Goal: Task Accomplishment & Management: Use online tool/utility

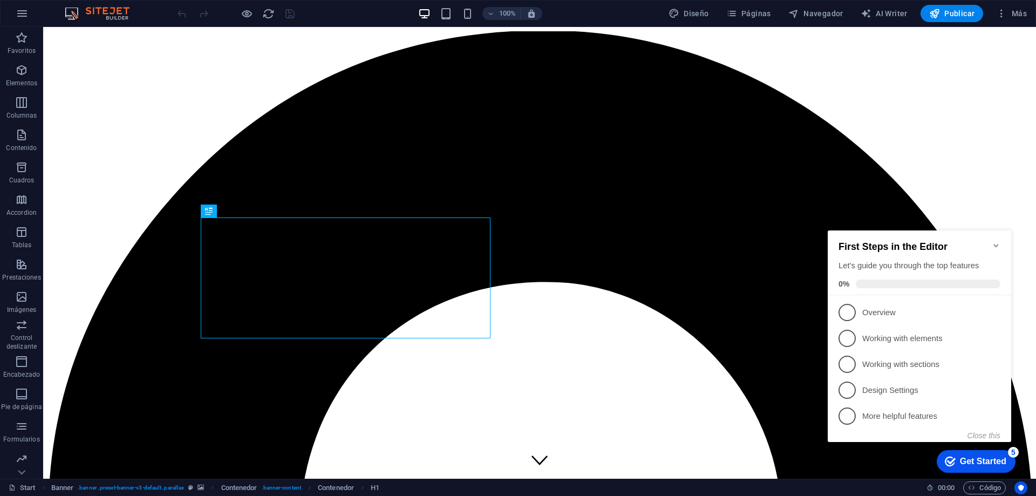
click at [996, 241] on icon "Minimize checklist" at bounding box center [995, 245] width 9 height 9
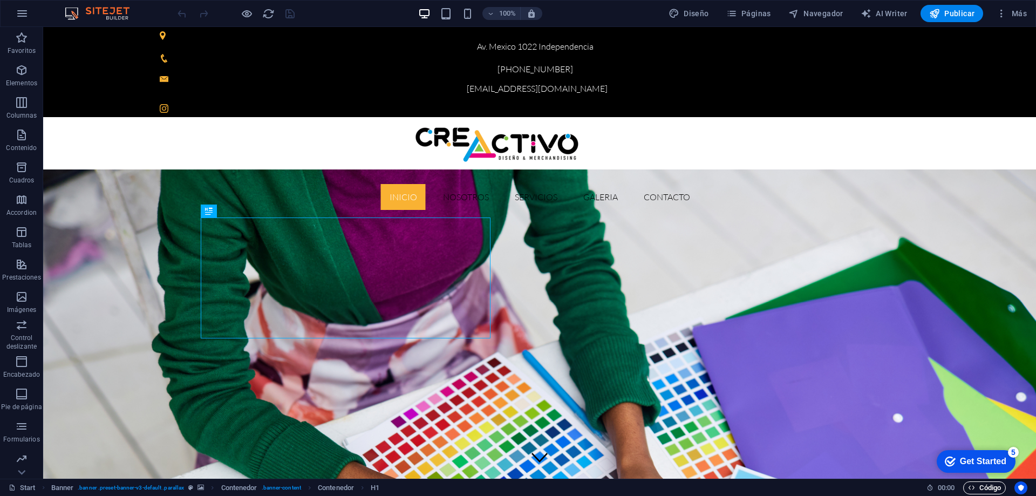
click at [989, 490] on span "Código" at bounding box center [984, 487] width 33 height 13
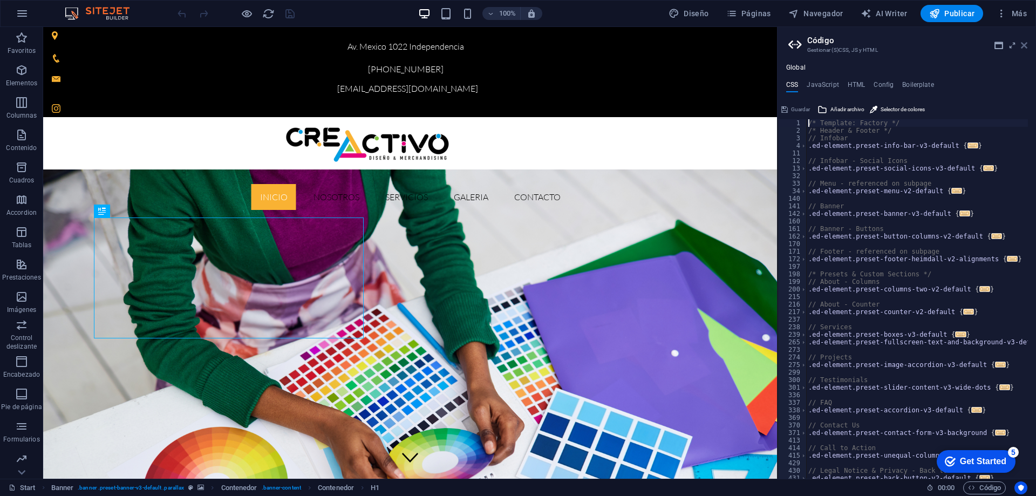
click at [1026, 43] on icon at bounding box center [1024, 45] width 6 height 9
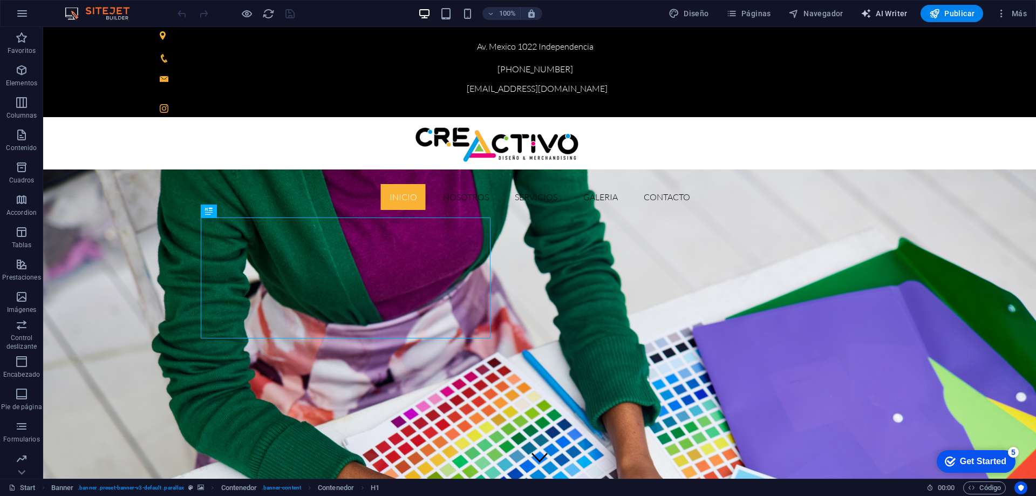
select select "English"
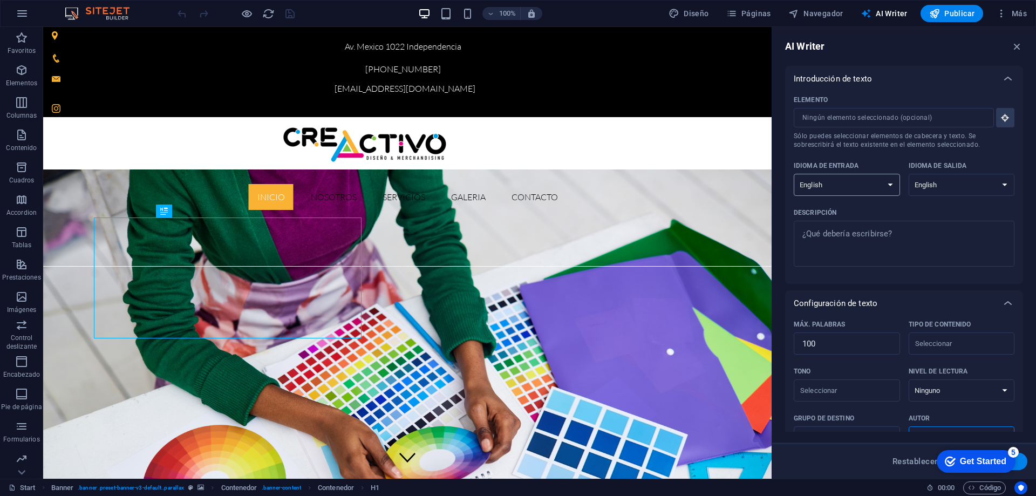
click at [886, 185] on select "Albanian Arabic Armenian Awadhi Azerbaijani Bashkir Basque Belarusian Bengali B…" at bounding box center [846, 185] width 106 height 22
click at [887, 188] on select "Albanian Arabic Armenian Awadhi Azerbaijani Bashkir Basque Belarusian Bengali B…" at bounding box center [846, 185] width 106 height 22
click at [992, 183] on select "Albanian Arabic Armenian Awadhi Azerbaijani Bashkir Basque Belarusian Bengali B…" at bounding box center [961, 185] width 106 height 22
click at [1015, 47] on icon "button" at bounding box center [1017, 46] width 12 height 12
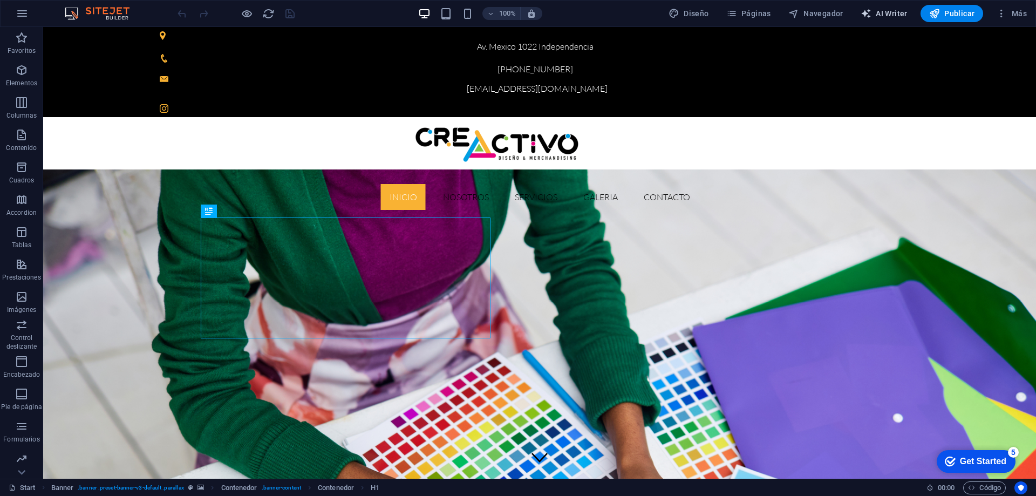
select select "English"
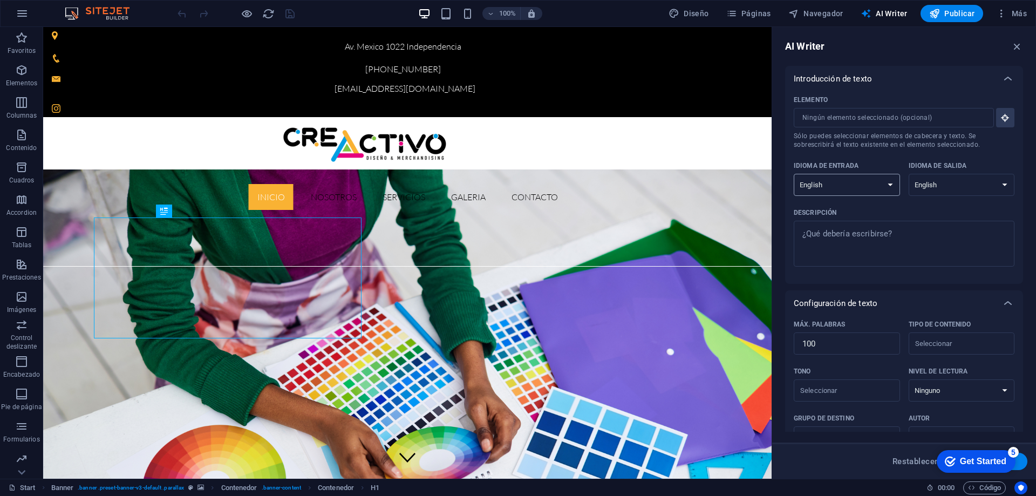
click at [885, 182] on select "Albanian Arabic Armenian Awadhi Azerbaijani Bashkir Basque Belarusian Bengali B…" at bounding box center [846, 185] width 106 height 22
select select "Spanish"
click at [793, 174] on select "Albanian Arabic Armenian Awadhi Azerbaijani Bashkir Basque Belarusian Bengali B…" at bounding box center [846, 185] width 106 height 22
click at [948, 186] on select "Albanian Arabic Armenian Awadhi Azerbaijani Bashkir Basque Belarusian Bengali B…" at bounding box center [961, 185] width 106 height 22
select select "Spanish"
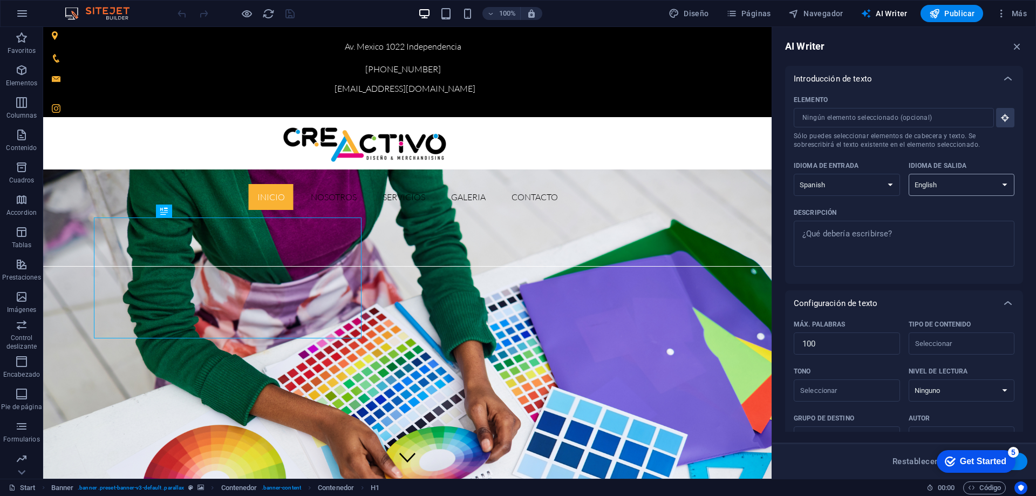
click at [908, 174] on select "Albanian Arabic Armenian Awadhi Azerbaijani Bashkir Basque Belarusian Bengali B…" at bounding box center [961, 185] width 106 height 22
click at [1015, 44] on icon "button" at bounding box center [1017, 46] width 12 height 12
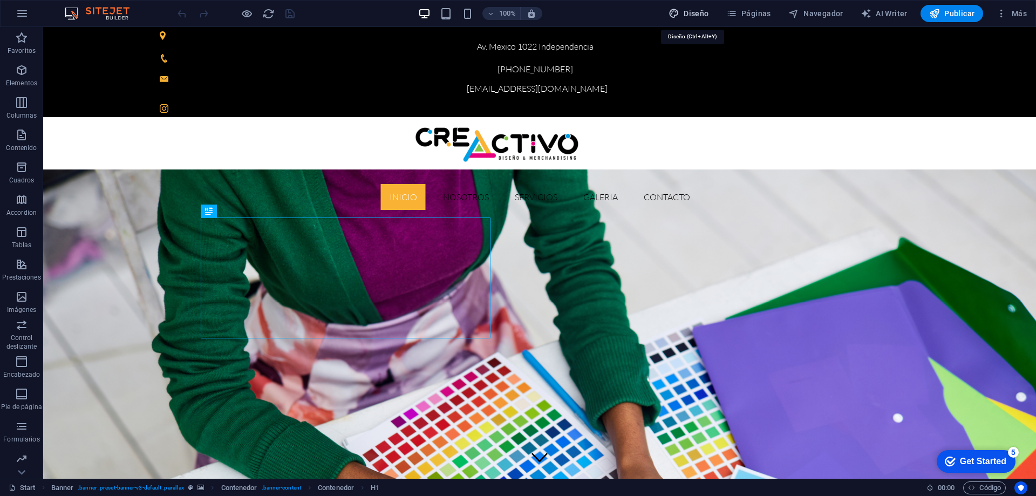
select select "ease-in-out"
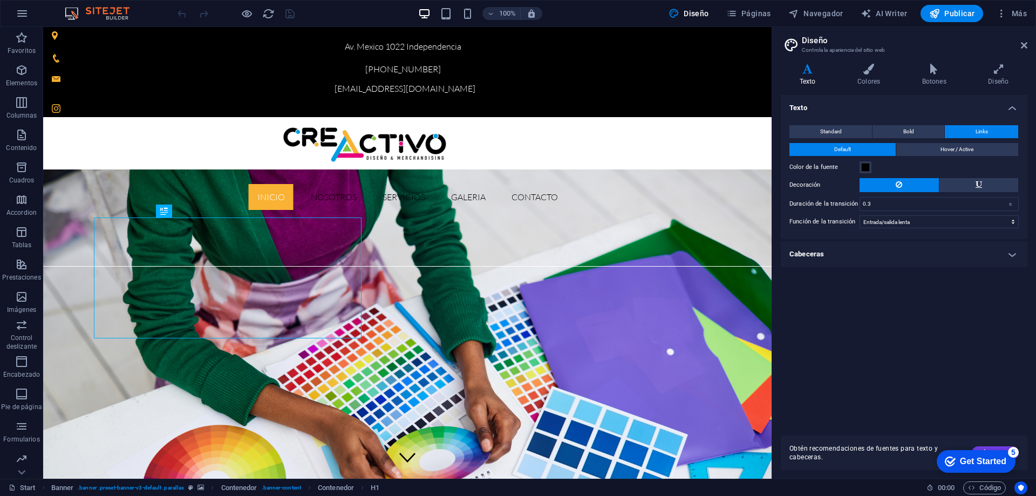
click at [809, 69] on icon at bounding box center [807, 69] width 53 height 11
click at [807, 72] on icon at bounding box center [807, 69] width 53 height 11
click at [987, 79] on h4 "Diseño" at bounding box center [998, 75] width 58 height 23
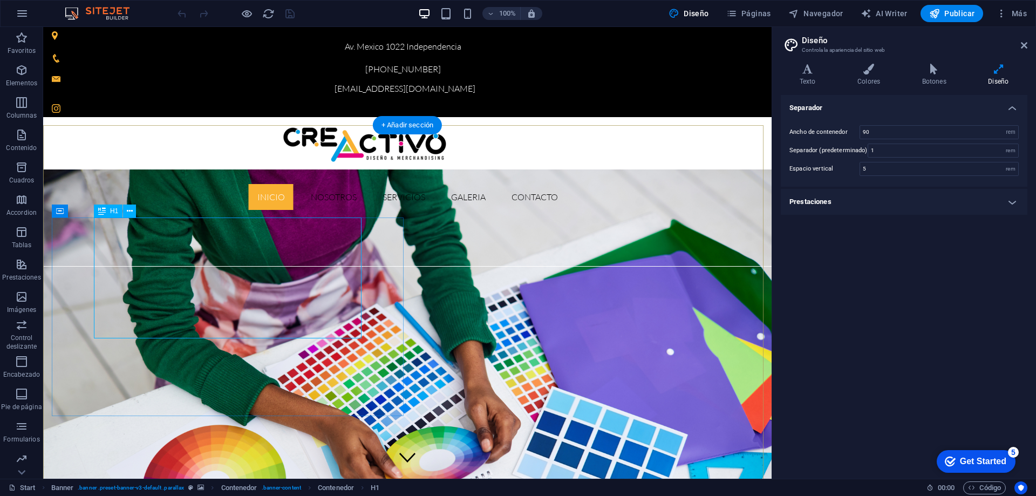
click at [809, 70] on icon at bounding box center [807, 69] width 53 height 11
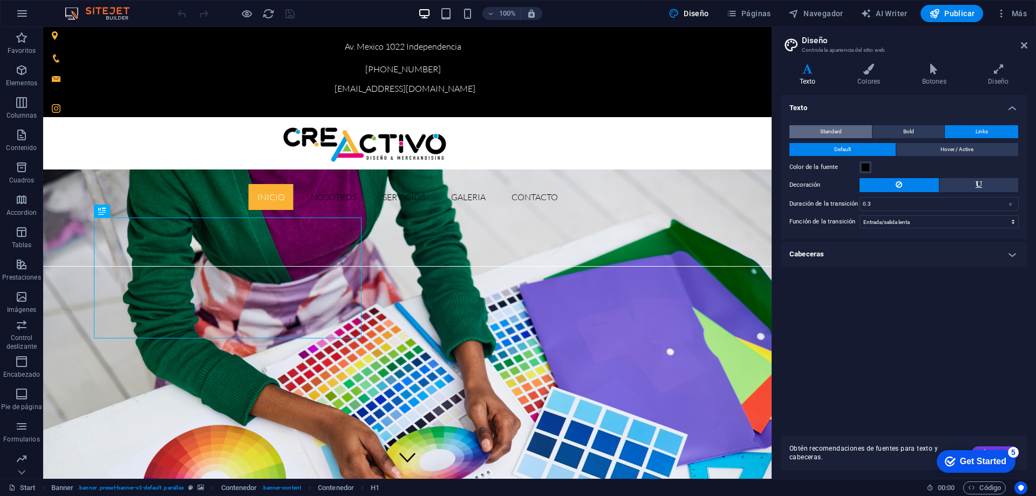
click at [818, 131] on button "Standard" at bounding box center [830, 131] width 83 height 13
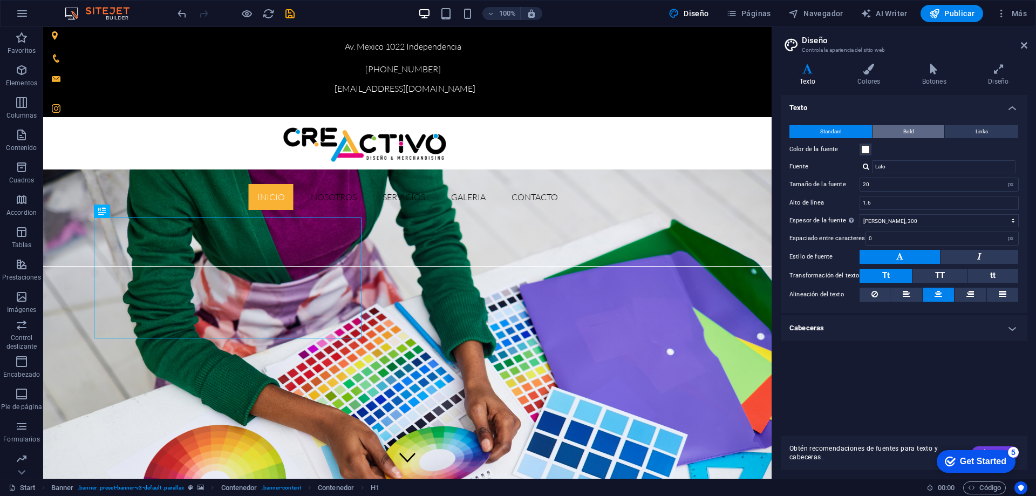
click at [902, 129] on button "Bold" at bounding box center [908, 131] width 72 height 13
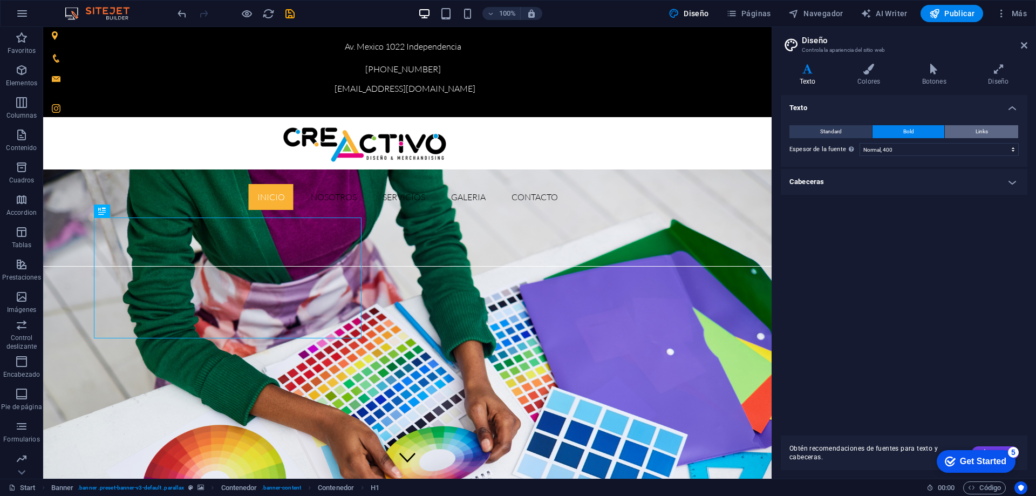
click at [961, 127] on button "Links" at bounding box center [981, 131] width 73 height 13
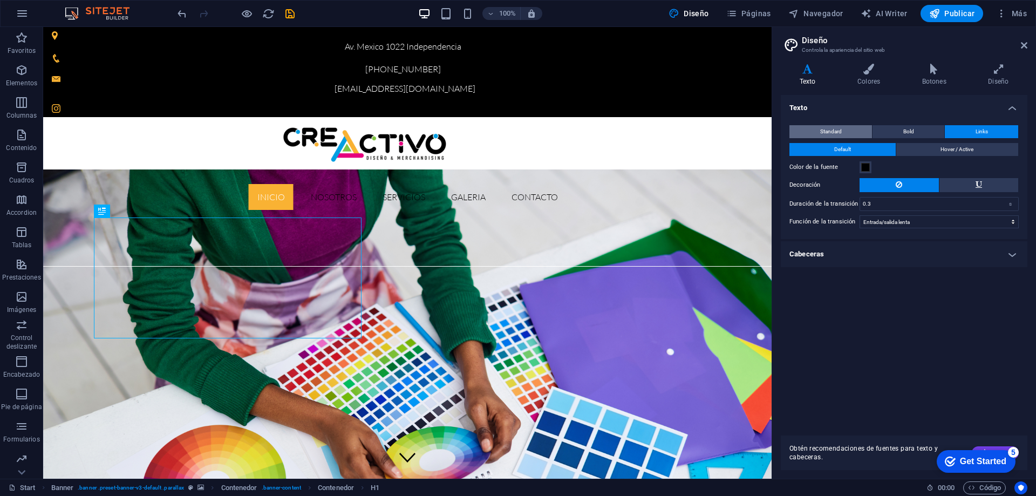
click at [831, 125] on span "Standard" at bounding box center [831, 131] width 22 height 13
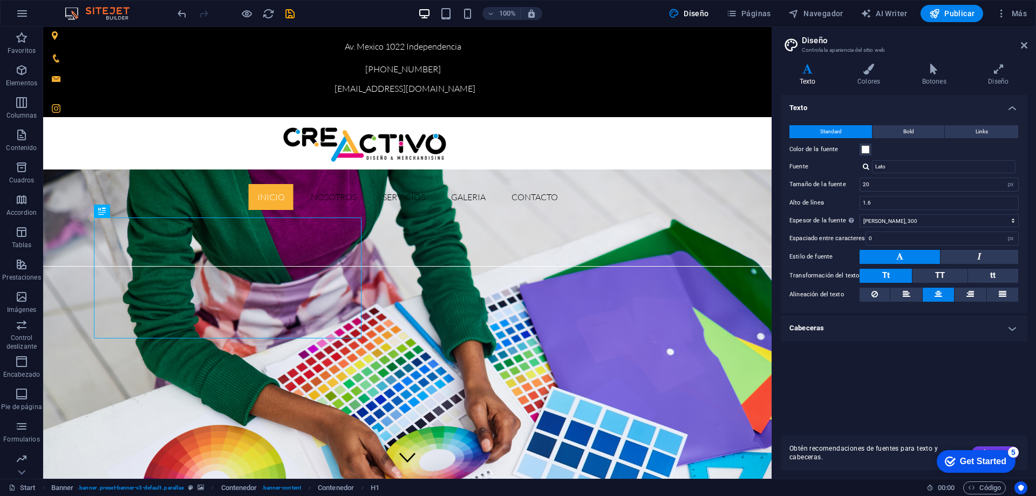
click at [992, 446] on div "checkmark Get Started 5 First Steps in the Editor Let's guide you through the t…" at bounding box center [974, 460] width 92 height 32
click at [939, 68] on icon at bounding box center [934, 69] width 62 height 11
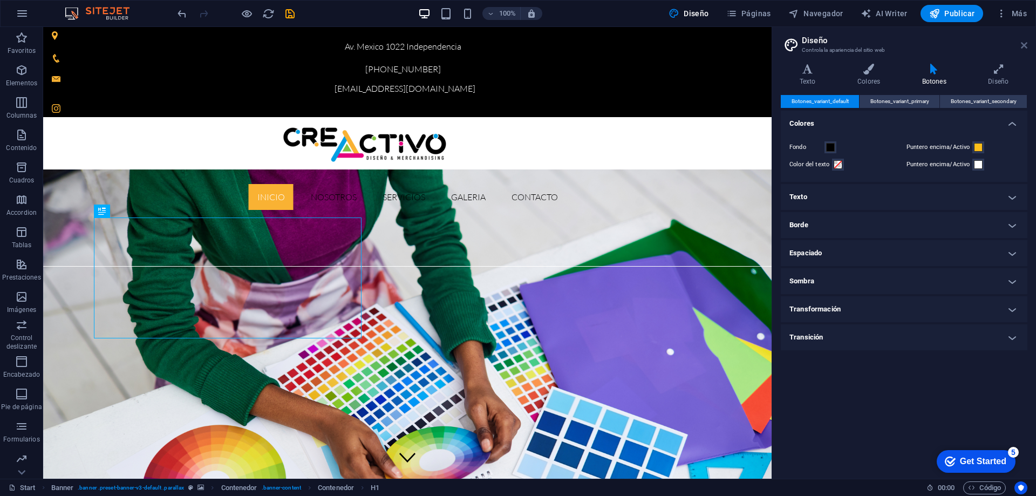
click at [1024, 42] on icon at bounding box center [1024, 45] width 6 height 9
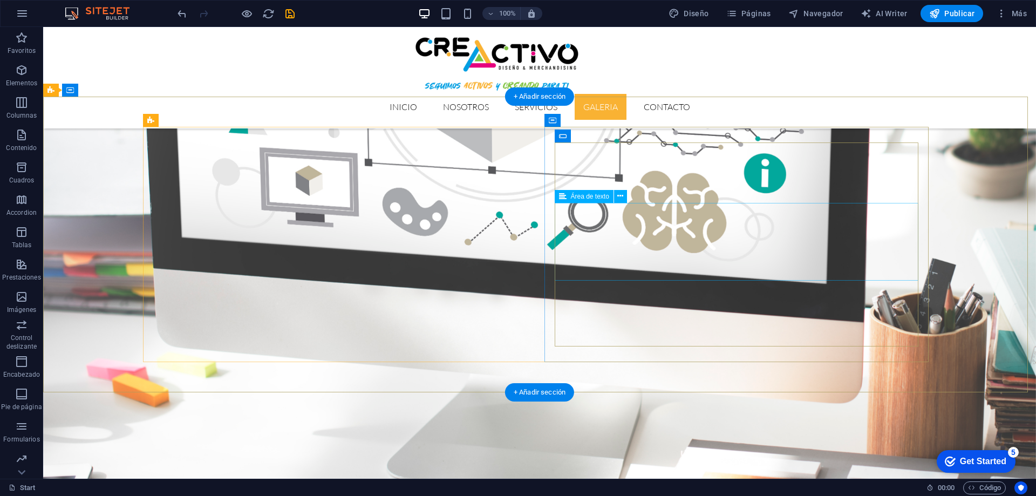
scroll to position [2186, 0]
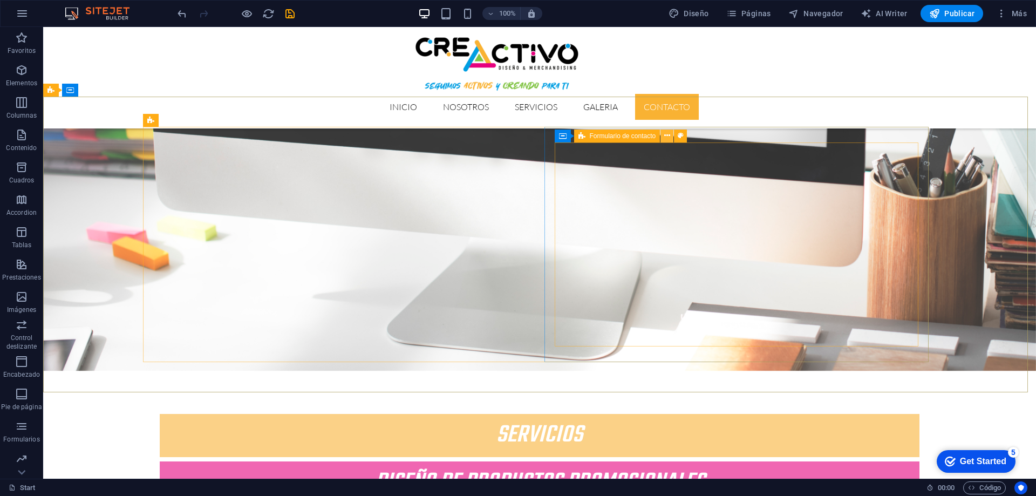
click at [667, 134] on icon at bounding box center [667, 135] width 6 height 11
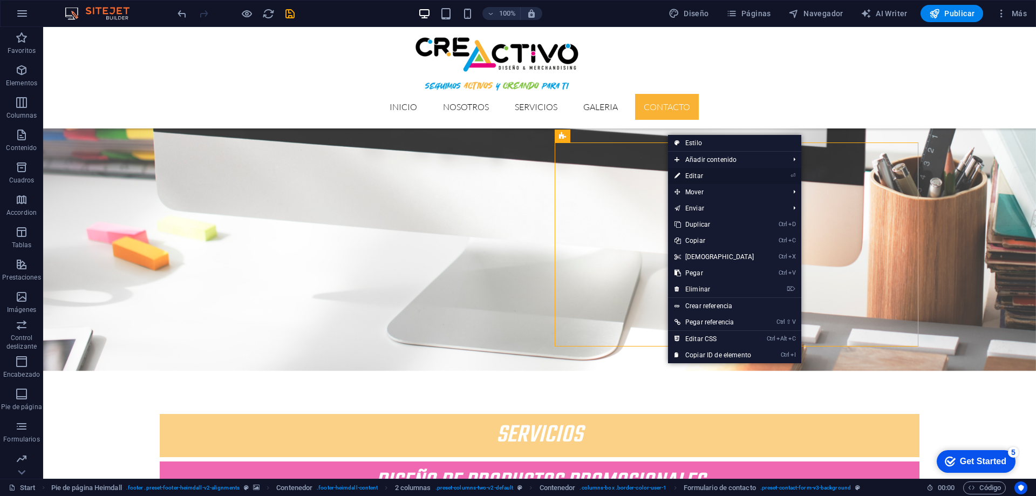
click at [704, 174] on link "⏎ Editar" at bounding box center [714, 176] width 93 height 16
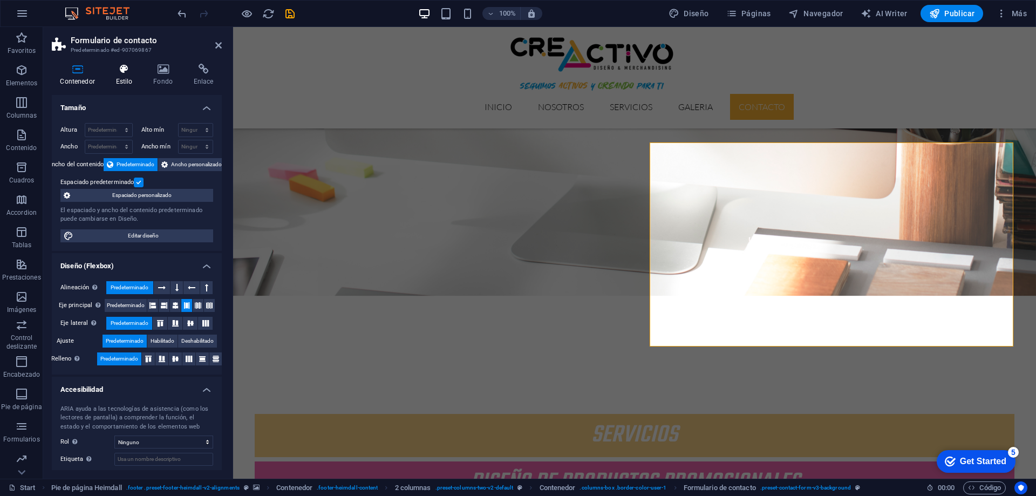
click at [119, 70] on icon at bounding box center [123, 69] width 33 height 11
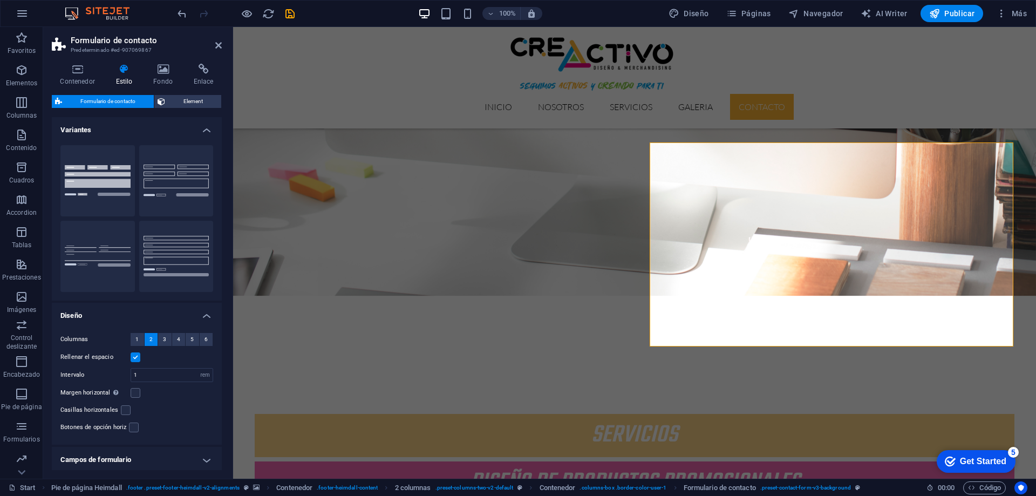
scroll to position [74, 0]
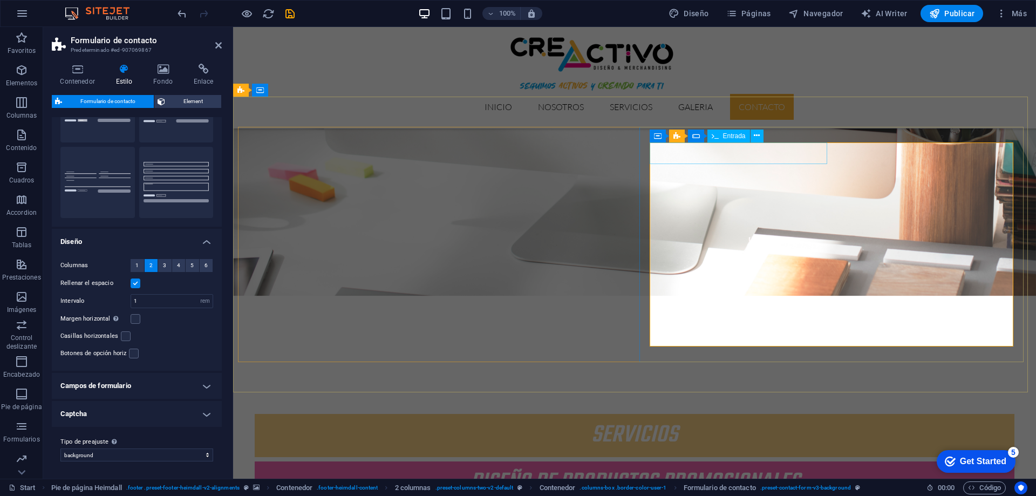
click at [757, 137] on icon at bounding box center [757, 135] width 6 height 11
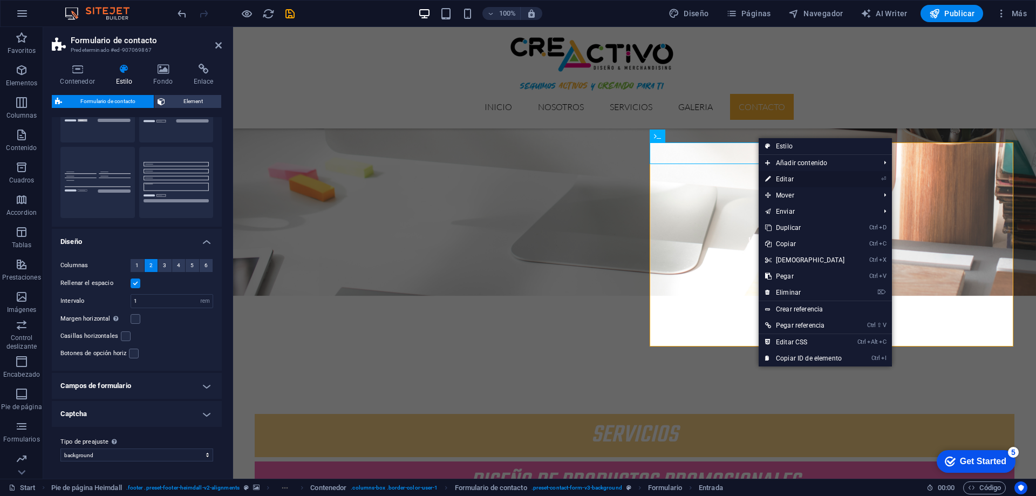
click at [785, 179] on link "⏎ Editar" at bounding box center [804, 179] width 93 height 16
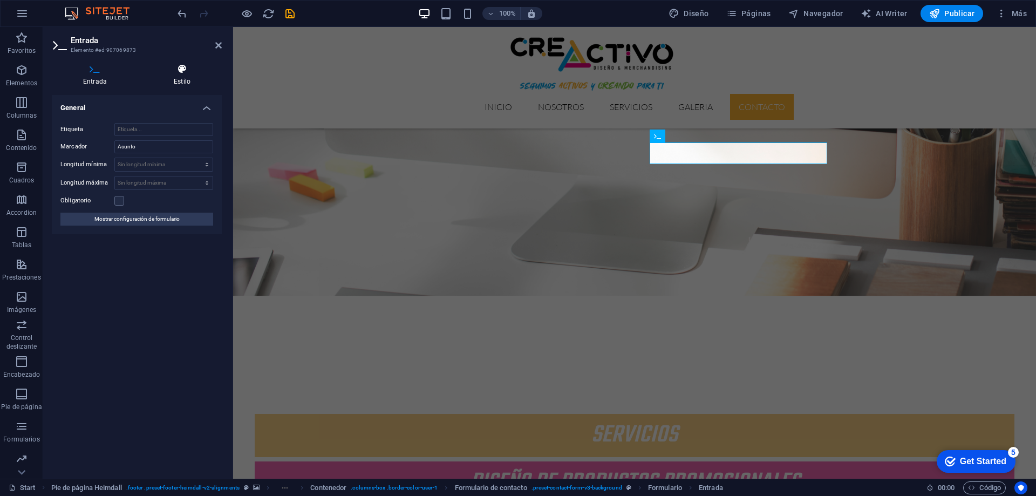
click at [181, 78] on h4 "Estilo" at bounding box center [181, 75] width 79 height 23
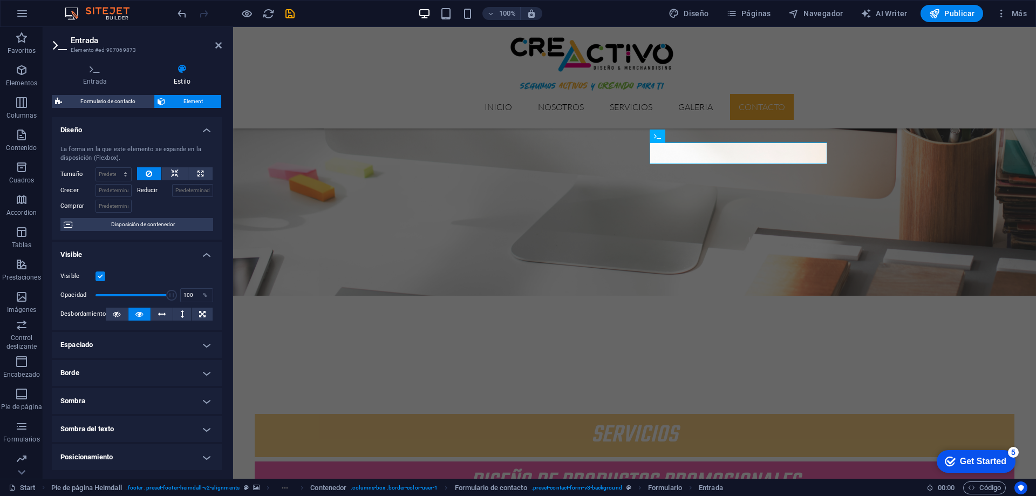
scroll to position [108, 0]
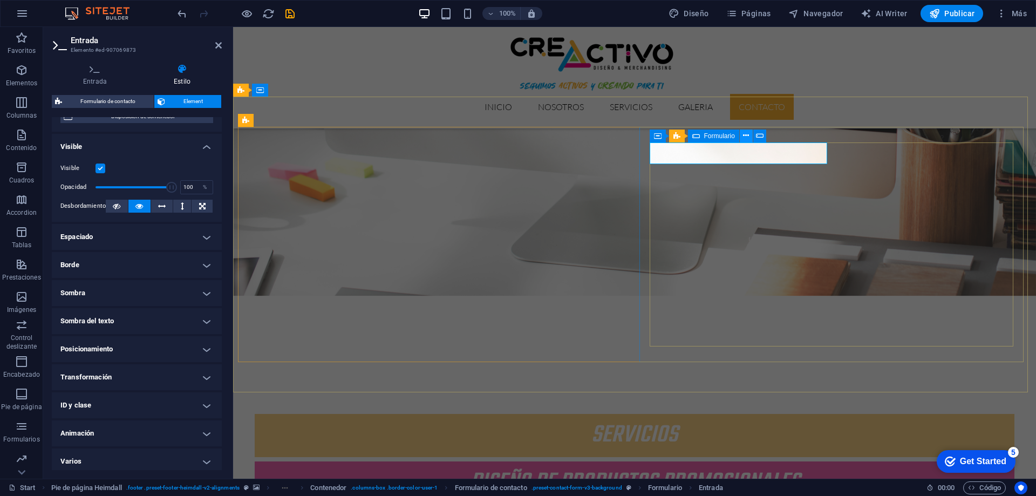
click at [744, 136] on icon at bounding box center [746, 135] width 6 height 11
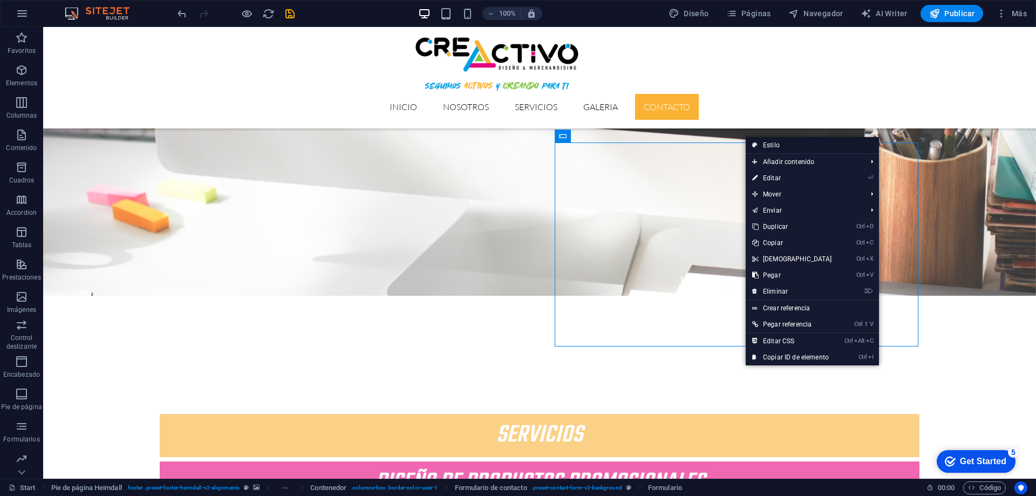
click at [774, 147] on link "Estilo" at bounding box center [811, 145] width 133 height 16
select select "rem"
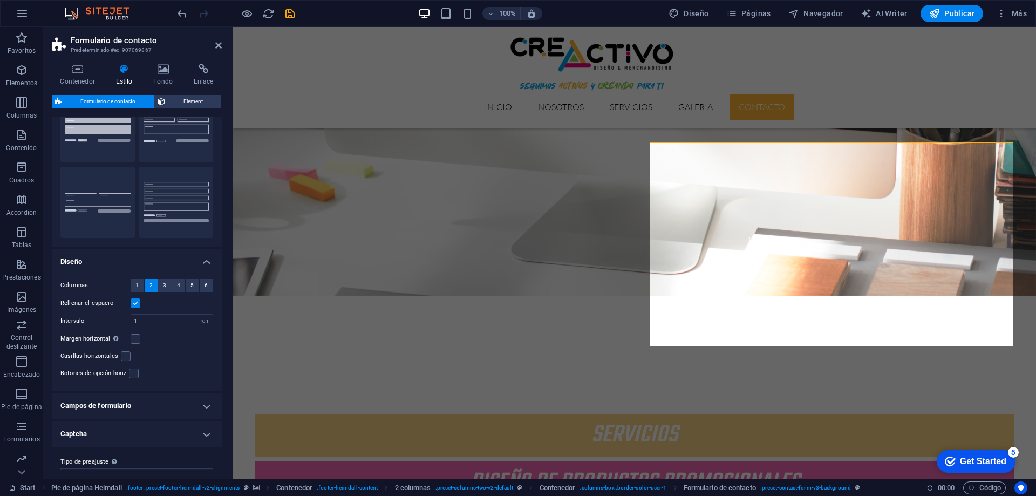
scroll to position [74, 0]
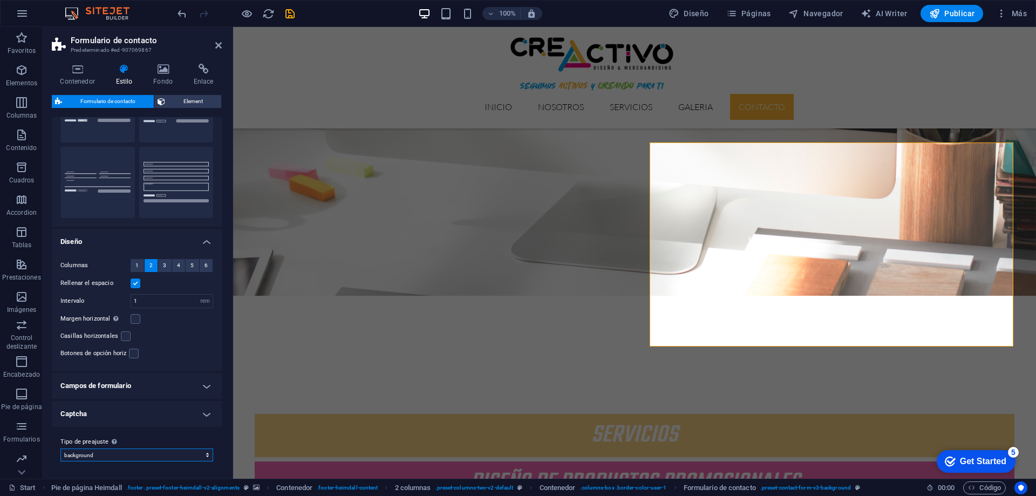
click at [161, 452] on select "background Añadir tipo de preajuste" at bounding box center [136, 454] width 153 height 13
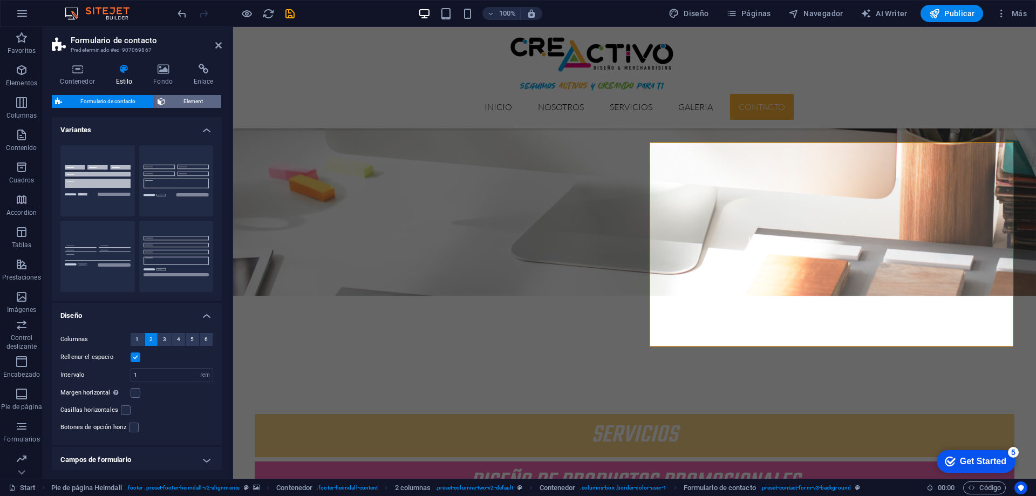
click at [189, 101] on span "Element" at bounding box center [193, 101] width 50 height 13
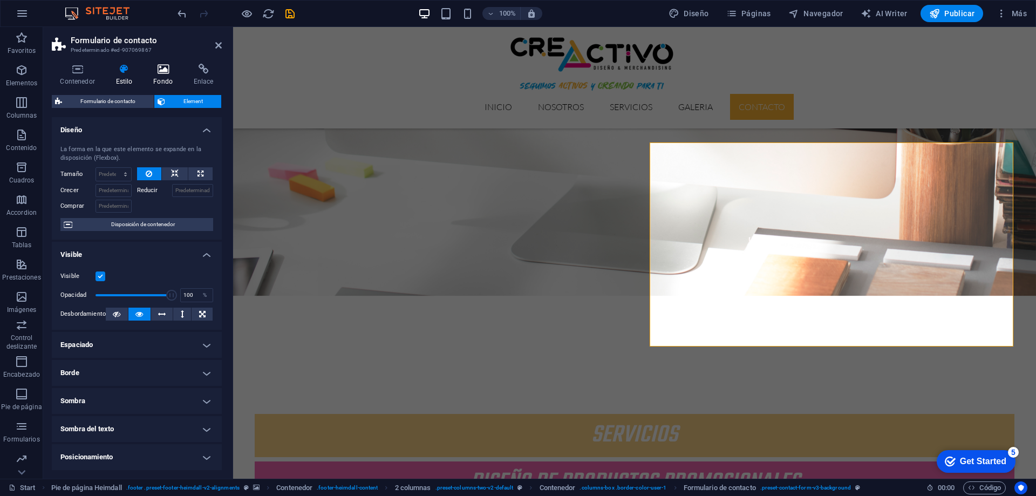
click at [163, 73] on icon at bounding box center [163, 69] width 36 height 11
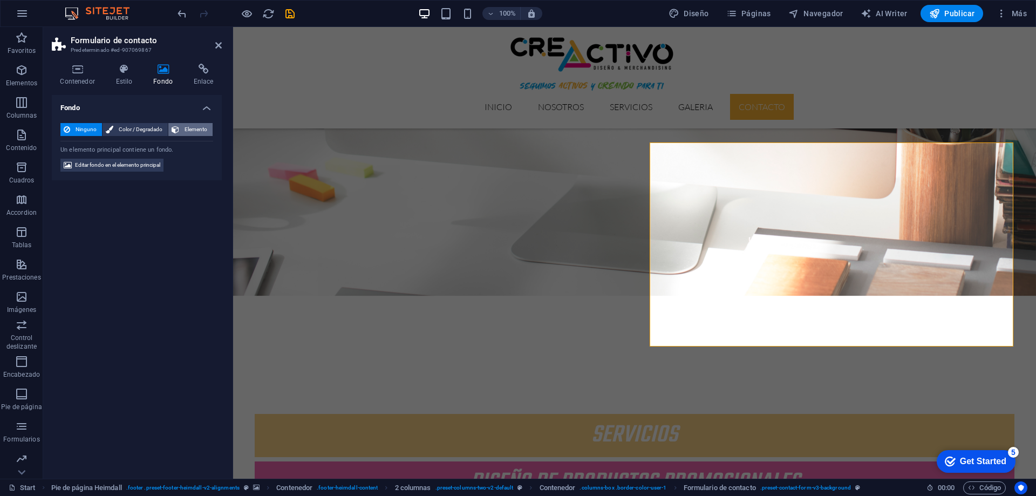
click at [186, 128] on span "Elemento" at bounding box center [195, 129] width 27 height 13
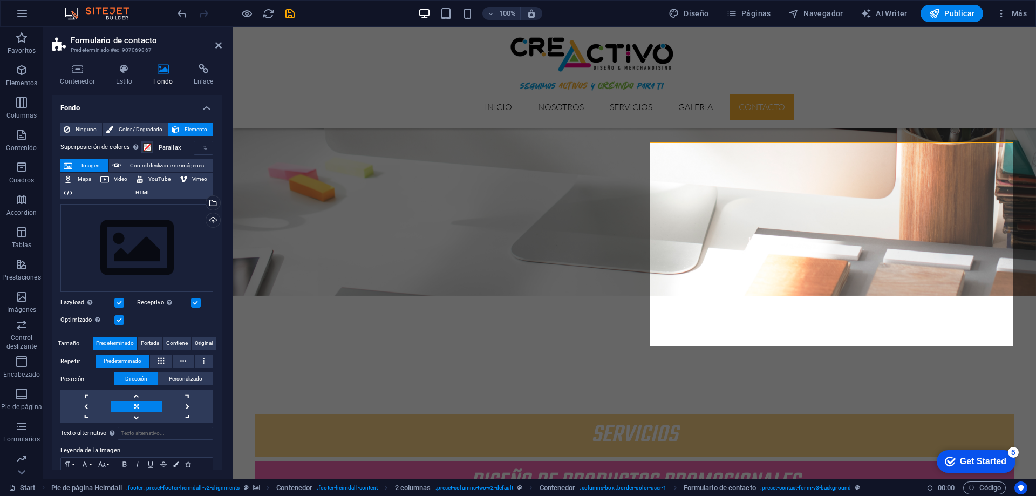
click at [186, 128] on span "Elemento" at bounding box center [195, 129] width 27 height 13
click at [143, 127] on span "Color / Degradado" at bounding box center [141, 129] width 48 height 13
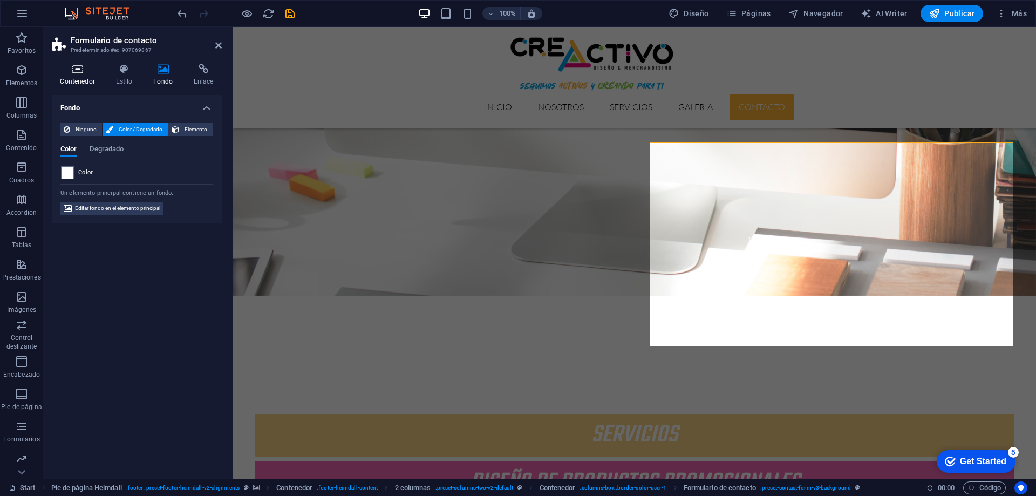
click at [81, 79] on h4 "Contenedor" at bounding box center [80, 75] width 56 height 23
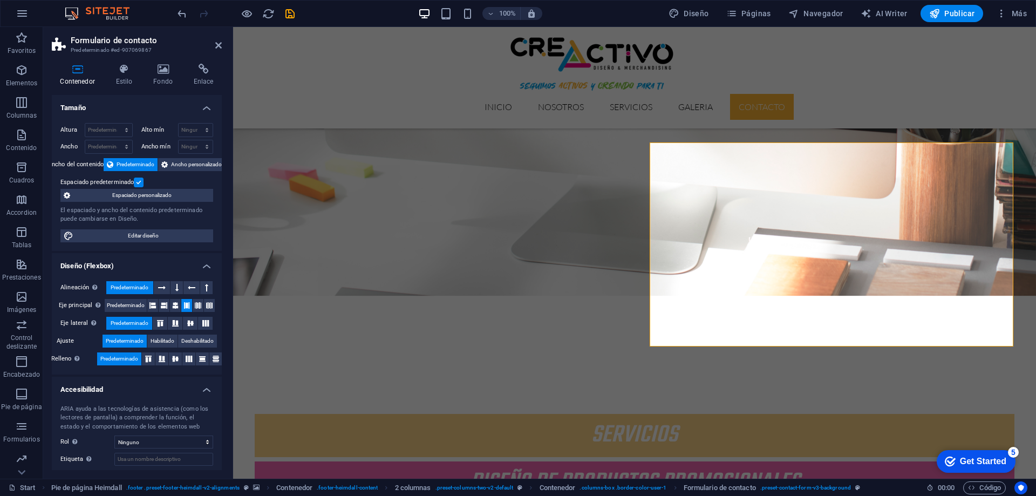
scroll to position [56, 0]
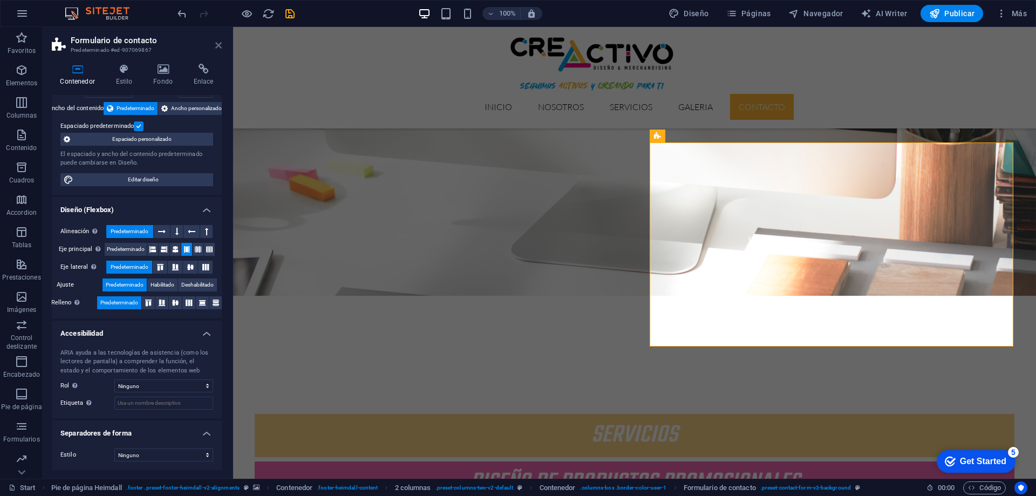
click at [220, 44] on icon at bounding box center [218, 45] width 6 height 9
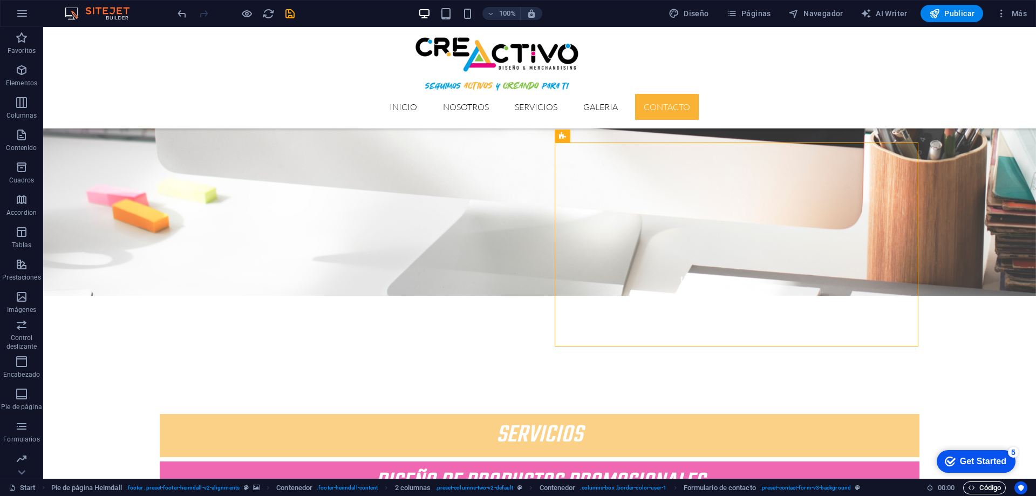
click at [982, 485] on span "Código" at bounding box center [984, 487] width 33 height 13
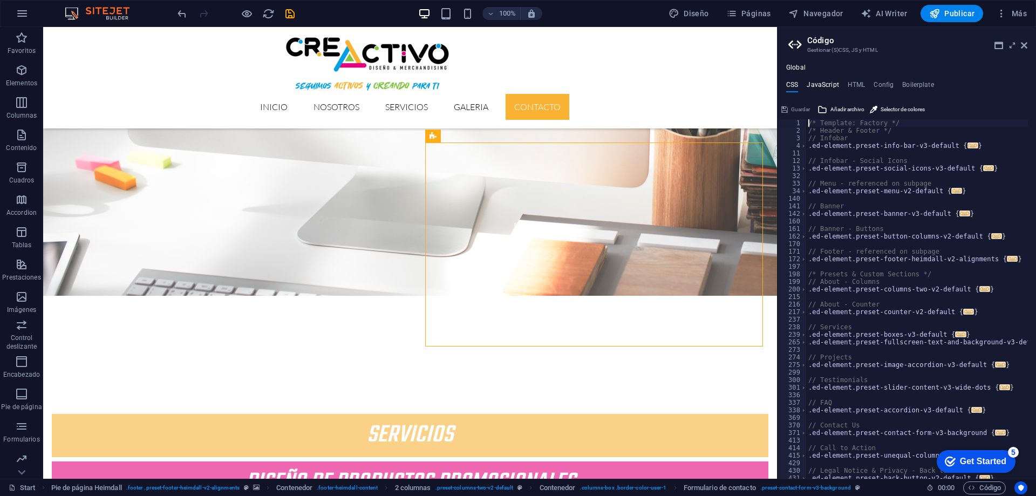
click at [828, 85] on h4 "JavaScript" at bounding box center [822, 87] width 32 height 12
type textarea "/* JS for preset "Menu V2" */"
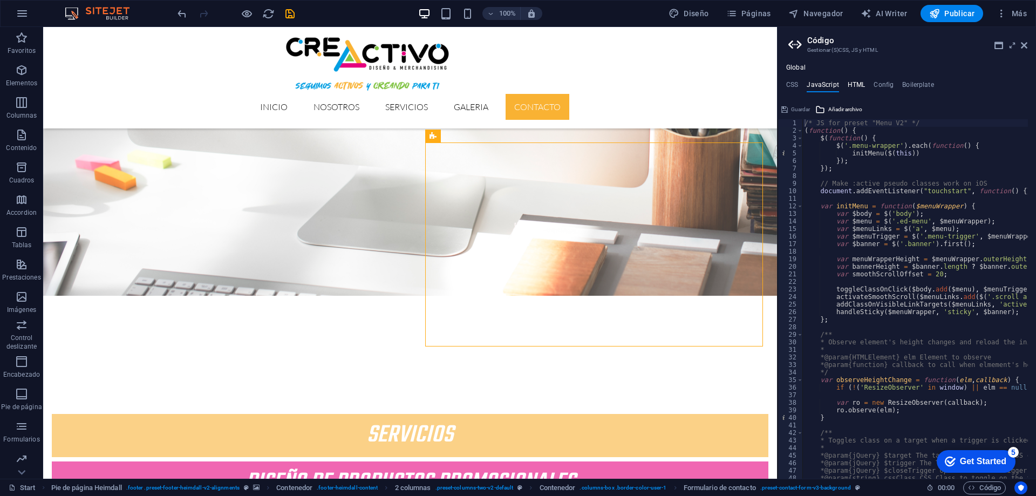
click at [854, 84] on h4 "HTML" at bounding box center [856, 87] width 18 height 12
type textarea "{{content}}"
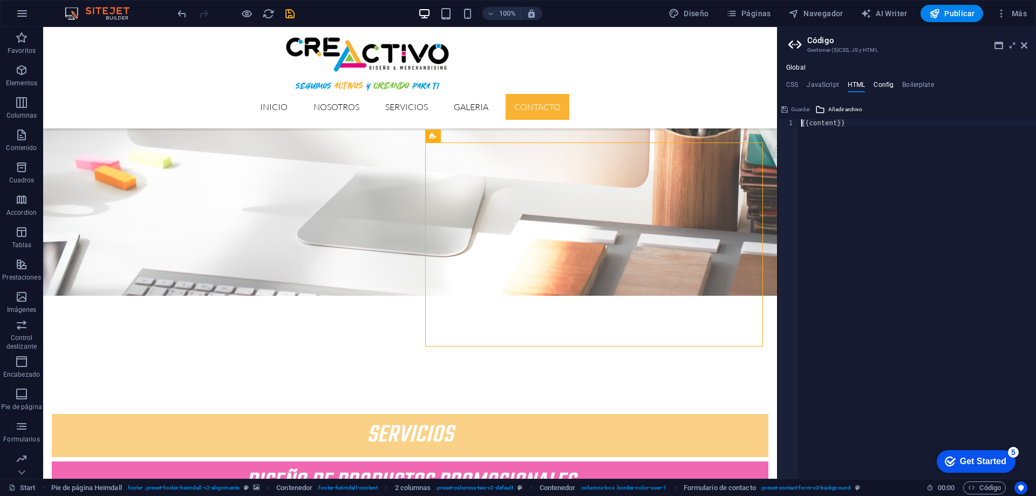
click at [877, 81] on h4 "Config" at bounding box center [883, 87] width 20 height 12
type textarea "$color-background: #ffffff;"
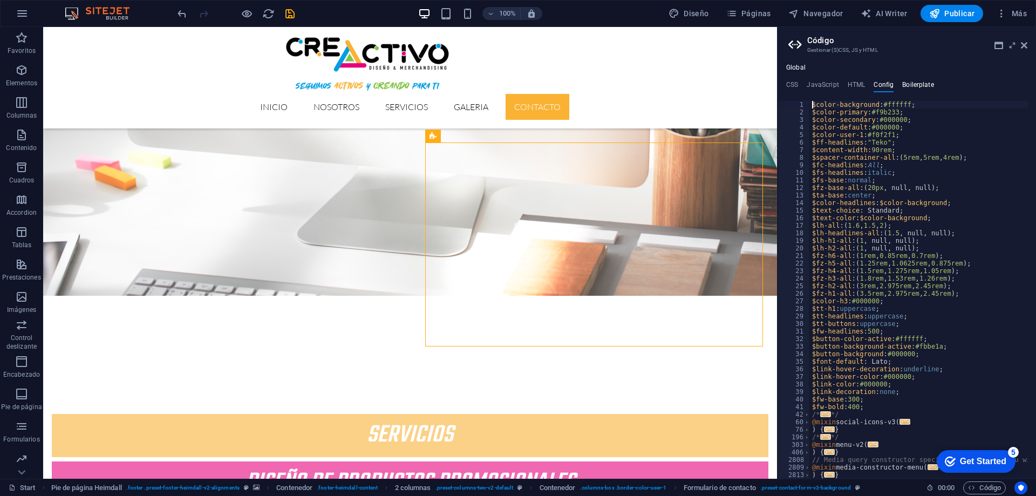
click at [920, 87] on h4 "Boilerplate" at bounding box center [918, 87] width 32 height 12
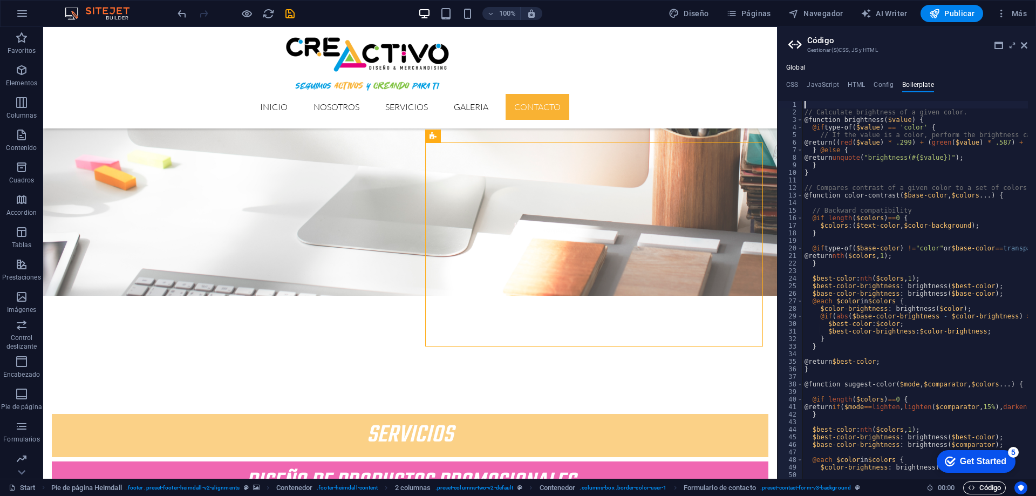
click at [976, 483] on span "Código" at bounding box center [984, 487] width 33 height 13
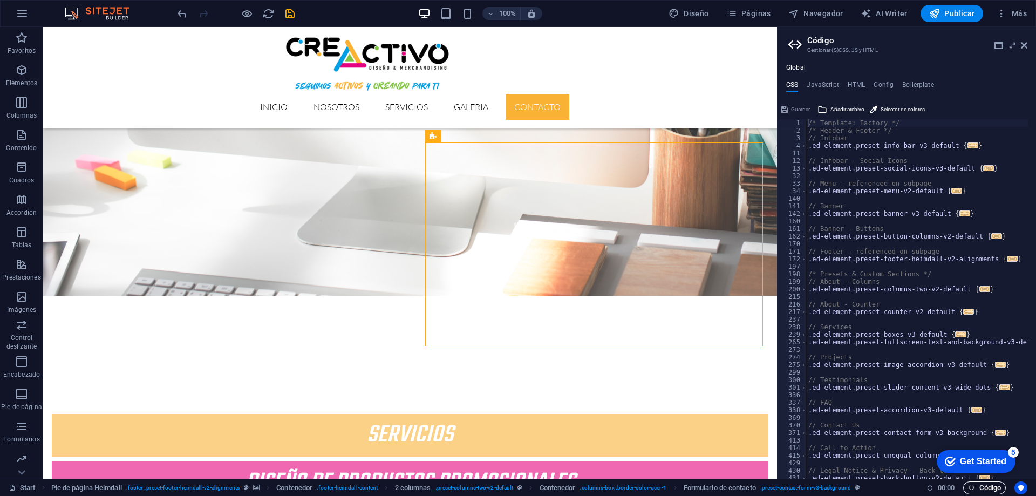
click at [976, 483] on span "Código" at bounding box center [984, 487] width 33 height 13
click at [1028, 44] on aside "Código Gestionar (S)CSS, JS y HTML Global CSS JavaScript HTML Config Boilerplat…" at bounding box center [906, 252] width 259 height 451
click at [1026, 44] on icon at bounding box center [1024, 45] width 6 height 9
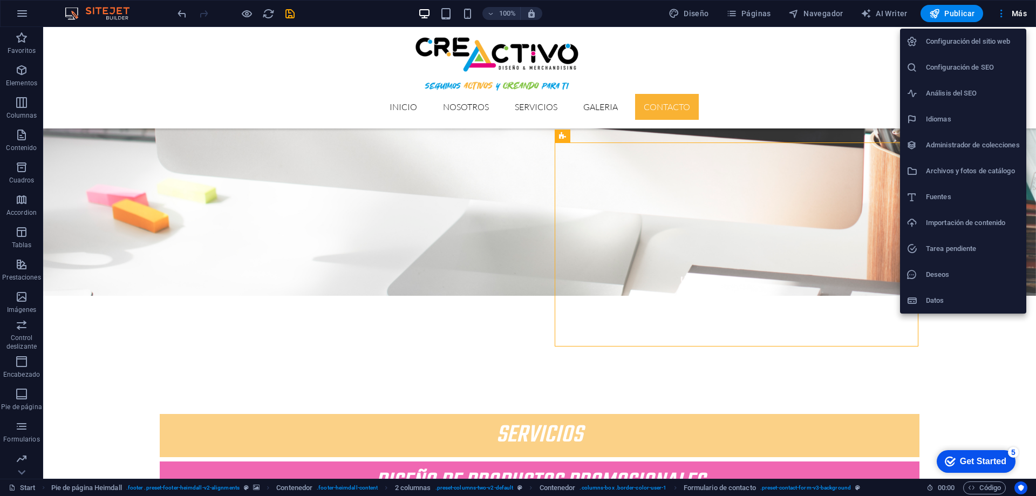
click at [986, 34] on li "Configuración del sitio web" at bounding box center [963, 42] width 126 height 26
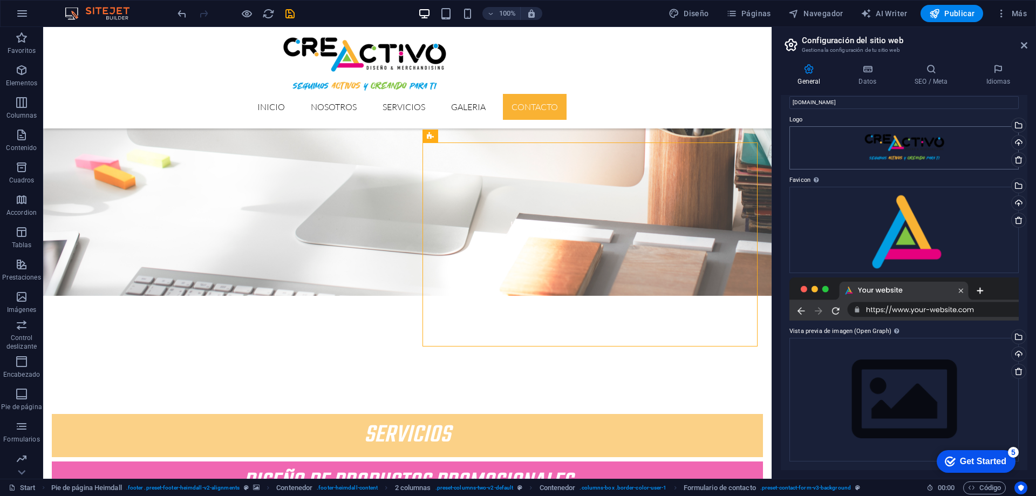
scroll to position [0, 0]
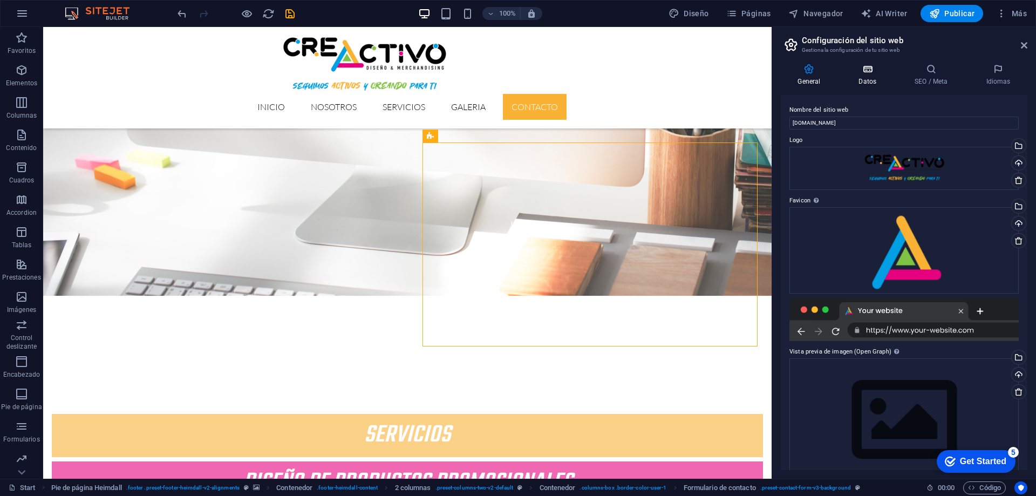
click at [874, 70] on icon at bounding box center [867, 69] width 52 height 11
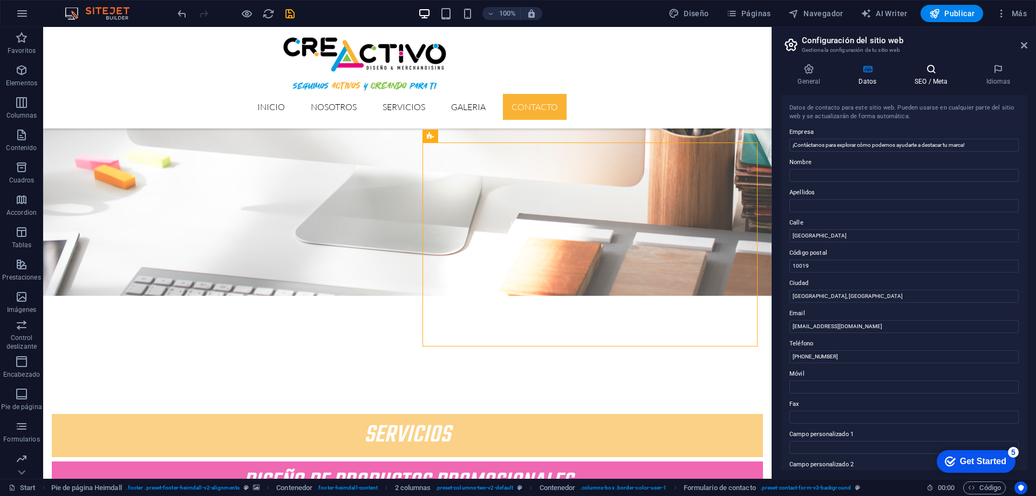
click at [925, 77] on h4 "SEO / Meta" at bounding box center [933, 75] width 71 height 23
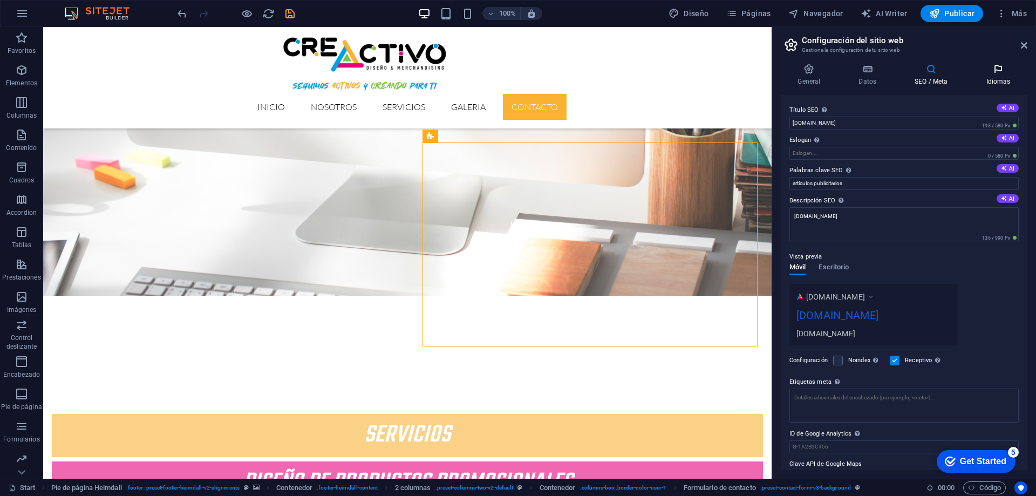
click at [998, 74] on h4 "Idiomas" at bounding box center [998, 75] width 58 height 23
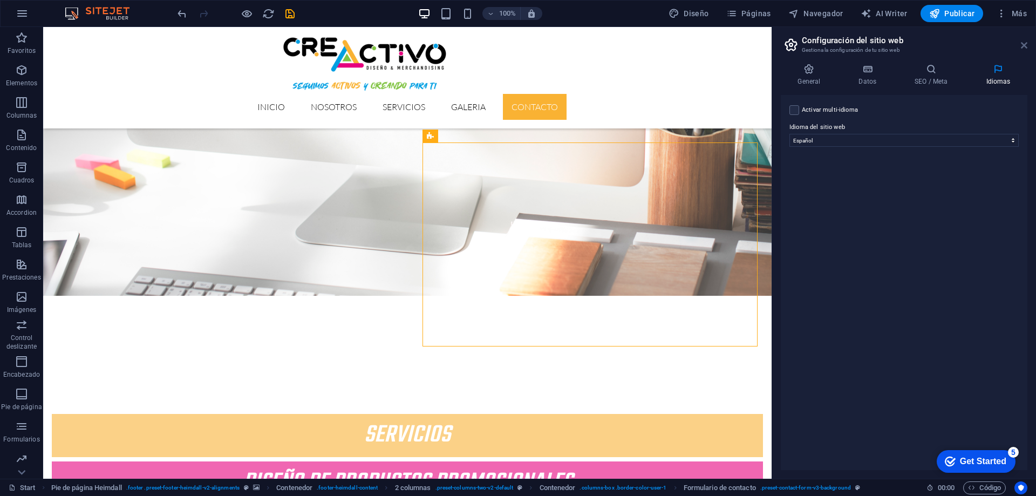
click at [1025, 47] on icon at bounding box center [1024, 45] width 6 height 9
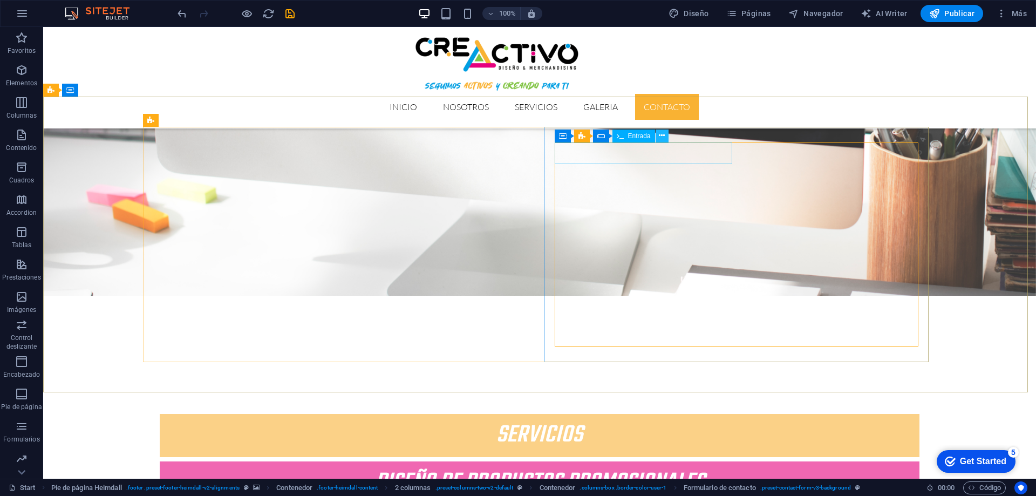
click at [659, 135] on icon at bounding box center [662, 135] width 6 height 11
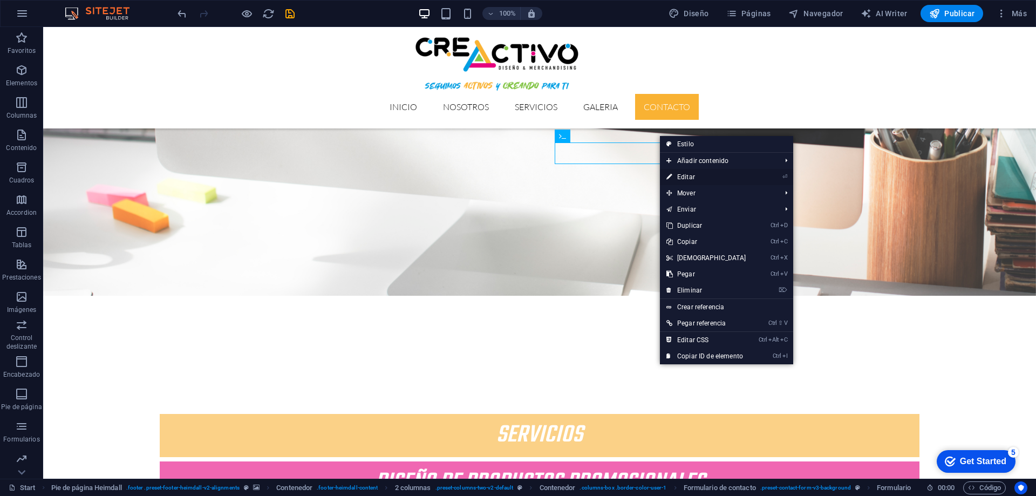
click at [686, 179] on link "⏎ Editar" at bounding box center [706, 177] width 93 height 16
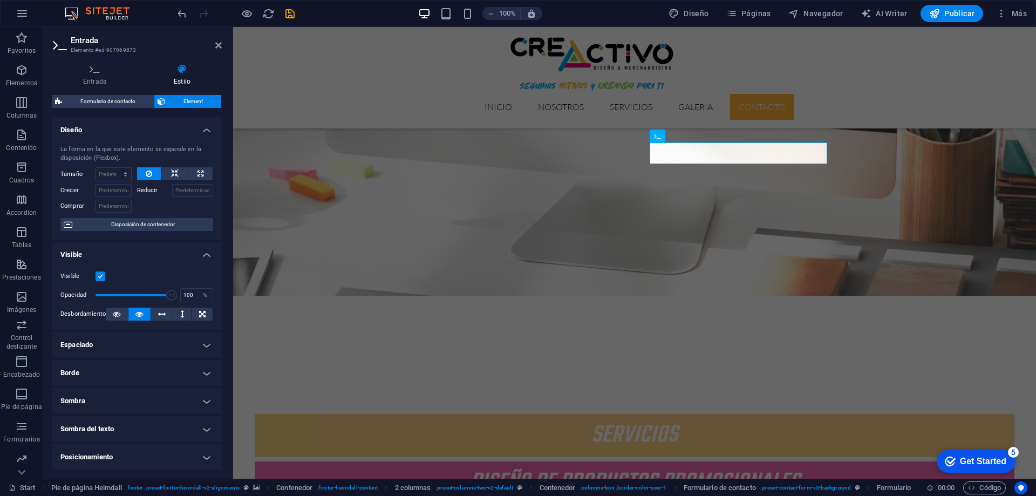
scroll to position [112, 0]
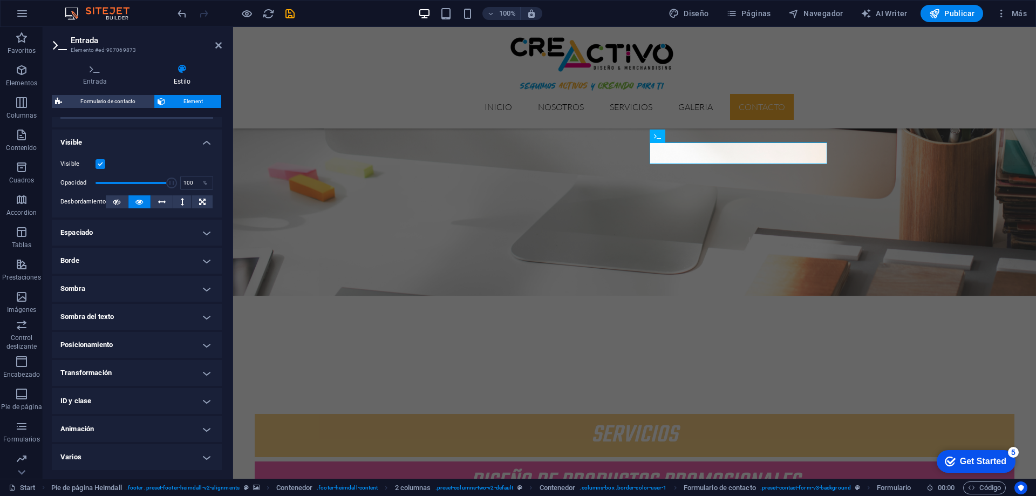
click at [130, 369] on h4 "Transformación" at bounding box center [137, 373] width 170 height 26
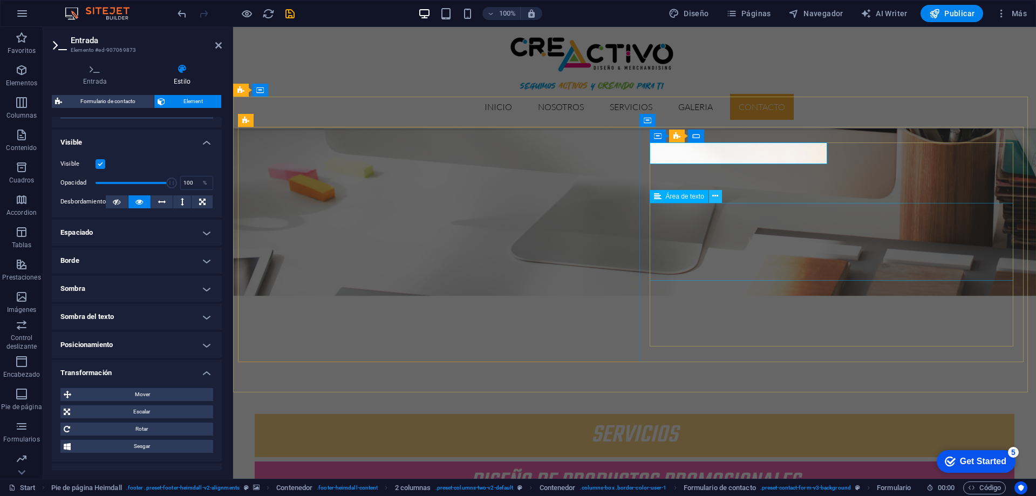
click at [715, 197] on icon at bounding box center [715, 195] width 6 height 11
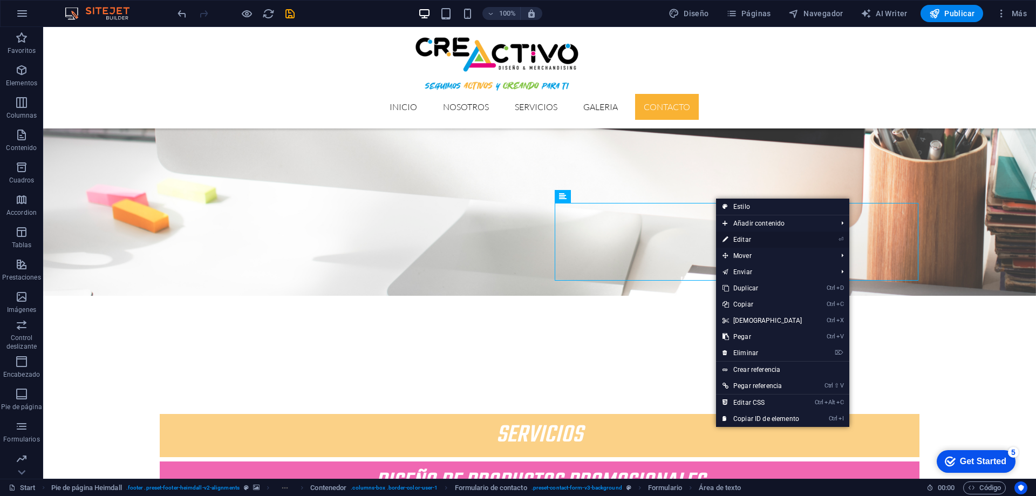
click at [742, 239] on link "⏎ Editar" at bounding box center [762, 239] width 93 height 16
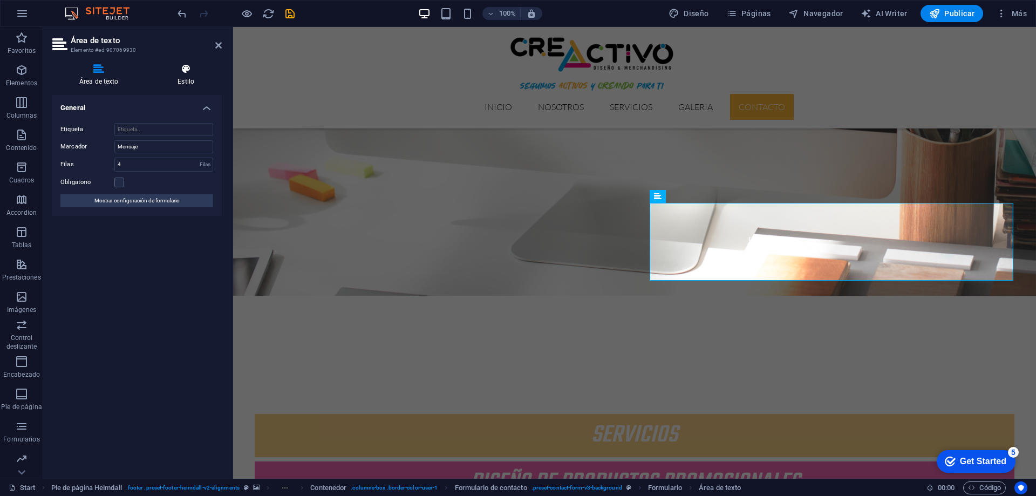
click at [181, 74] on h4 "Estilo" at bounding box center [186, 75] width 72 height 23
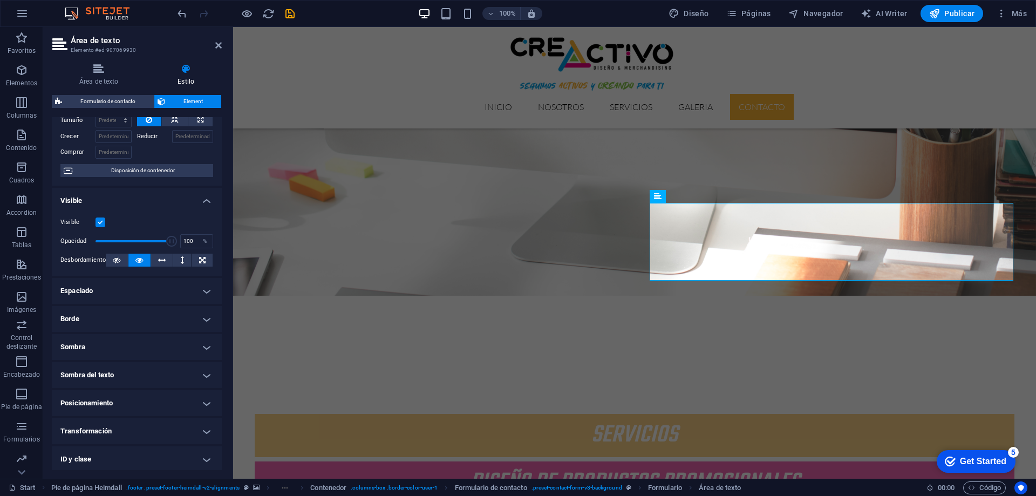
scroll to position [108, 0]
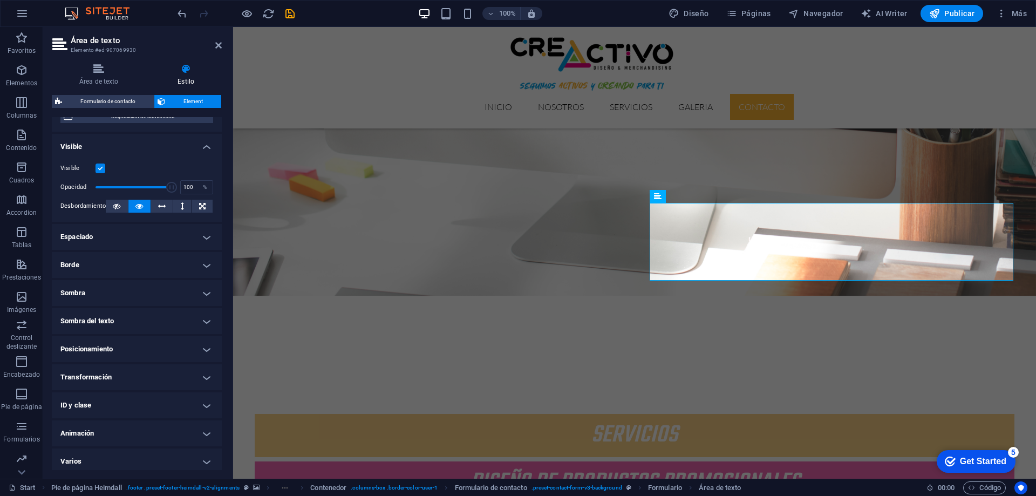
click at [149, 358] on h4 "Posicionamiento" at bounding box center [137, 349] width 170 height 26
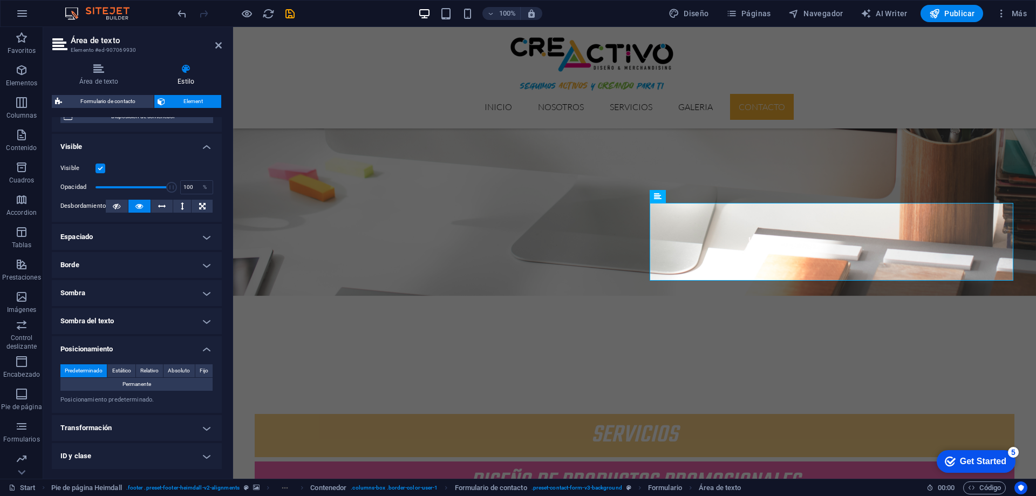
click at [152, 339] on h4 "Posicionamiento" at bounding box center [137, 345] width 170 height 19
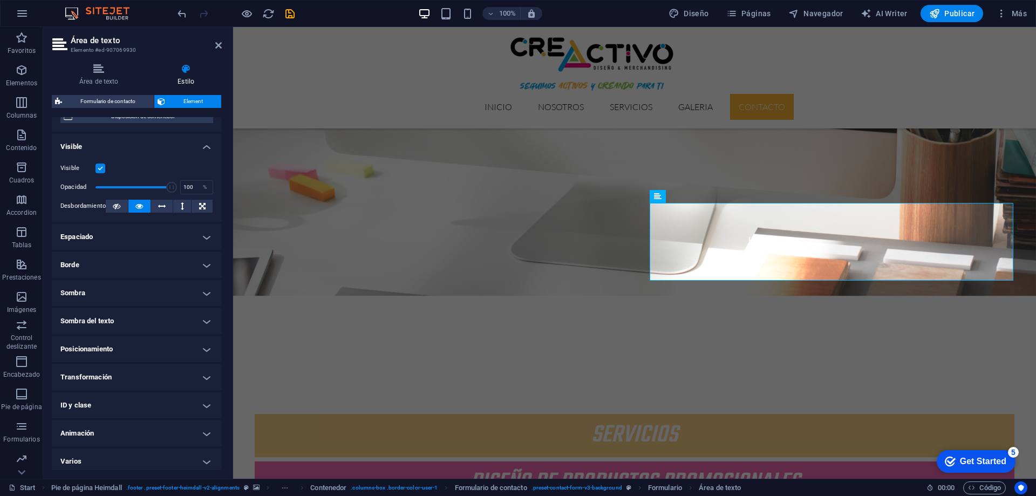
click at [158, 371] on h4 "Transformación" at bounding box center [137, 377] width 170 height 26
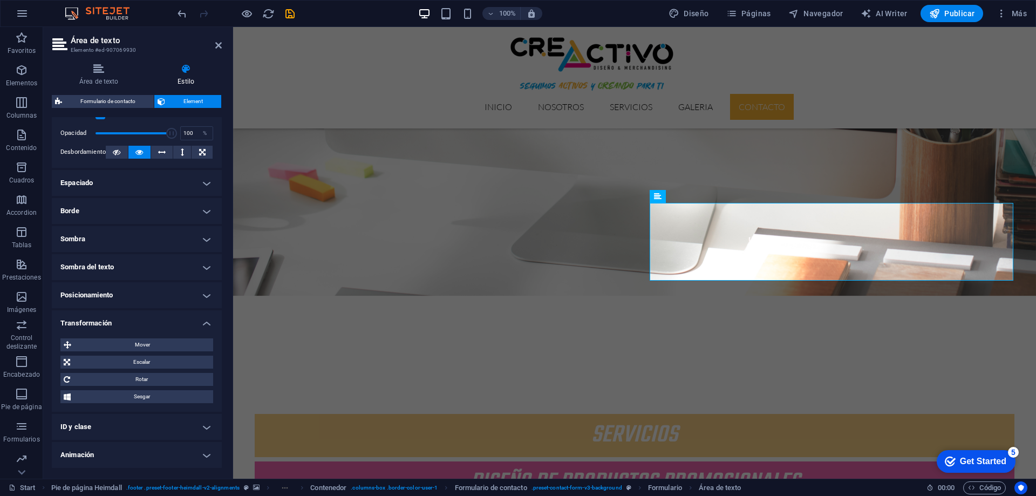
scroll to position [188, 0]
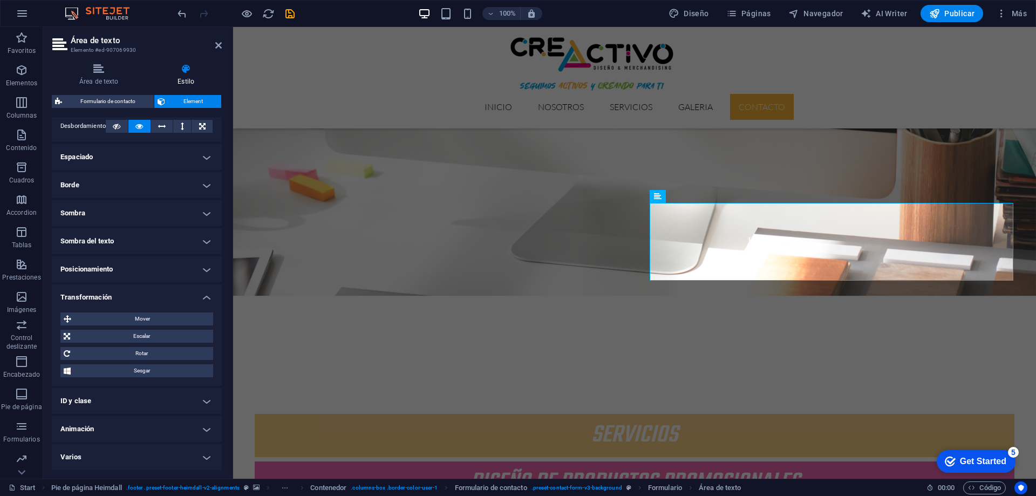
click at [140, 454] on h4 "Varios" at bounding box center [137, 457] width 170 height 26
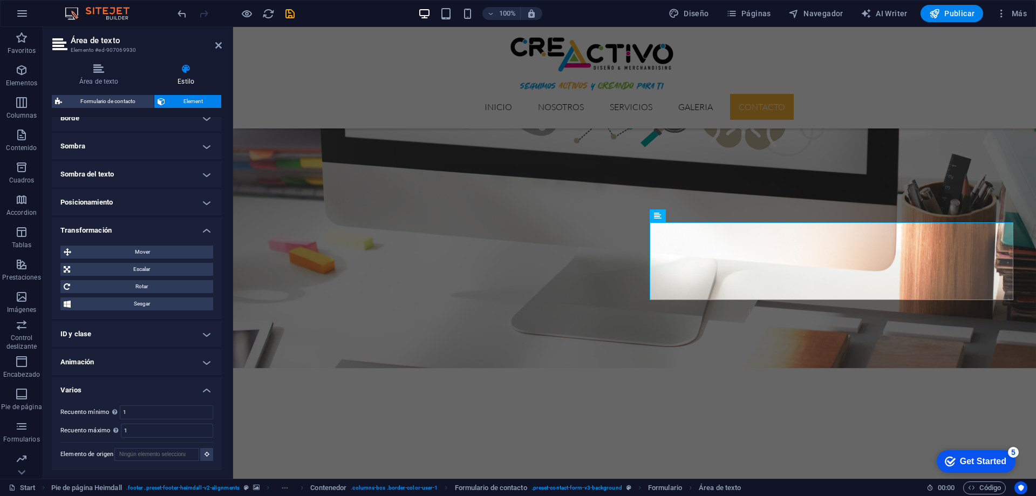
scroll to position [2111, 0]
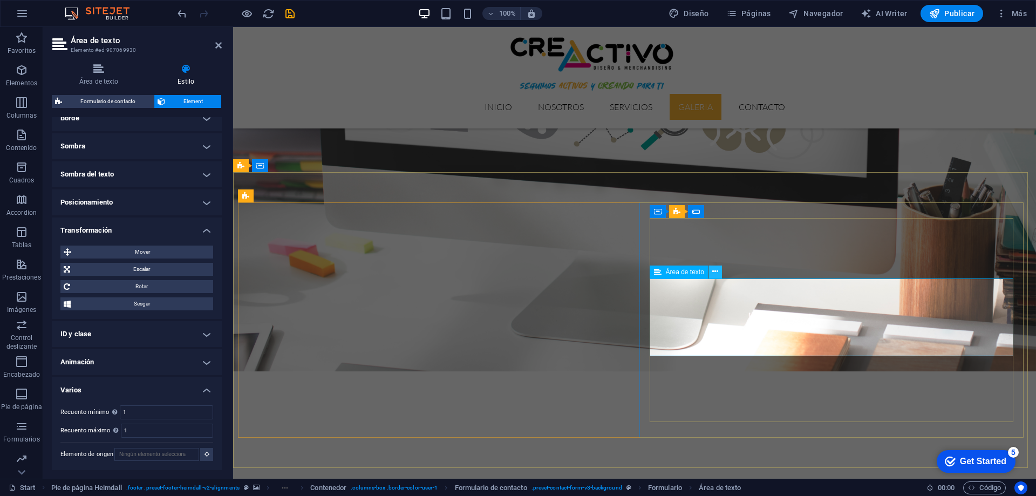
click at [712, 271] on icon at bounding box center [715, 271] width 6 height 11
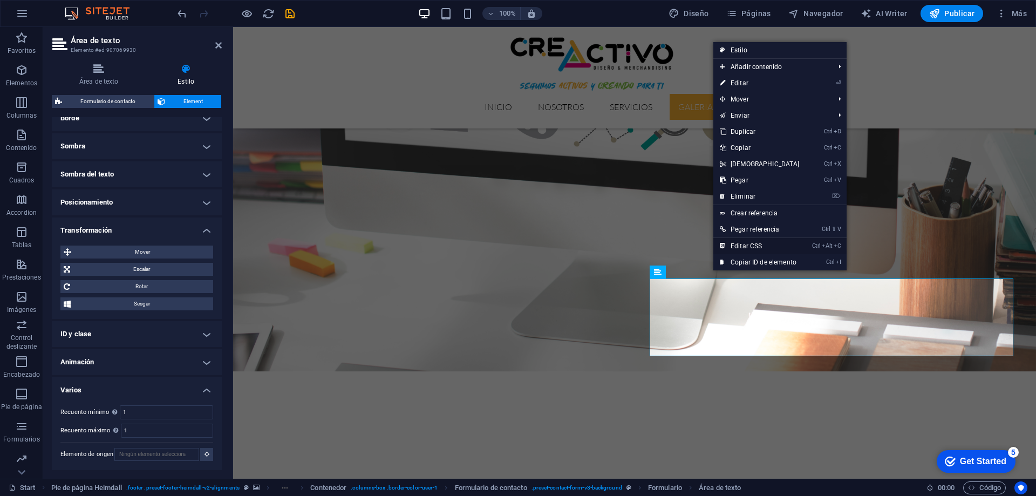
click at [743, 242] on link "Ctrl Alt C Editar CSS" at bounding box center [759, 246] width 93 height 16
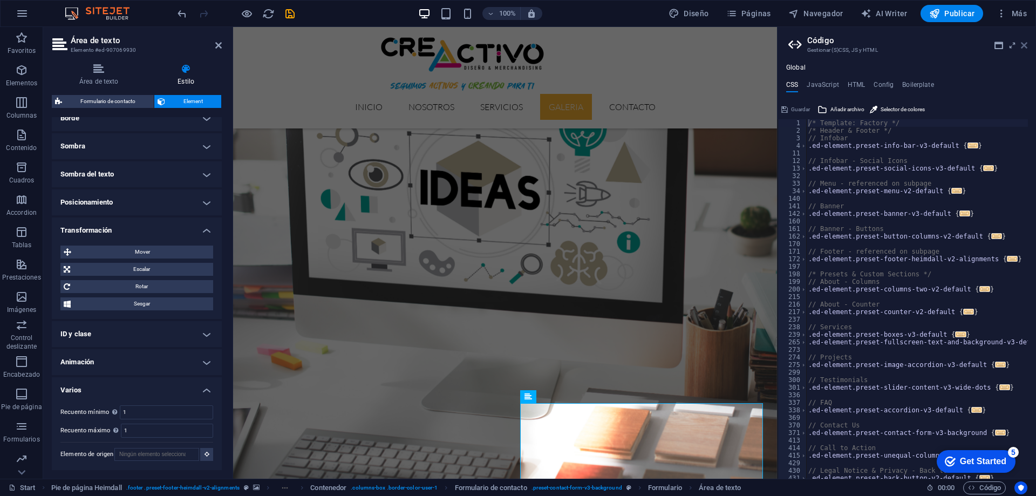
click at [1026, 41] on icon at bounding box center [1024, 45] width 6 height 9
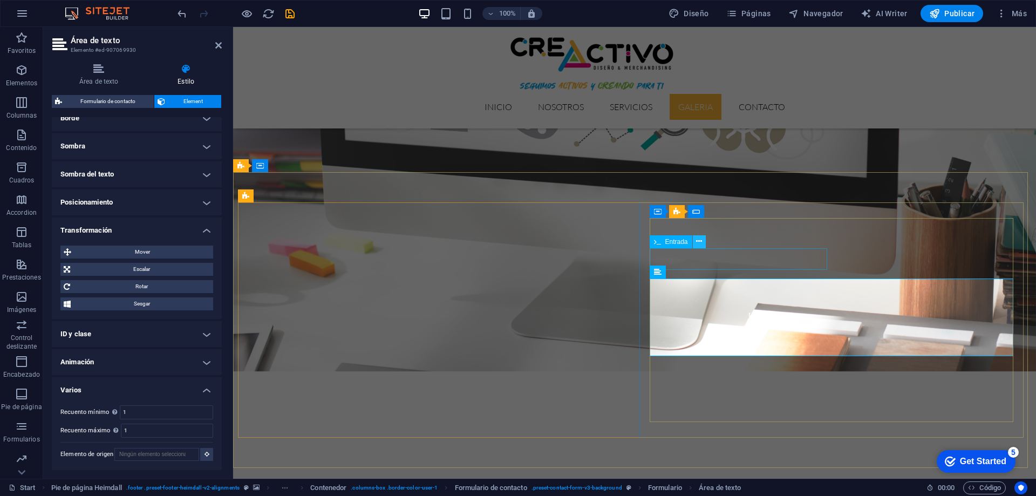
click at [695, 241] on button at bounding box center [699, 241] width 13 height 13
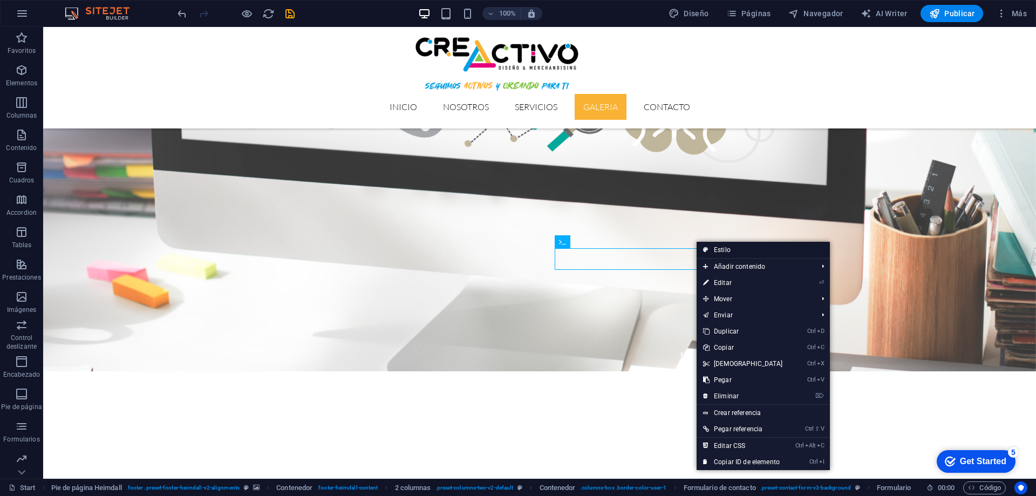
click at [710, 249] on link "Estilo" at bounding box center [762, 250] width 133 height 16
select select "rem"
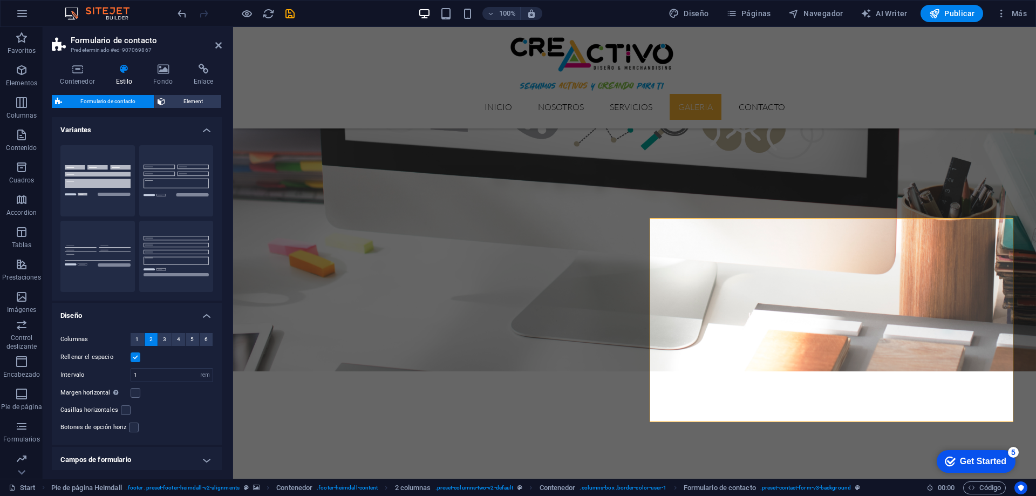
scroll to position [54, 0]
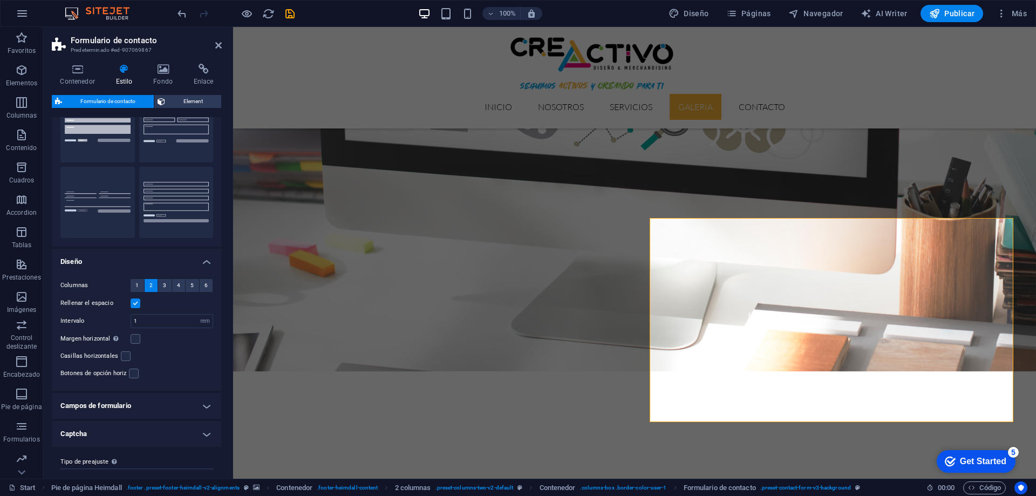
click at [127, 407] on h4 "Campos de formulario" at bounding box center [137, 406] width 170 height 26
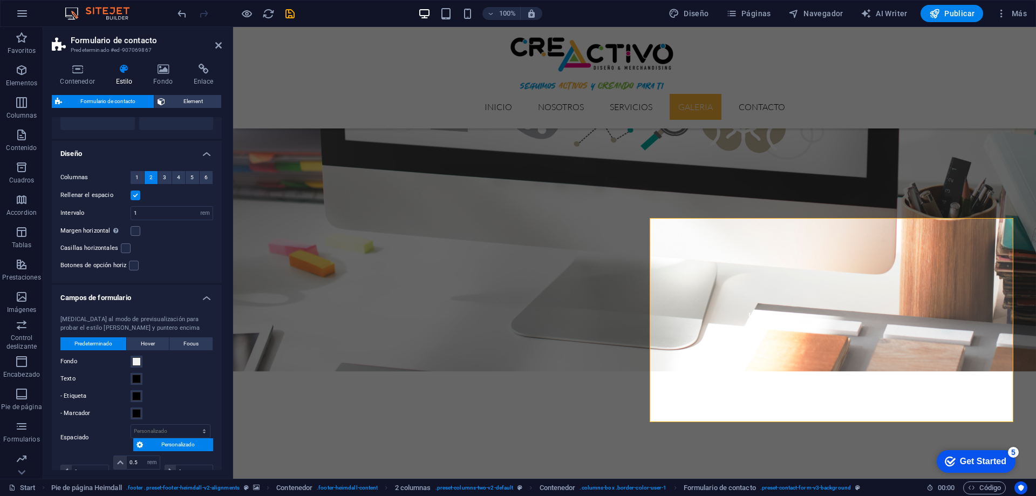
scroll to position [216, 0]
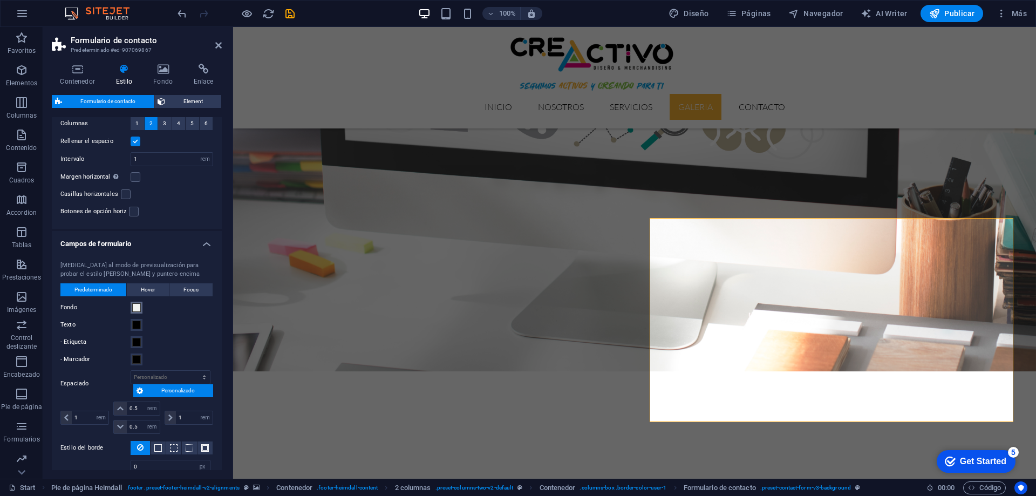
click at [134, 311] on span at bounding box center [136, 307] width 9 height 9
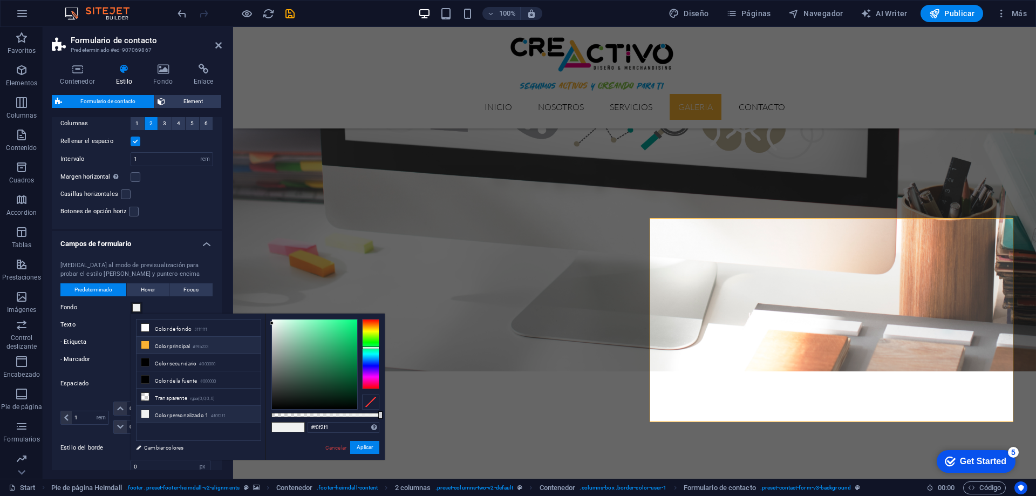
click at [145, 345] on icon at bounding box center [145, 345] width 8 height 8
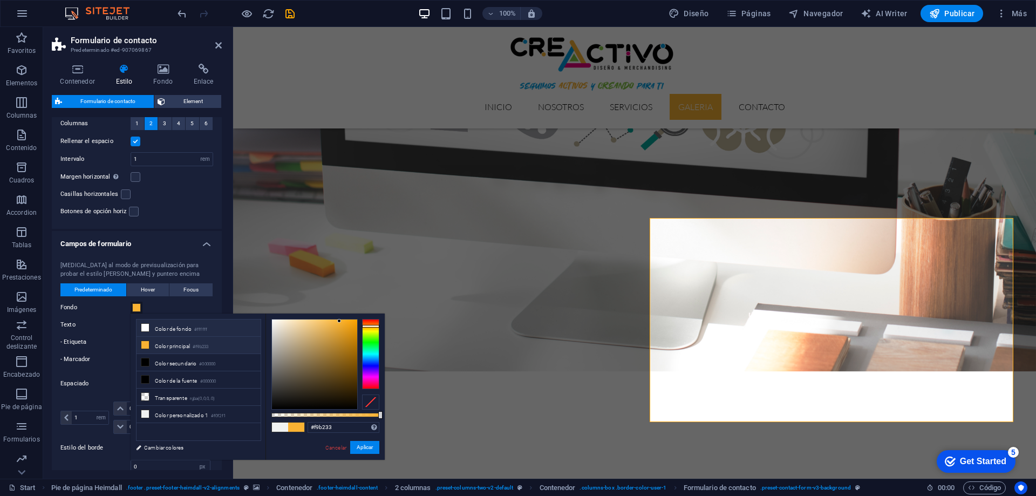
click at [145, 330] on icon at bounding box center [145, 328] width 8 height 8
type input "#ffffff"
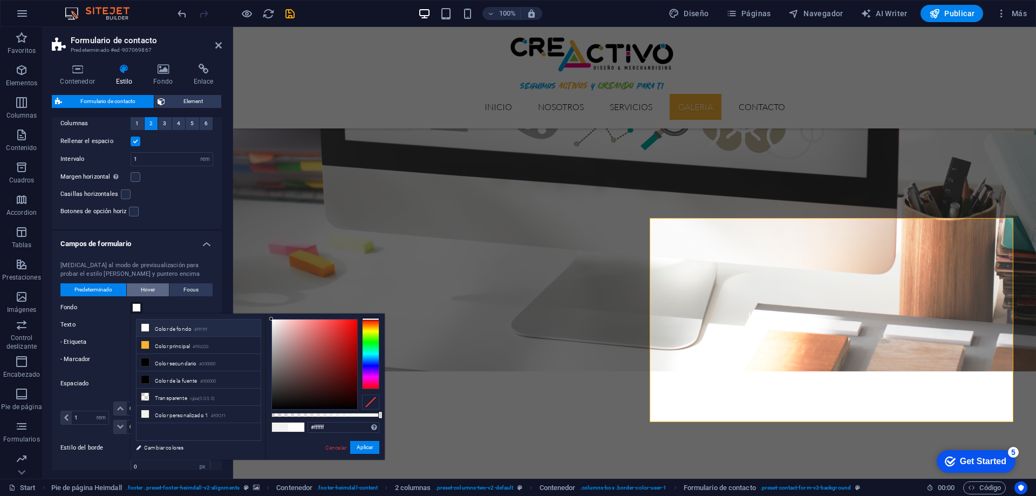
click at [150, 292] on span "Hover" at bounding box center [148, 289] width 14 height 13
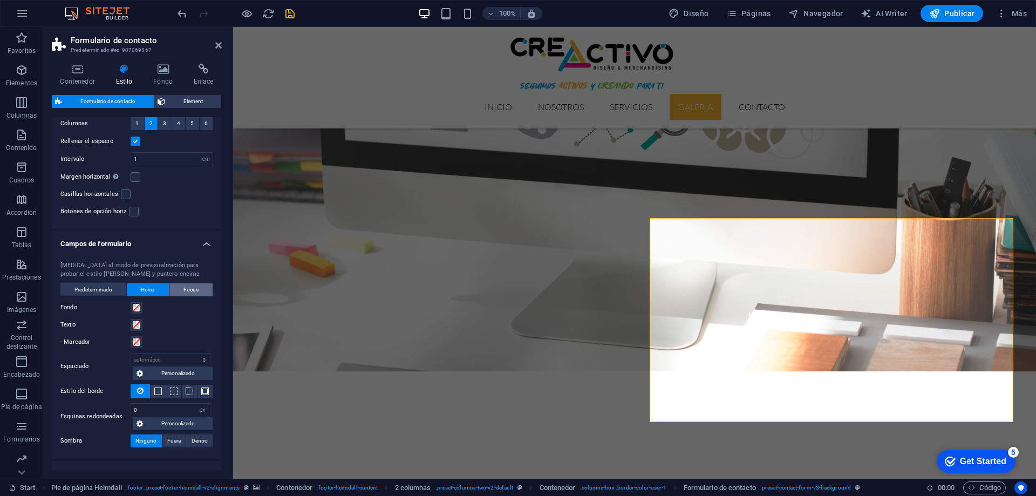
click at [181, 290] on button "Focus" at bounding box center [190, 289] width 43 height 13
click at [151, 294] on span "Hover" at bounding box center [148, 289] width 14 height 13
click at [93, 293] on span "Predeterminado" at bounding box center [93, 289] width 38 height 13
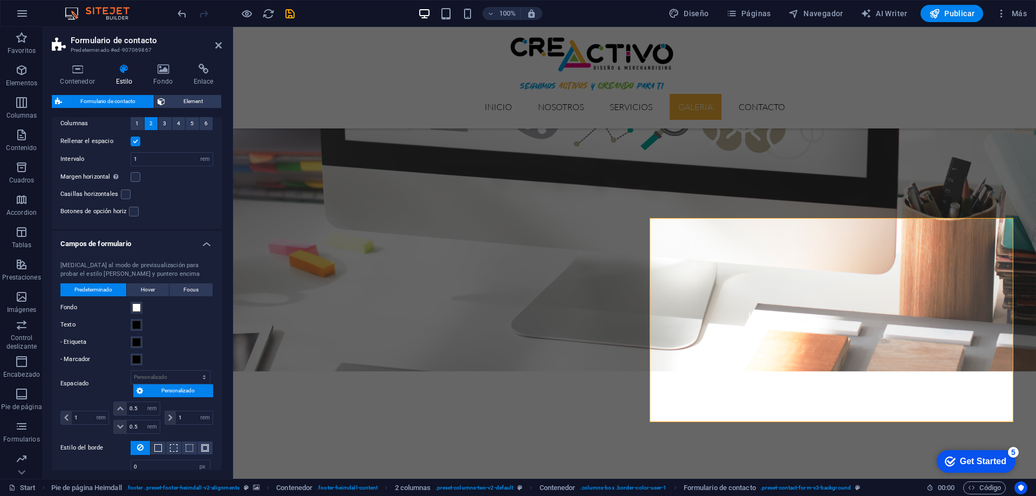
scroll to position [270, 0]
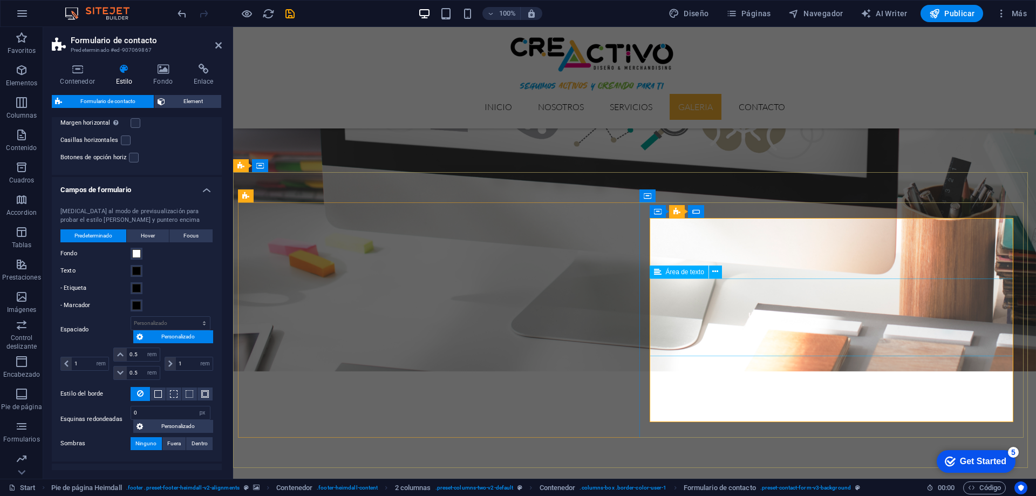
click at [716, 270] on icon at bounding box center [715, 271] width 6 height 11
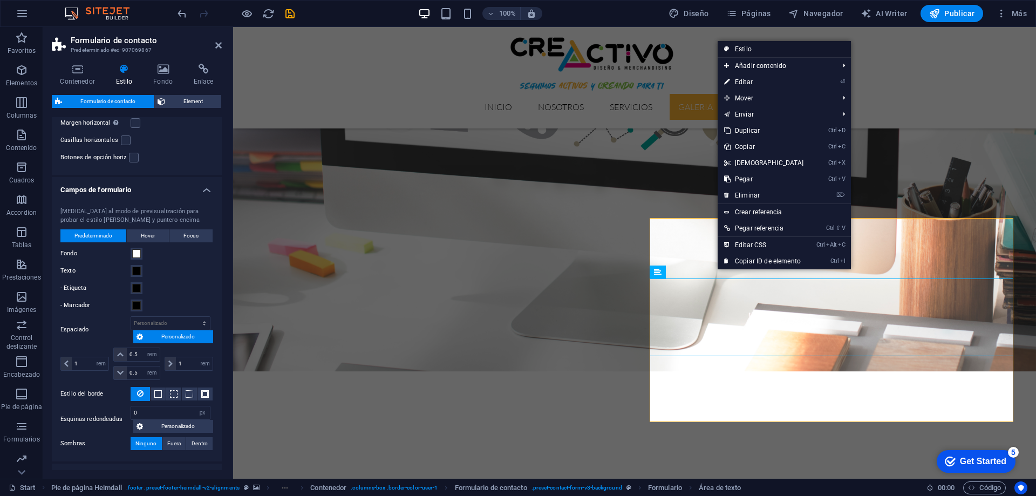
click at [747, 45] on link "Estilo" at bounding box center [783, 49] width 133 height 16
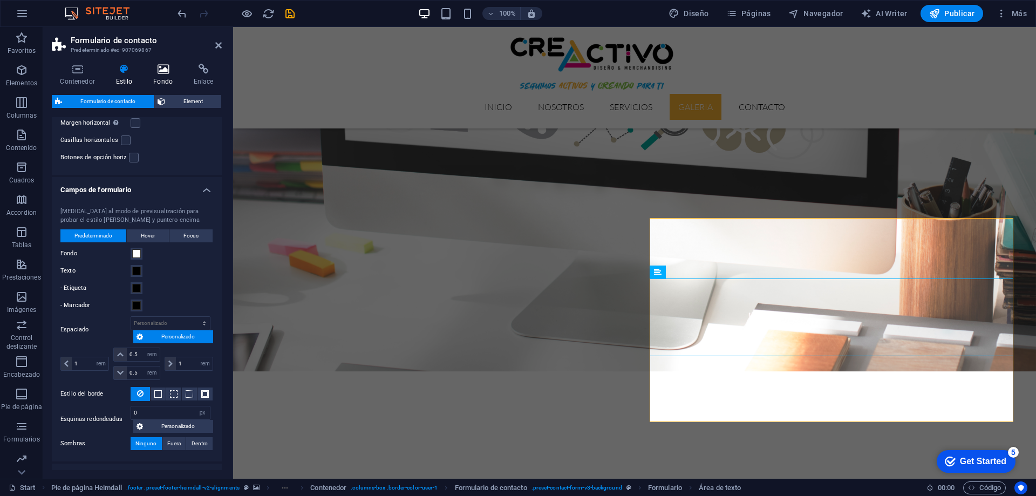
click at [160, 66] on icon at bounding box center [163, 69] width 36 height 11
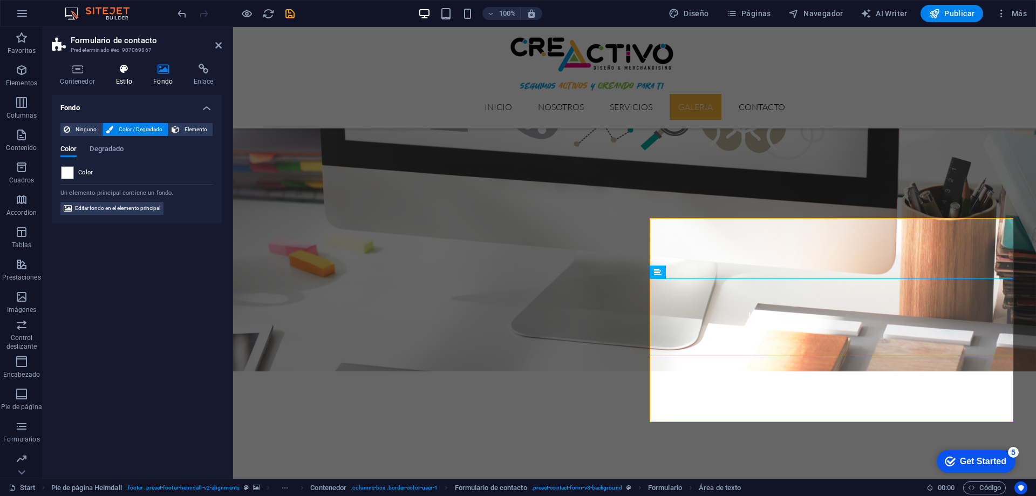
click at [126, 79] on h4 "Estilo" at bounding box center [126, 75] width 38 height 23
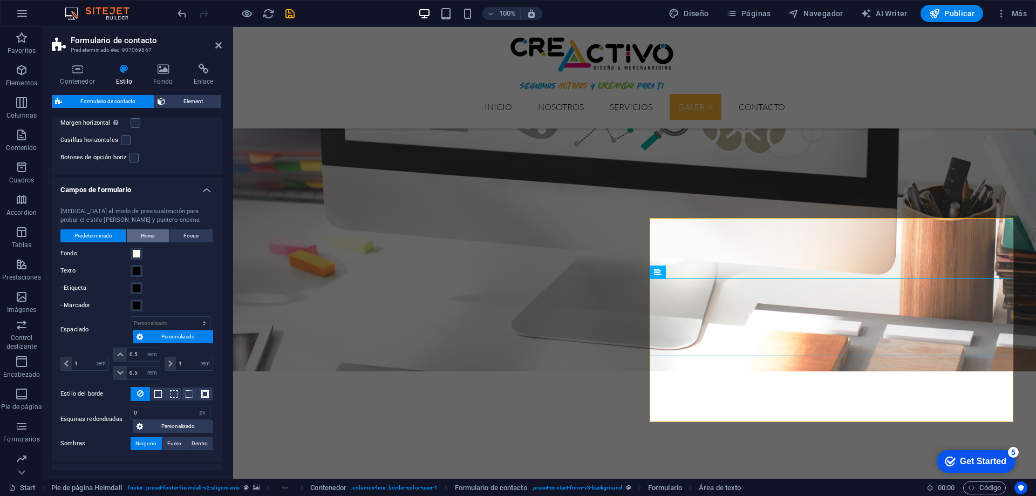
click at [147, 236] on span "Hover" at bounding box center [148, 235] width 14 height 13
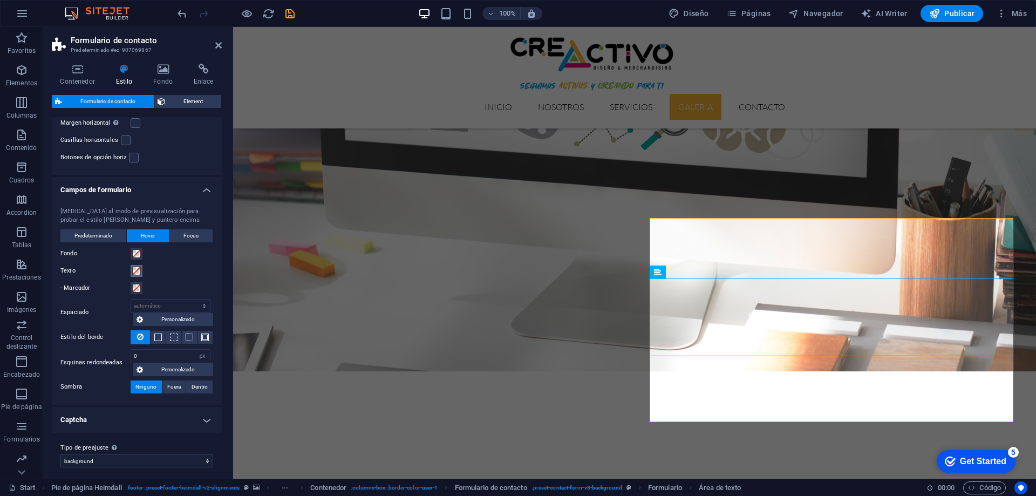
click at [137, 269] on span at bounding box center [136, 270] width 9 height 9
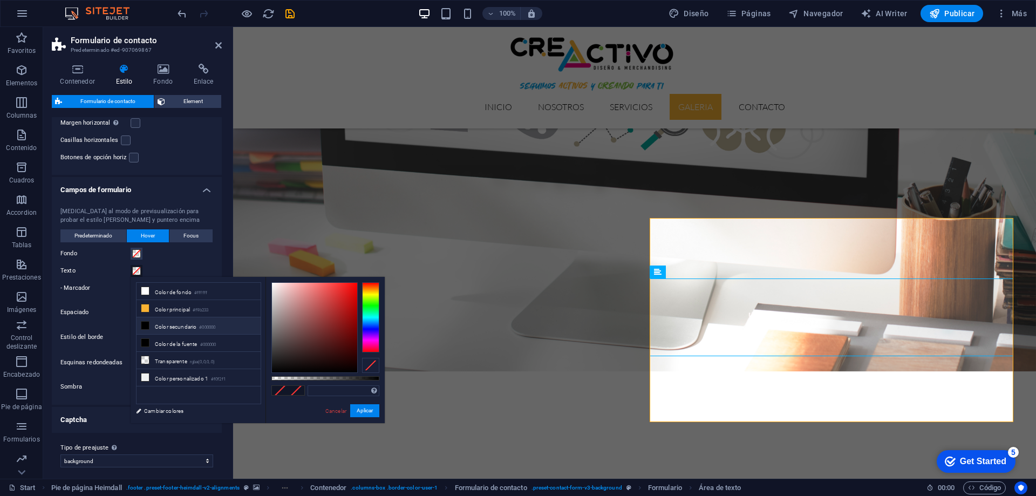
click at [155, 324] on li "Color secundario #000000" at bounding box center [198, 325] width 124 height 17
type input "#000000"
click at [369, 413] on button "Aplicar" at bounding box center [364, 410] width 29 height 13
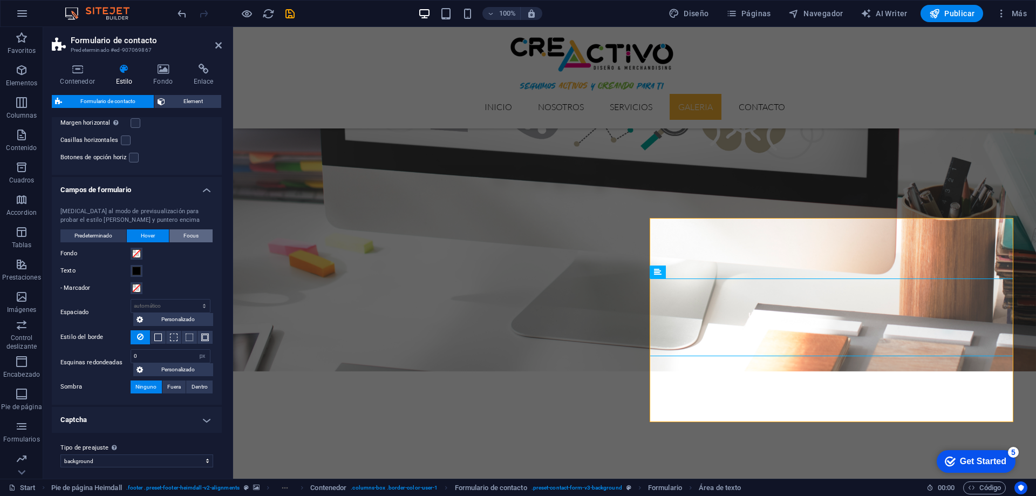
click at [195, 237] on span "Focus" at bounding box center [190, 235] width 15 height 13
click at [140, 273] on span at bounding box center [136, 270] width 9 height 9
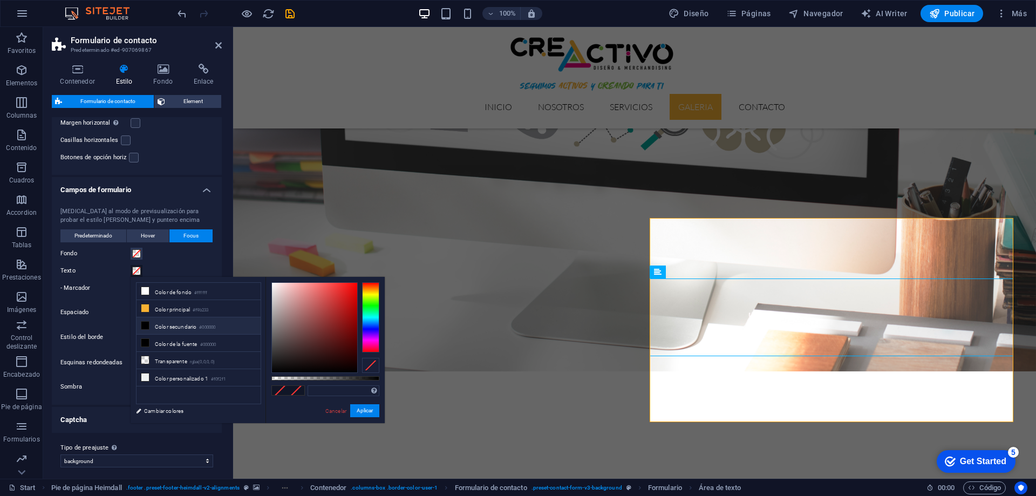
click at [159, 321] on li "Color secundario #000000" at bounding box center [198, 325] width 124 height 17
type input "#000000"
click at [362, 410] on button "Aplicar" at bounding box center [364, 410] width 29 height 13
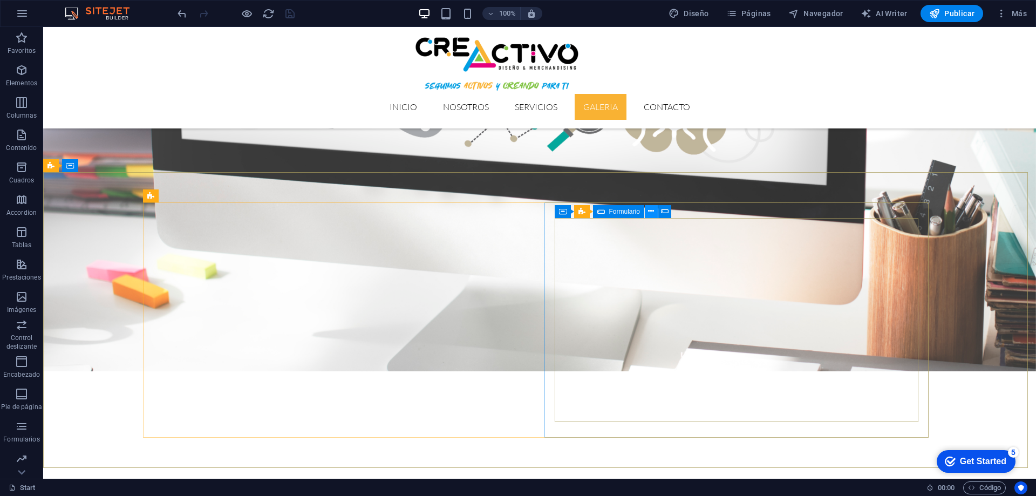
click at [652, 209] on icon at bounding box center [651, 211] width 6 height 11
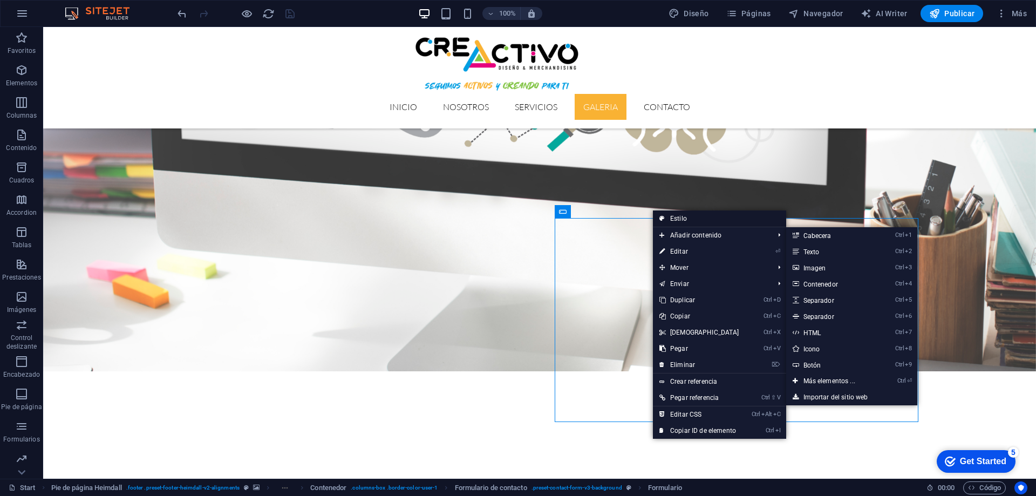
click at [683, 213] on link "Estilo" at bounding box center [719, 218] width 133 height 16
select select "rem"
select select "px"
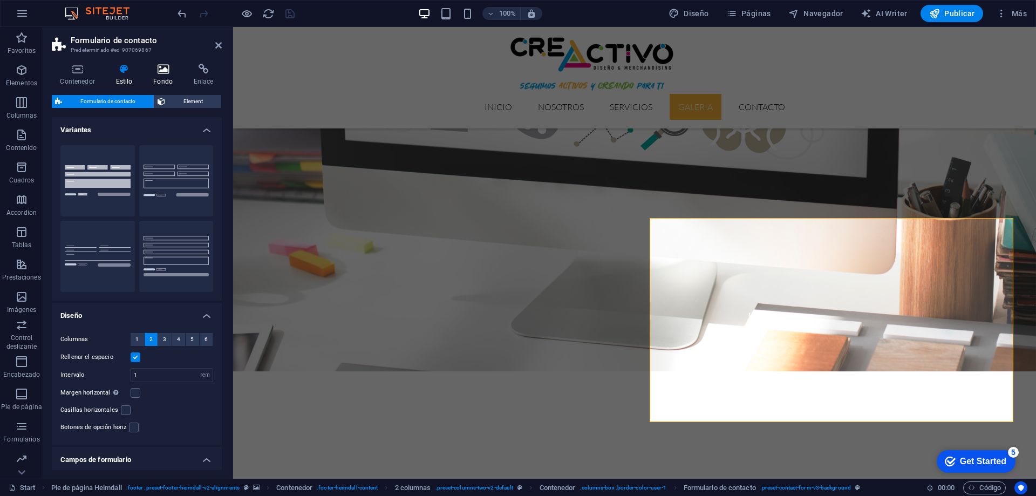
click at [168, 78] on h4 "Fondo" at bounding box center [165, 75] width 40 height 23
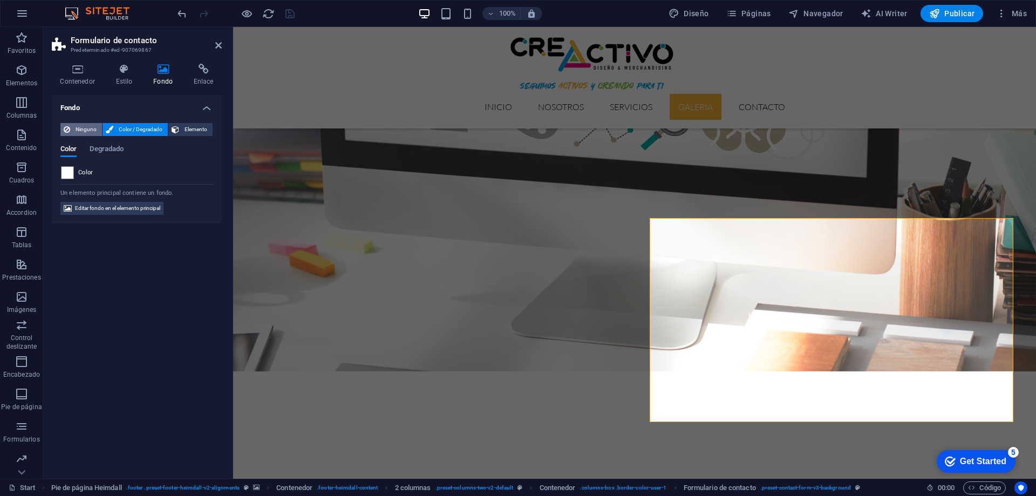
click at [79, 132] on span "Ninguno" at bounding box center [85, 129] width 25 height 13
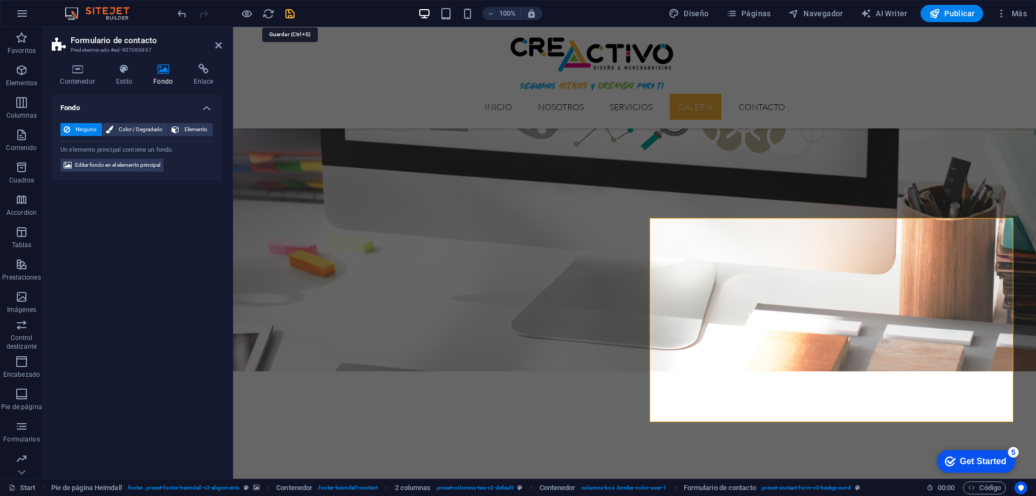
click at [290, 12] on icon "save" at bounding box center [290, 14] width 12 height 12
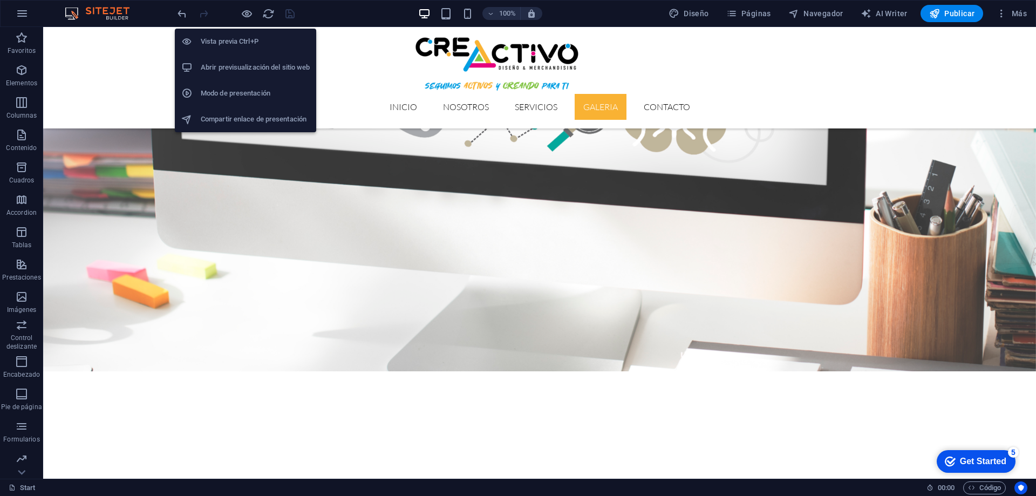
click at [244, 40] on h6 "Vista previa Ctrl+P" at bounding box center [255, 41] width 109 height 13
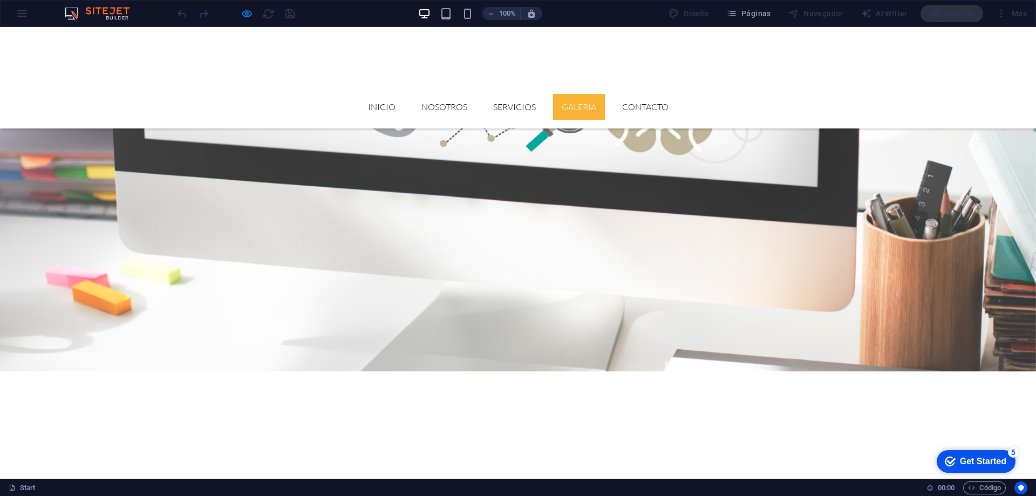
type input "zxc"
type input "ccxc"
drag, startPoint x: 581, startPoint y: 232, endPoint x: 523, endPoint y: 232, distance: 58.3
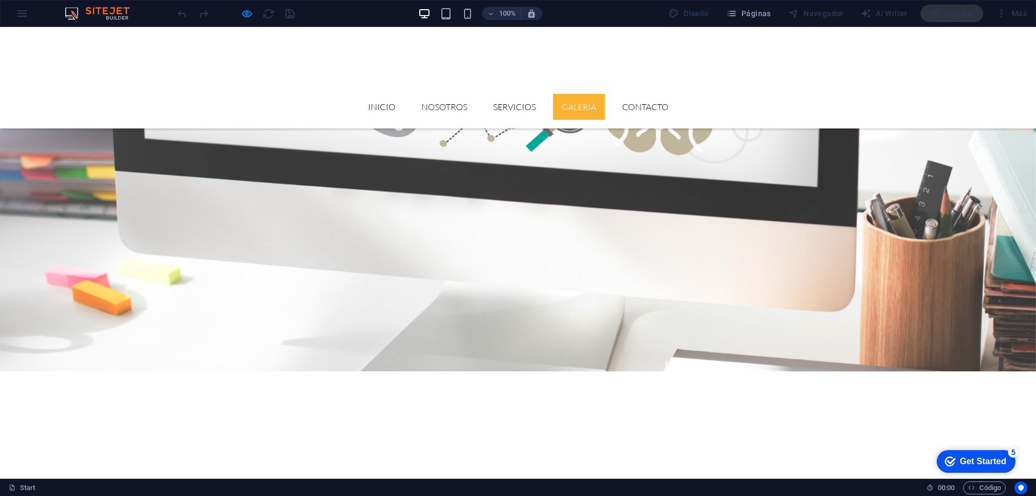
type textarea "vvvv"
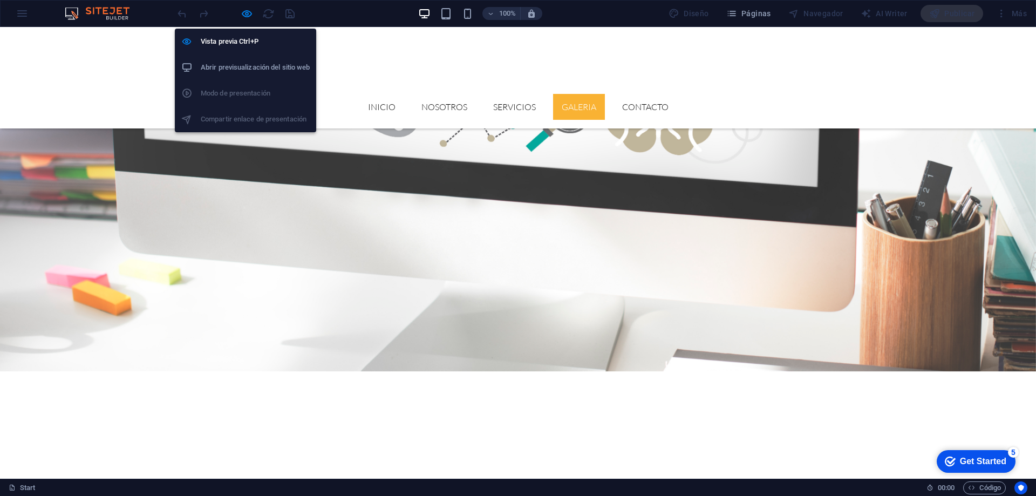
click at [247, 60] on li "Abrir previsualización del sitio web" at bounding box center [245, 67] width 141 height 26
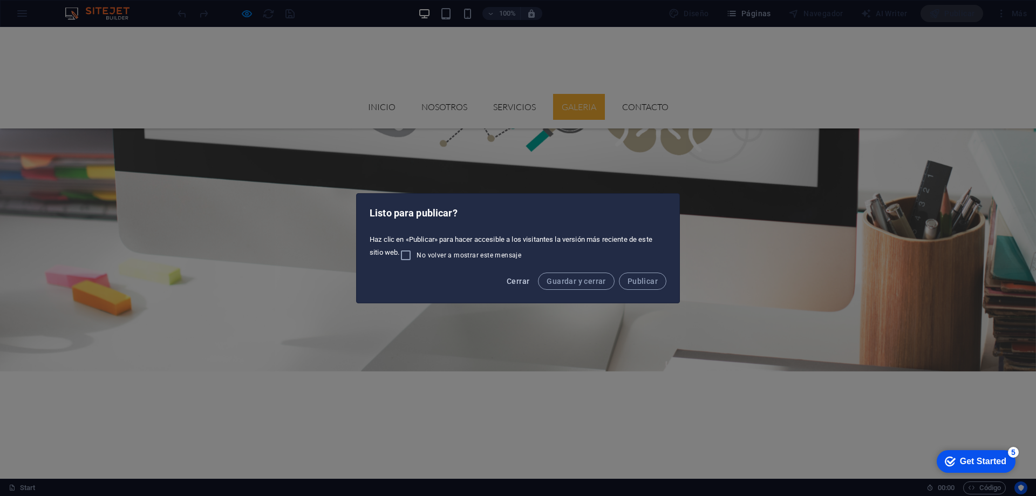
click at [519, 277] on span "Cerrar" at bounding box center [518, 281] width 23 height 9
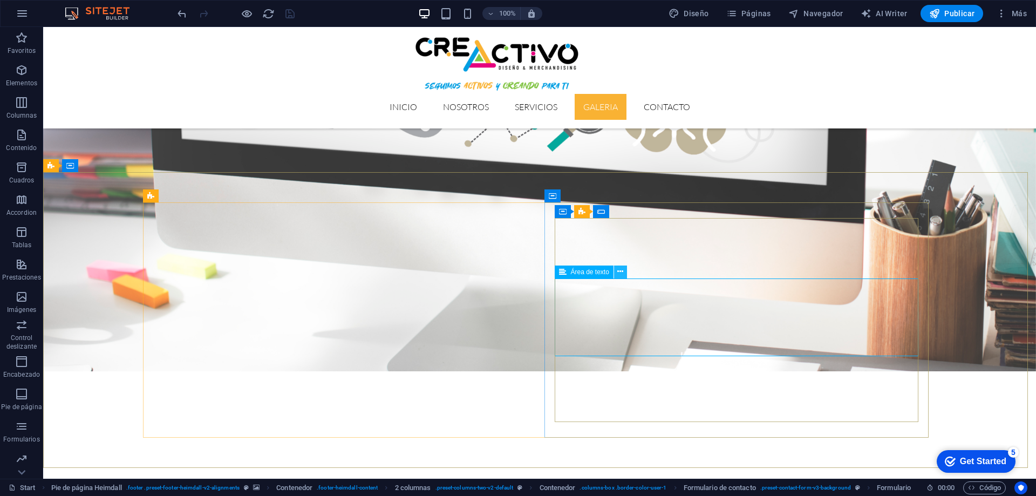
click at [619, 273] on icon at bounding box center [620, 271] width 6 height 11
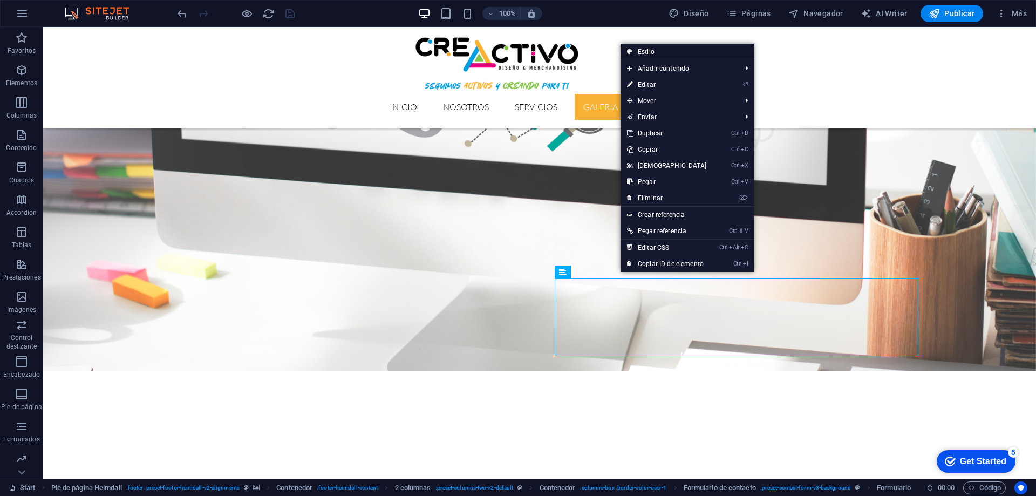
click at [650, 53] on link "Estilo" at bounding box center [686, 52] width 133 height 16
select select "rem"
select select "px"
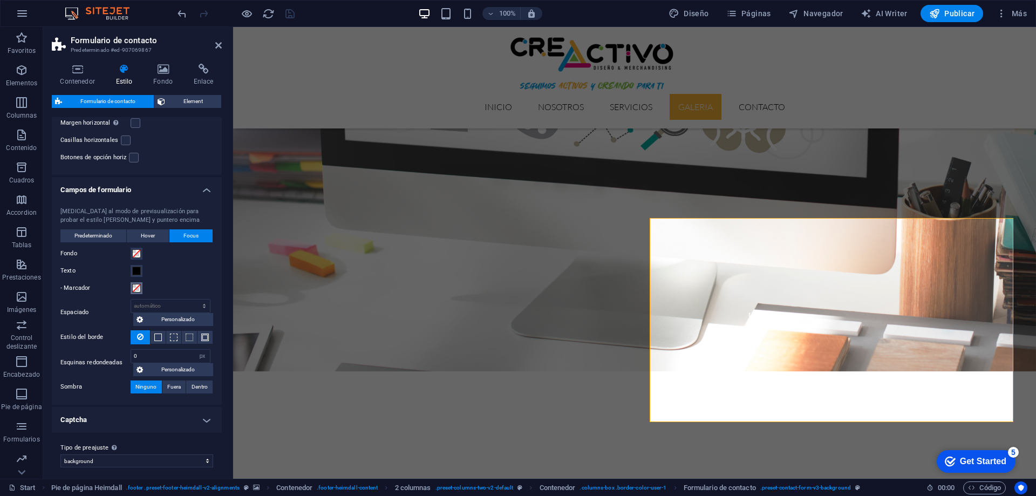
click at [136, 291] on span at bounding box center [136, 288] width 9 height 9
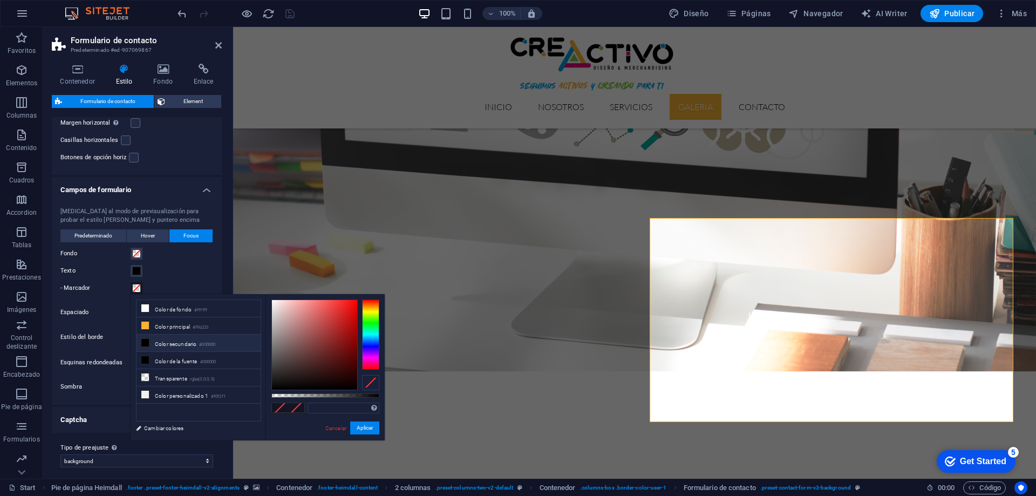
click at [154, 339] on li "Color secundario #000000" at bounding box center [198, 342] width 124 height 17
type input "#000000"
click at [148, 236] on span "Hover" at bounding box center [148, 235] width 14 height 13
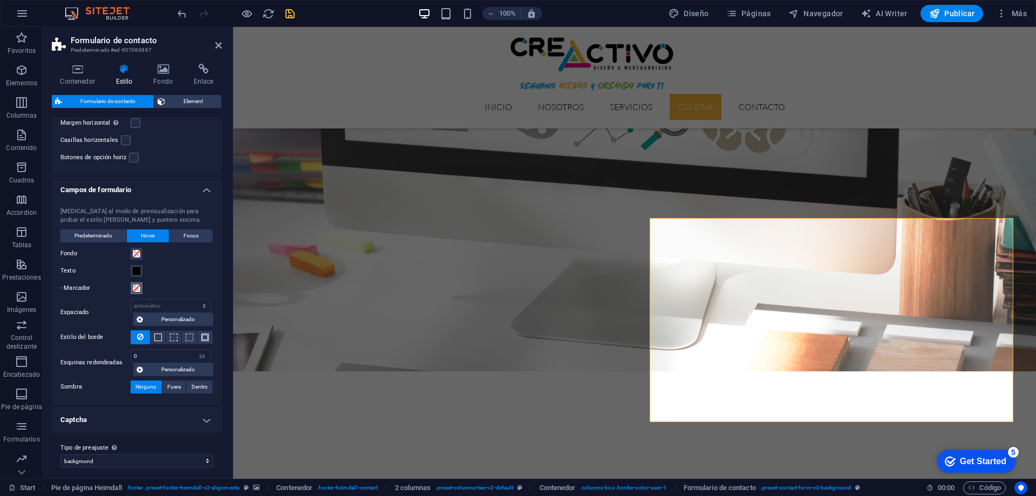
click at [136, 289] on span at bounding box center [136, 288] width 9 height 9
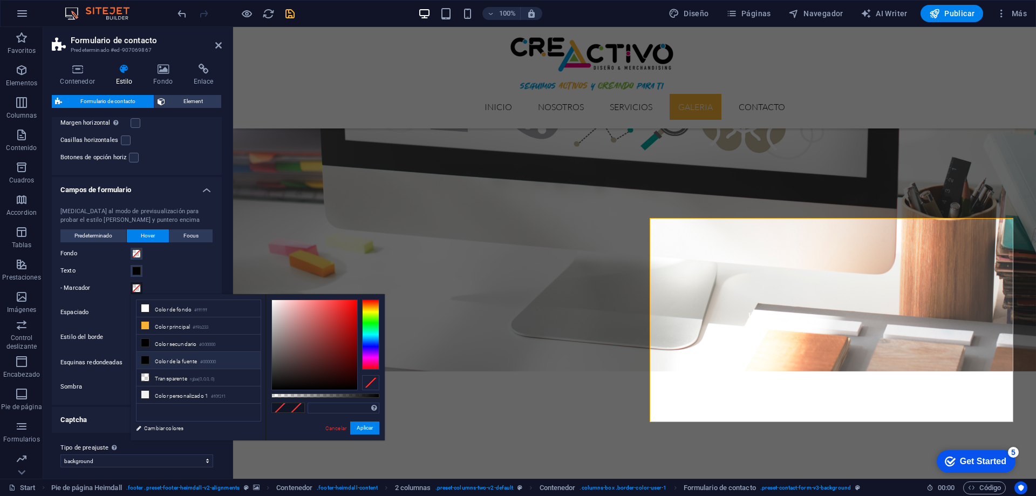
click at [148, 356] on icon at bounding box center [145, 360] width 8 height 8
type input "#000000"
click at [366, 430] on button "Aplicar" at bounding box center [364, 427] width 29 height 13
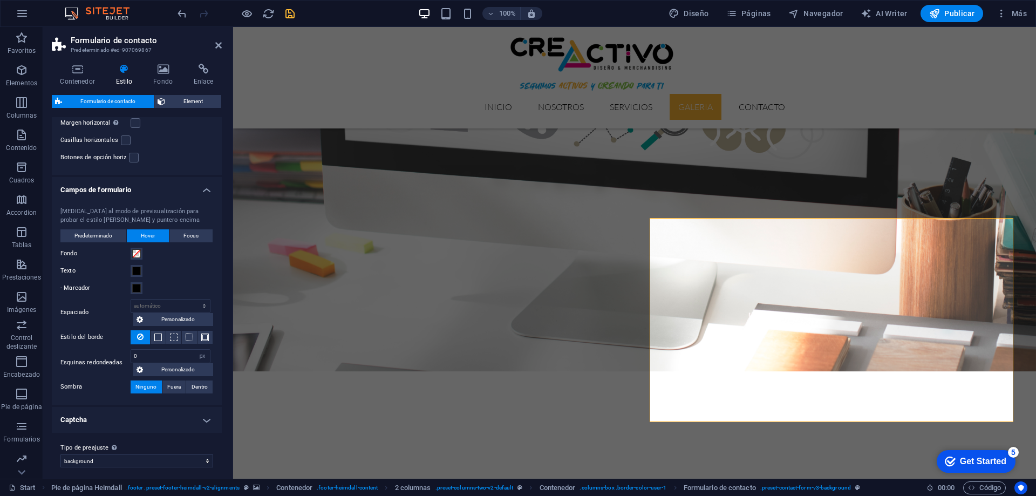
click at [214, 47] on header "Formulario de contacto Predeterminado #ed-907069867" at bounding box center [137, 41] width 170 height 28
click at [221, 47] on icon at bounding box center [218, 45] width 6 height 9
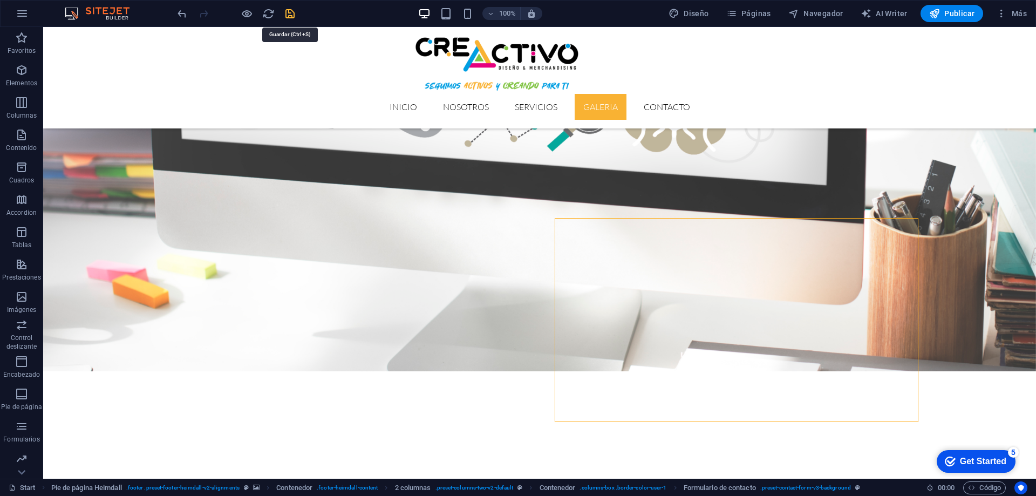
click at [291, 13] on icon "save" at bounding box center [290, 14] width 12 height 12
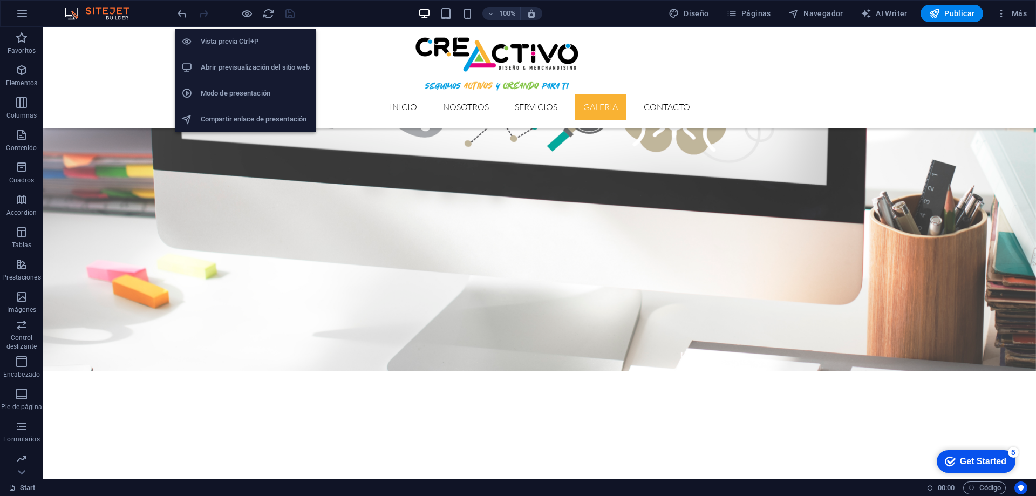
click at [254, 60] on li "Abrir previsualización del sitio web" at bounding box center [245, 67] width 141 height 26
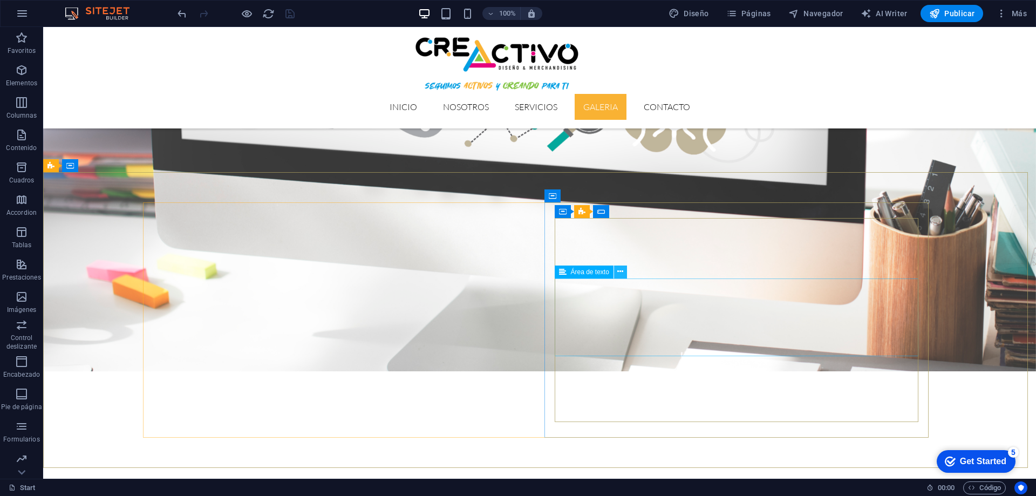
click at [618, 270] on icon at bounding box center [620, 271] width 6 height 11
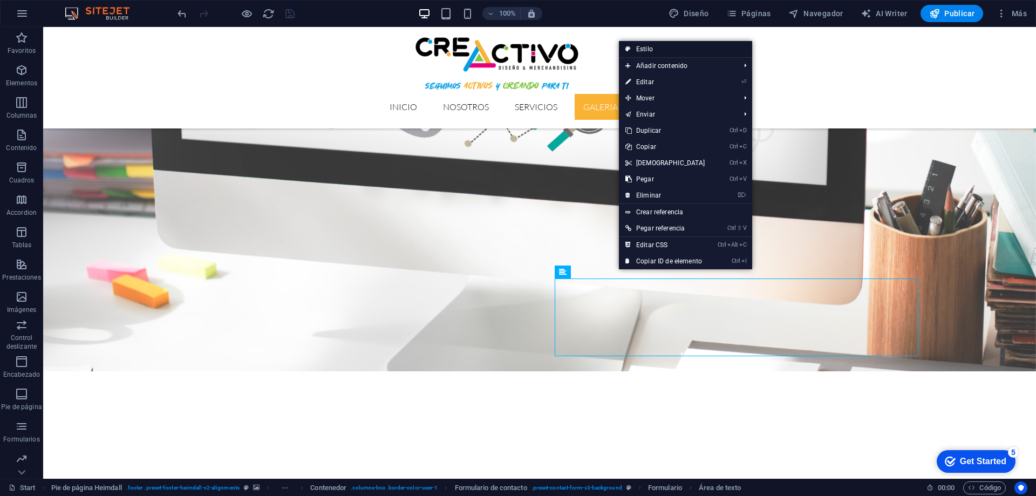
click at [648, 50] on link "Estilo" at bounding box center [685, 49] width 133 height 16
select select "rem"
select select "px"
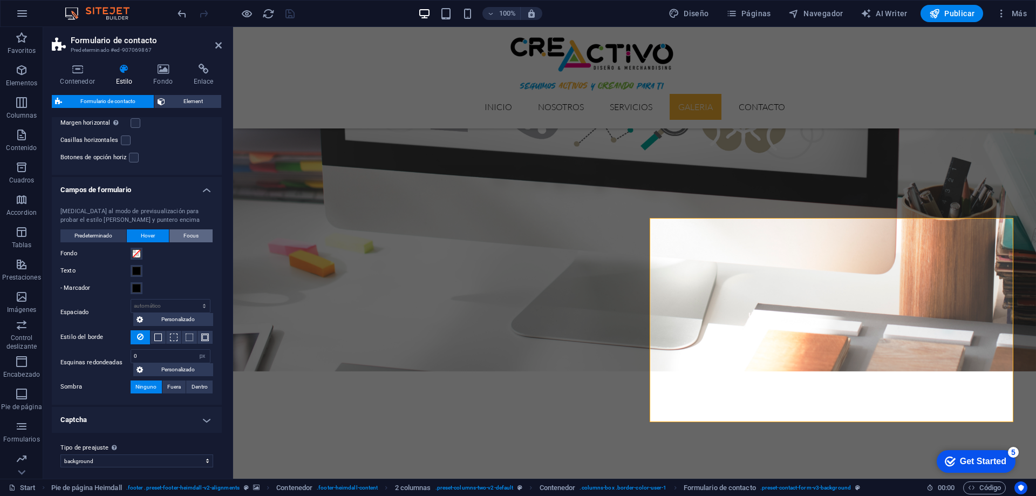
click at [176, 235] on button "Focus" at bounding box center [190, 235] width 43 height 13
click at [102, 237] on span "Predeterminado" at bounding box center [93, 235] width 38 height 13
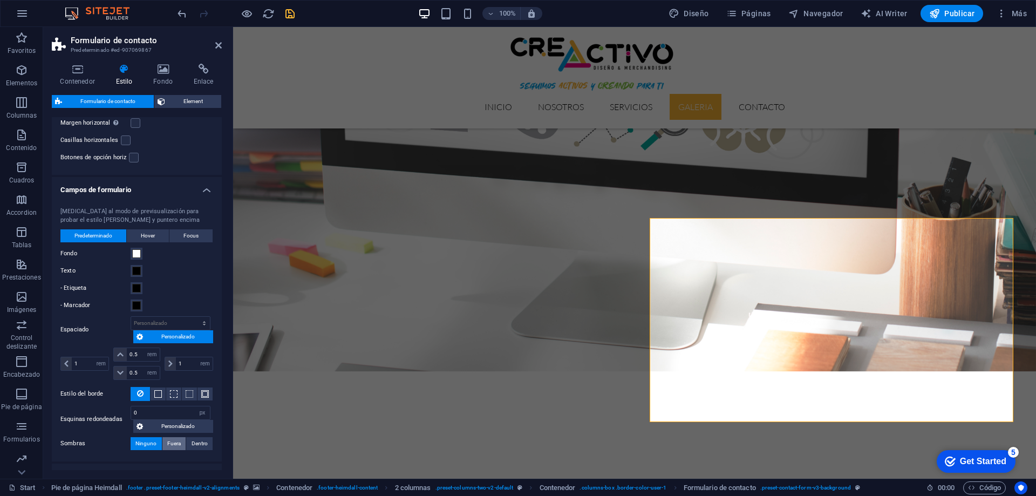
scroll to position [324, 0]
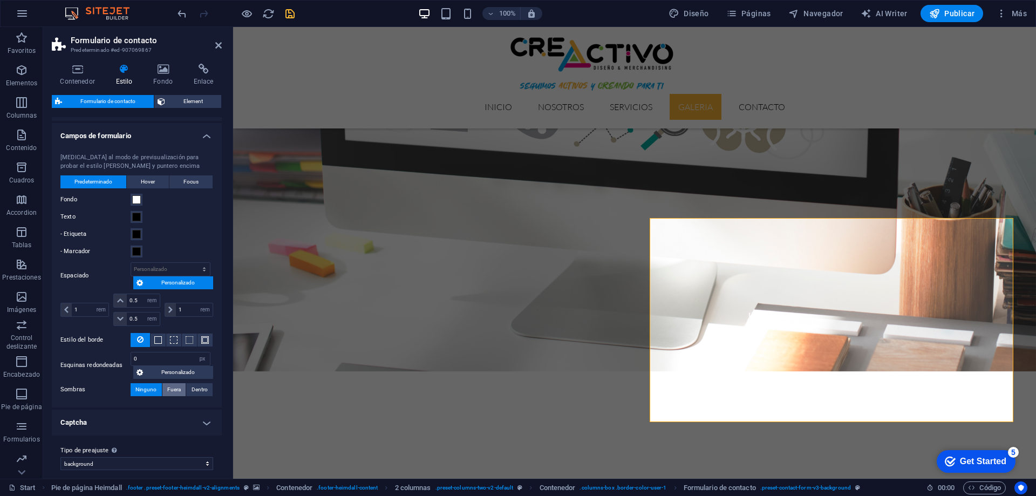
click at [170, 388] on span "Fuera" at bounding box center [173, 389] width 13 height 13
type input "2"
type input "4"
click at [194, 386] on span "Dentro" at bounding box center [199, 389] width 16 height 13
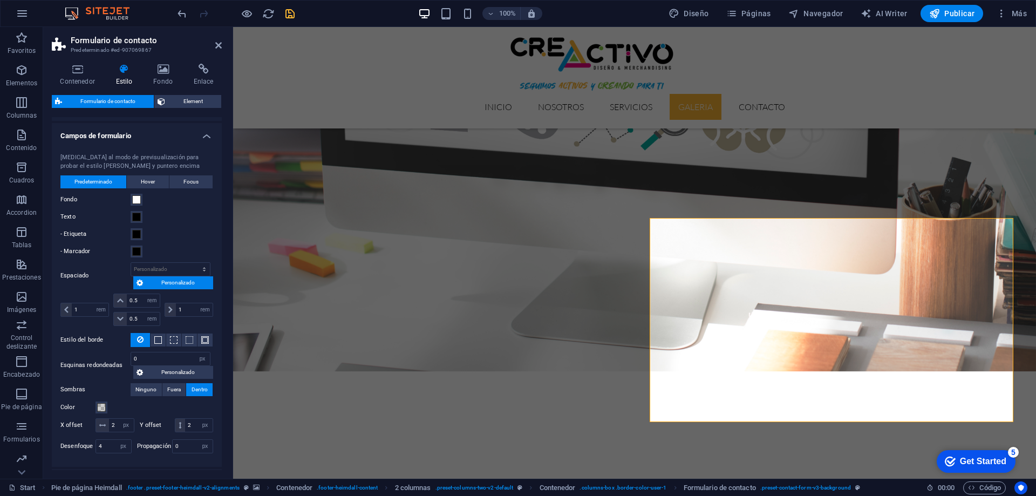
scroll to position [406, 0]
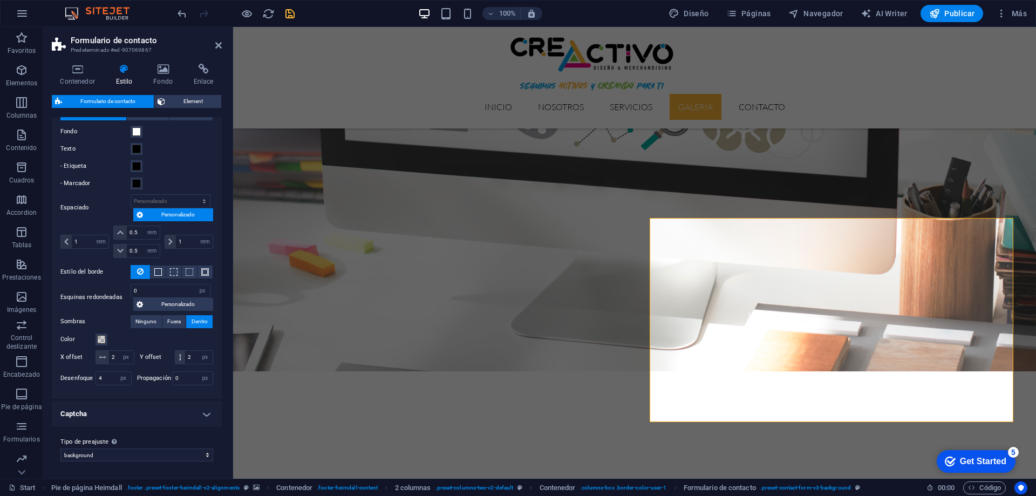
click at [160, 411] on h4 "Captcha" at bounding box center [137, 414] width 170 height 26
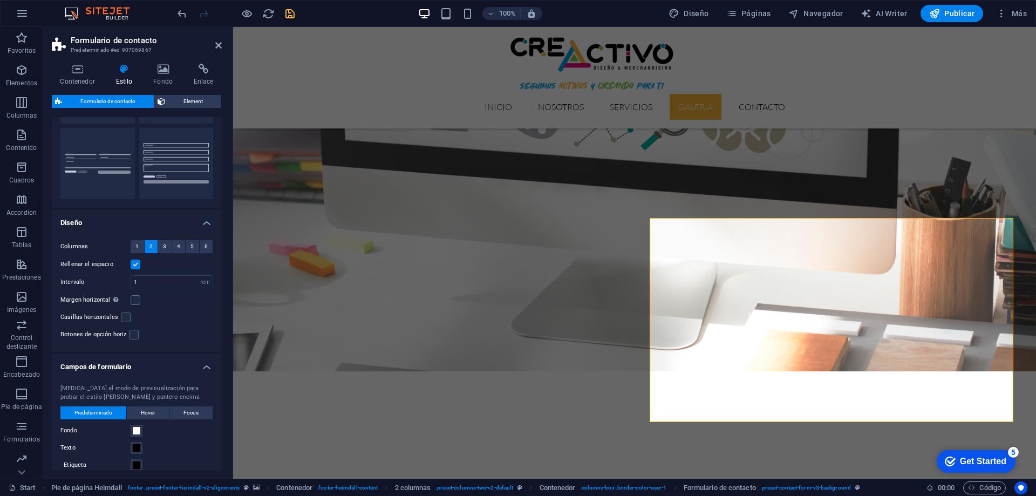
scroll to position [0, 0]
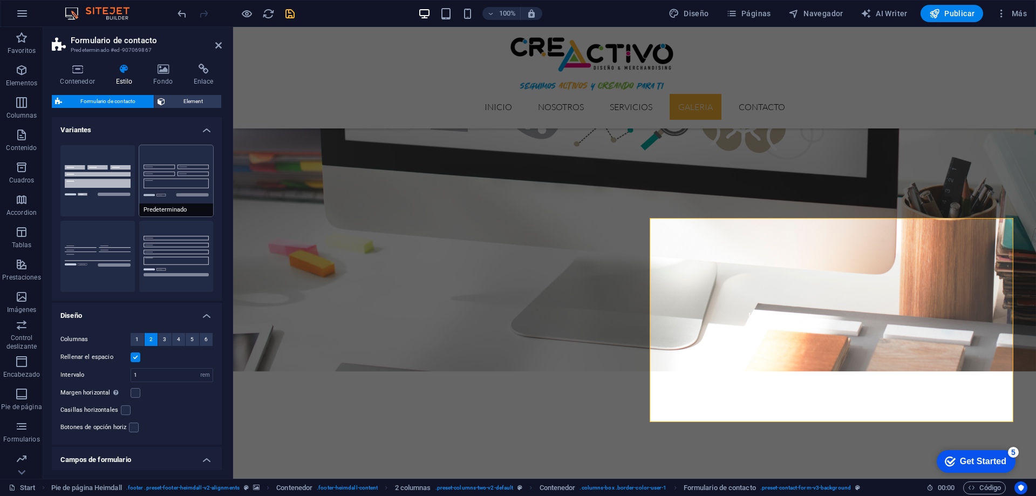
click at [177, 173] on button "Predeterminado" at bounding box center [176, 180] width 74 height 71
type input "100"
click at [117, 252] on button "Sin formato" at bounding box center [97, 256] width 74 height 71
select select "DISABLED_OPTION_VALUE"
type input "0"
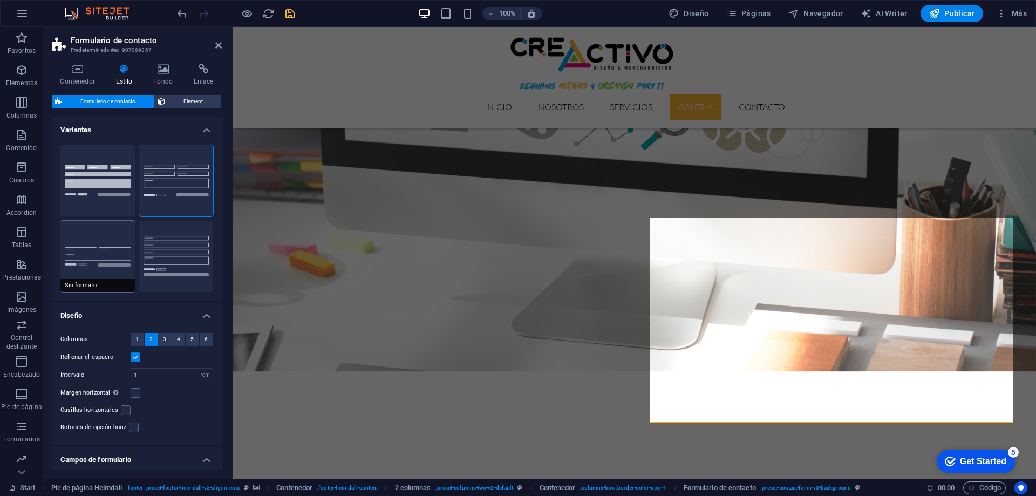
type input "0"
click at [161, 239] on button "Fila" at bounding box center [176, 256] width 74 height 71
type input "1"
select select "px"
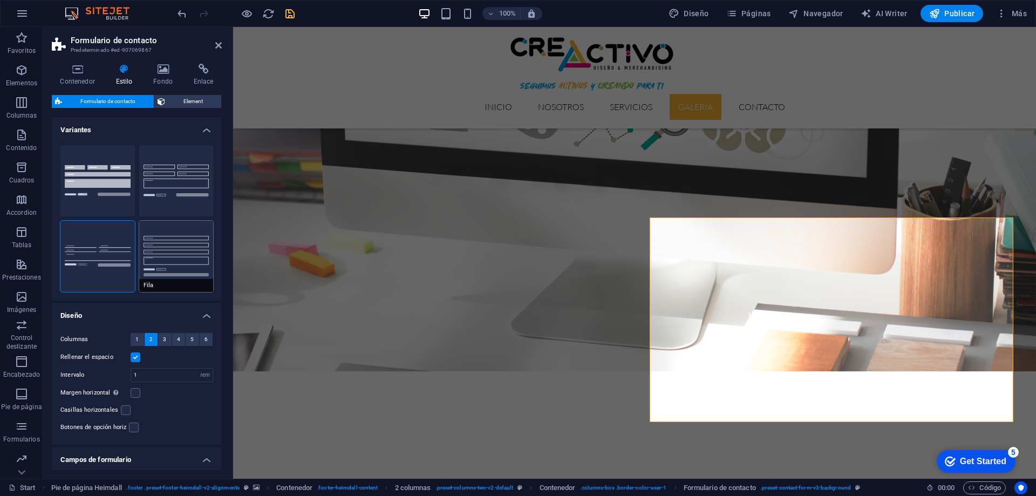
type input "1"
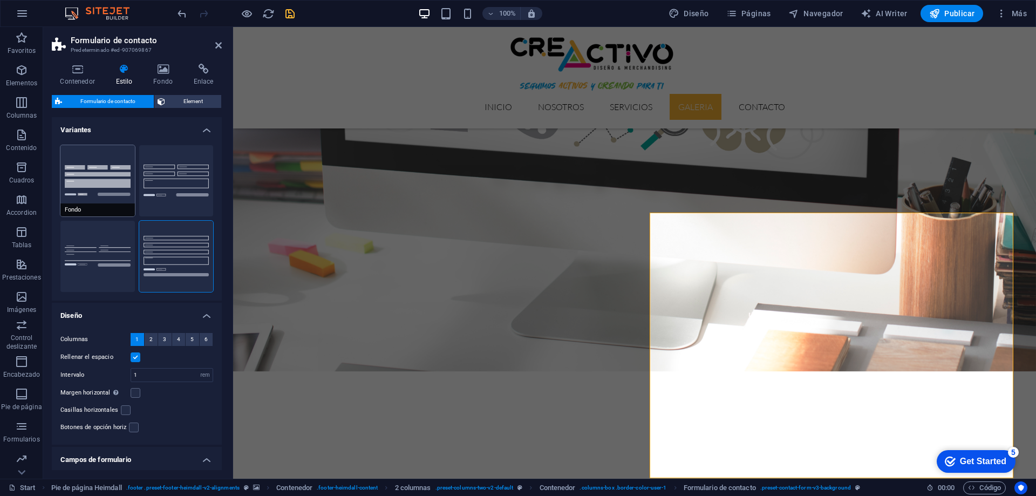
click at [98, 175] on button "Fondo" at bounding box center [97, 180] width 74 height 71
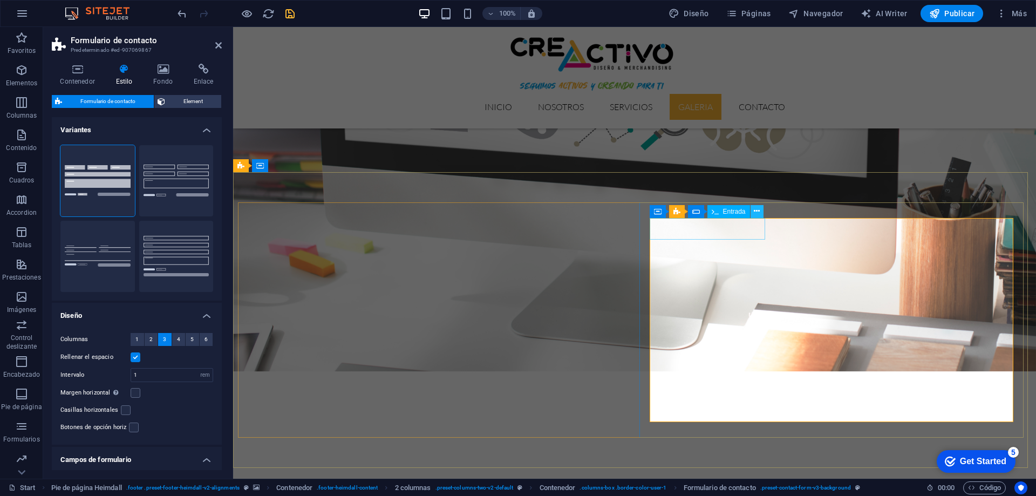
click at [760, 210] on button at bounding box center [756, 211] width 13 height 13
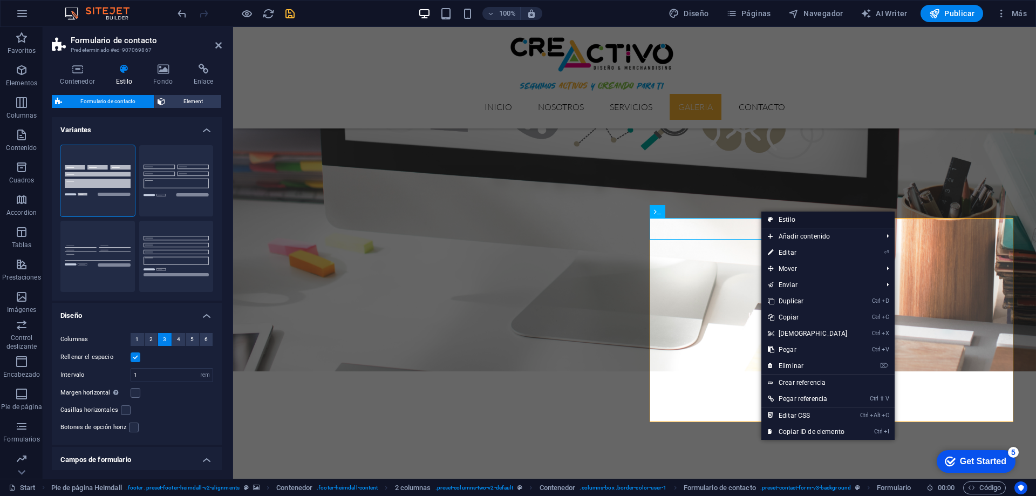
click at [782, 221] on link "Estilo" at bounding box center [827, 219] width 133 height 16
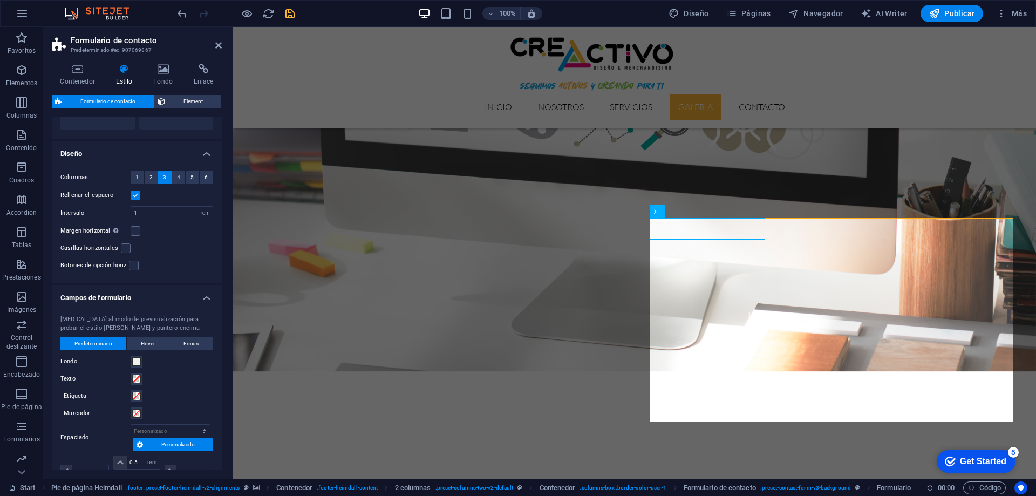
scroll to position [270, 0]
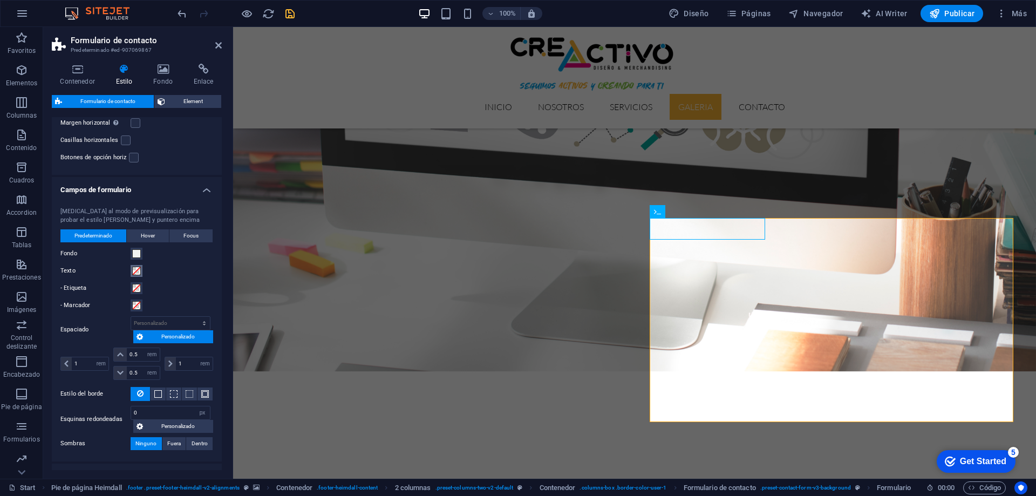
click at [133, 271] on span at bounding box center [136, 270] width 9 height 9
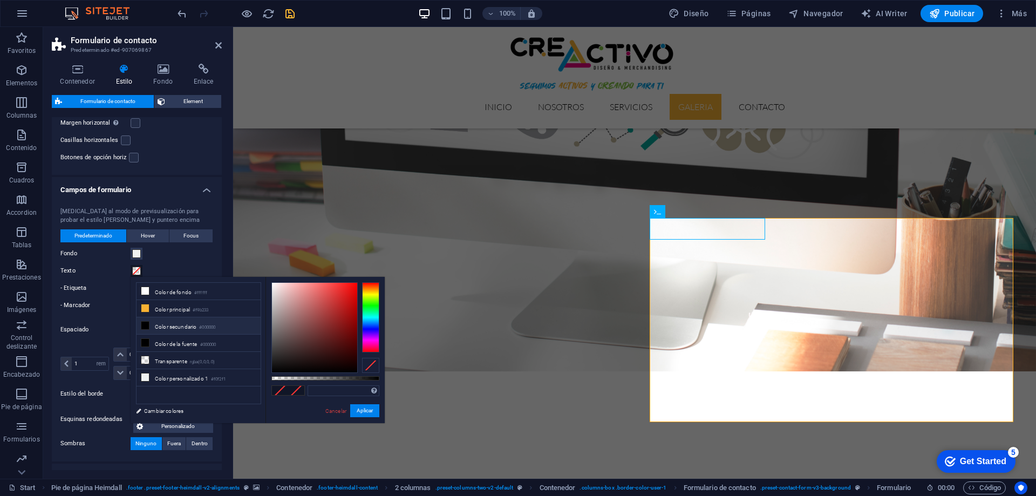
click at [149, 323] on span at bounding box center [145, 325] width 9 height 9
type input "#000000"
click at [118, 295] on div "Cambia al modo de previsualización para probar el estilo de foco y puntero enci…" at bounding box center [137, 328] width 174 height 265
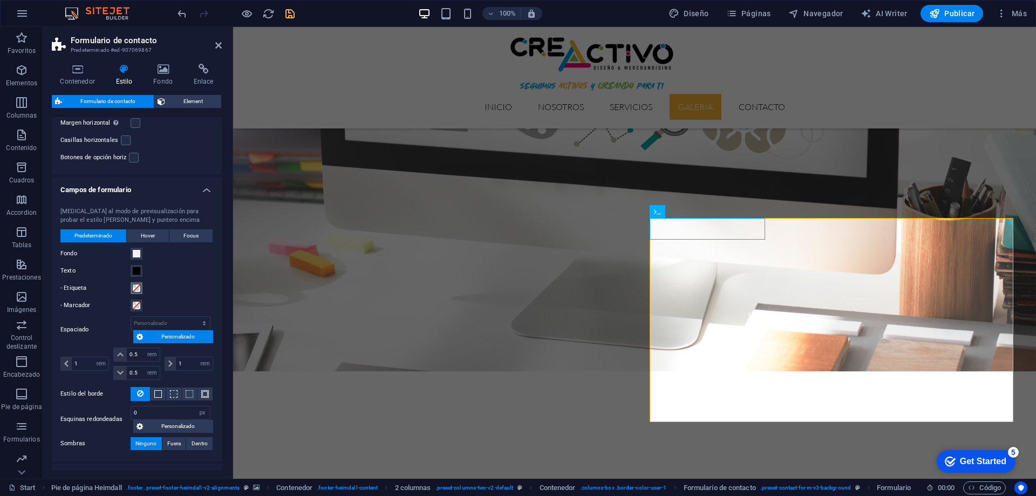
click at [138, 291] on span at bounding box center [136, 288] width 9 height 9
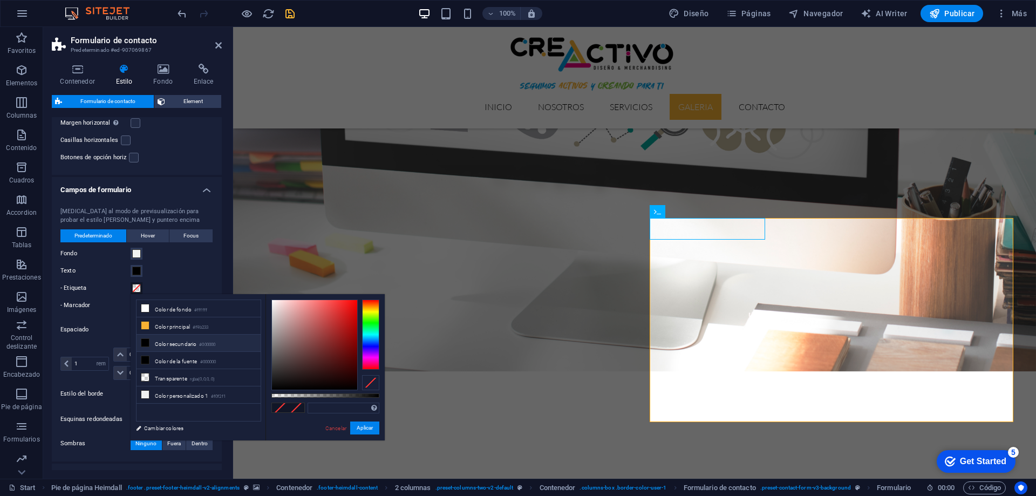
click at [160, 343] on li "Color secundario #000000" at bounding box center [198, 342] width 124 height 17
type input "#000000"
click at [115, 291] on label "- Etiqueta" at bounding box center [95, 288] width 70 height 13
click at [131, 291] on button "- Etiqueta" at bounding box center [137, 288] width 12 height 12
click at [118, 310] on label "- Marcador" at bounding box center [95, 305] width 70 height 13
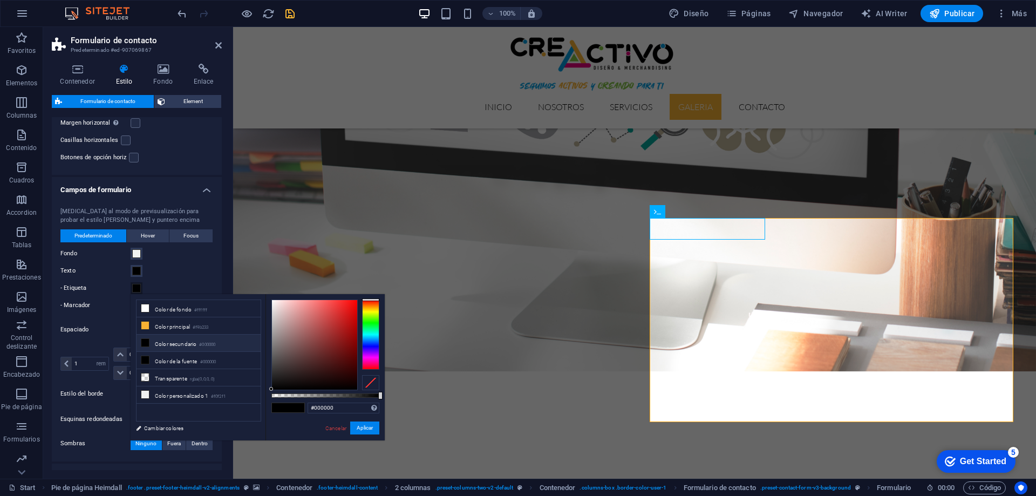
click at [131, 310] on button "- Marcador" at bounding box center [137, 305] width 12 height 12
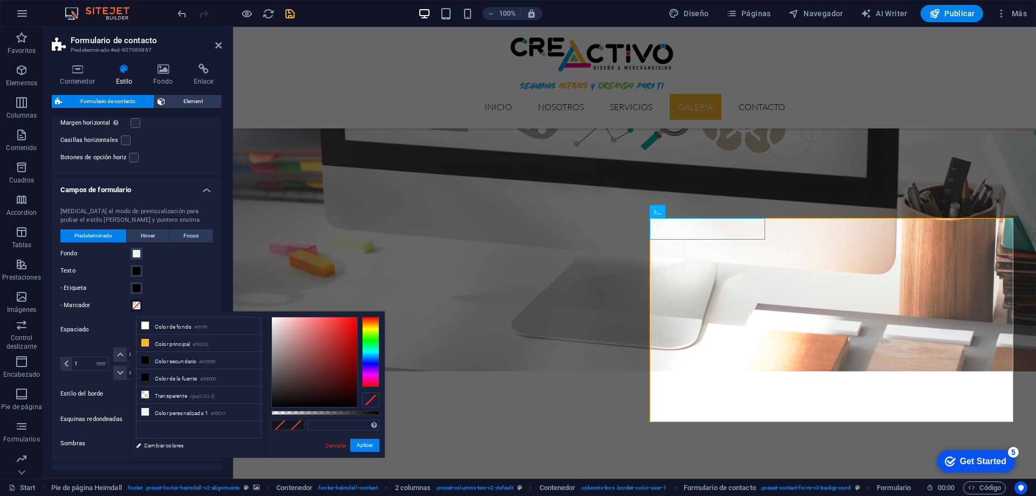
click at [138, 302] on span at bounding box center [136, 305] width 9 height 9
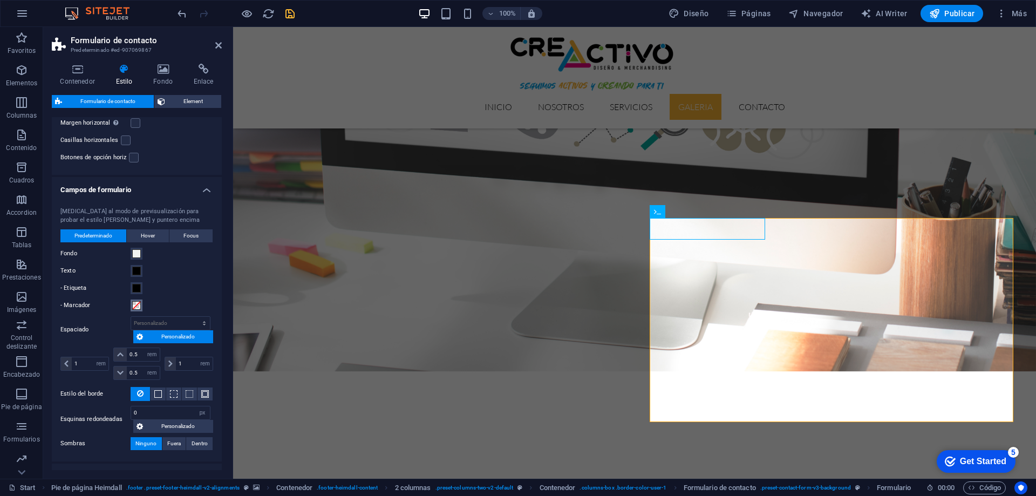
click at [135, 305] on span at bounding box center [136, 305] width 9 height 9
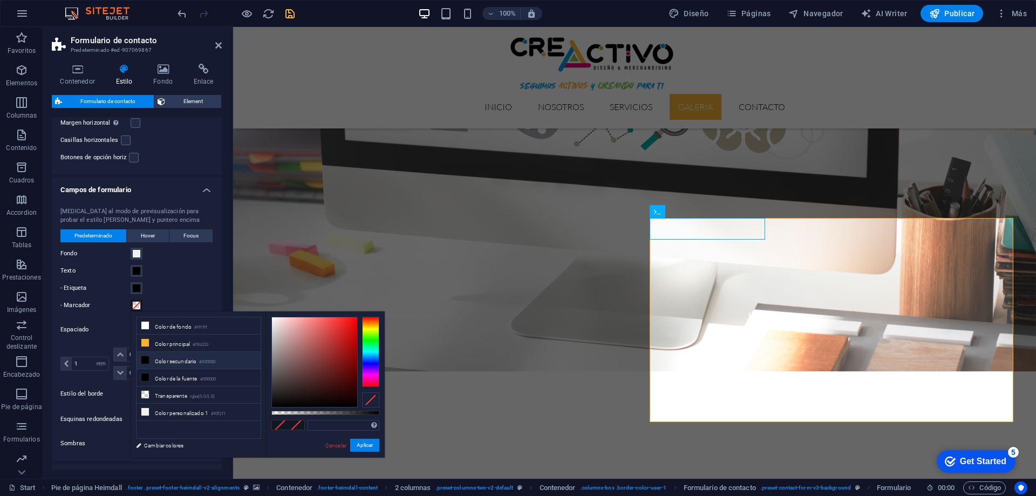
click at [154, 353] on li "Color secundario #000000" at bounding box center [198, 360] width 124 height 17
type input "#000000"
click at [291, 14] on icon "save" at bounding box center [290, 14] width 12 height 12
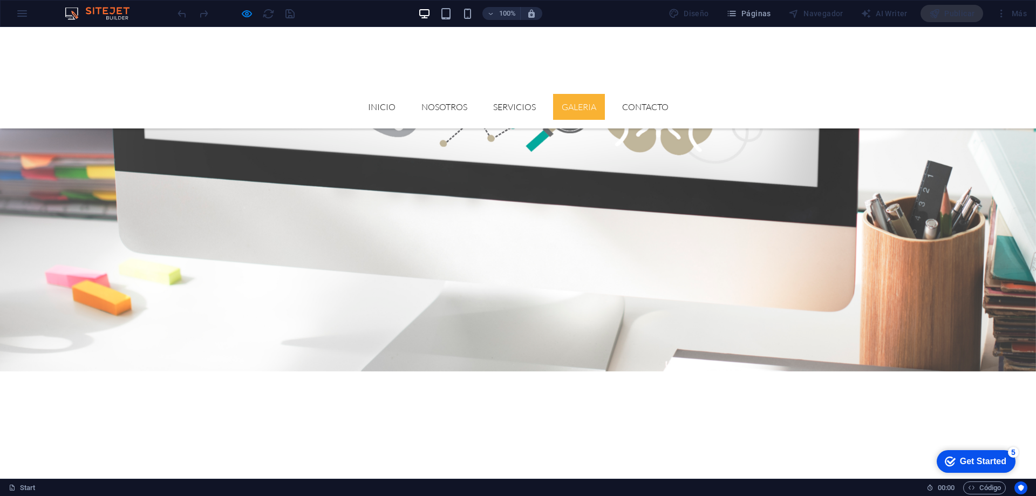
drag, startPoint x: 601, startPoint y: 227, endPoint x: 510, endPoint y: 221, distance: 90.8
type input "cvv"
type input "vcvc"
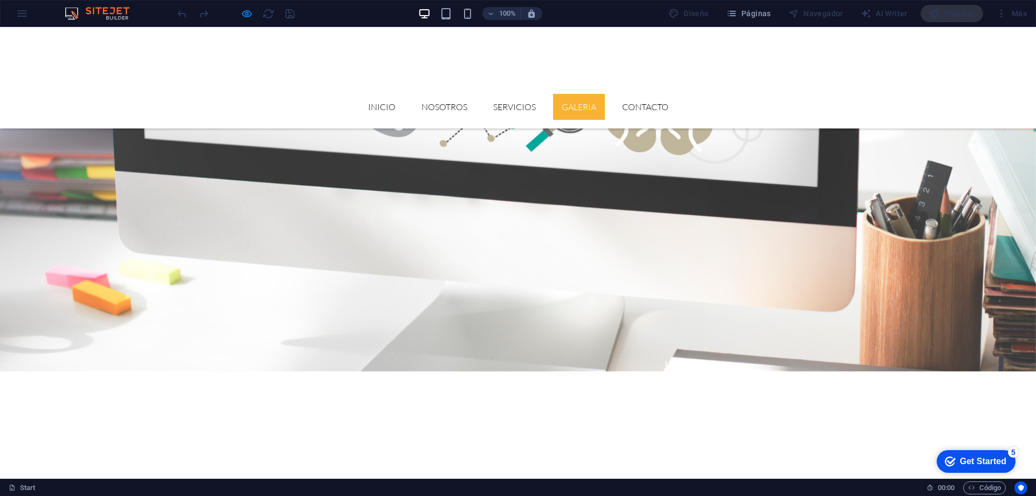
type input "ccxcvcc"
type input "cvcc"
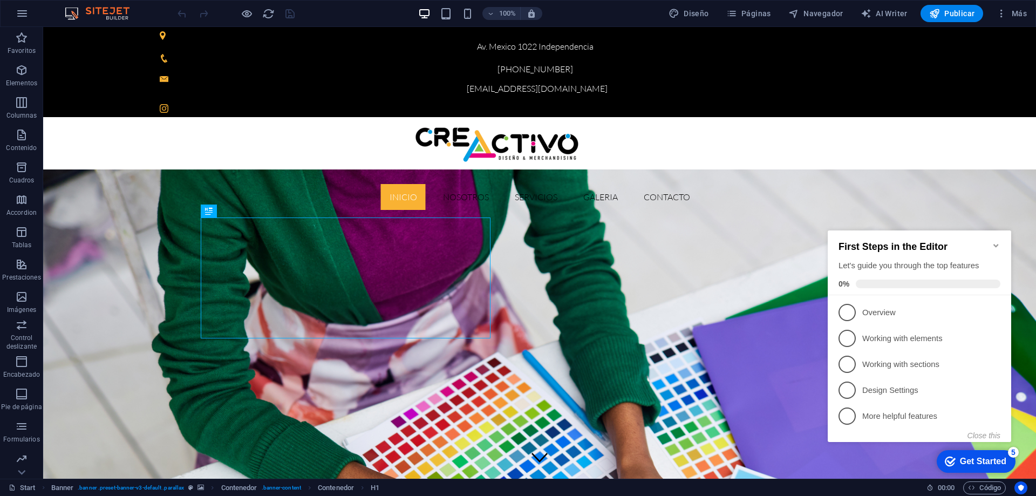
click at [995, 244] on icon "Minimize checklist" at bounding box center [995, 245] width 5 height 3
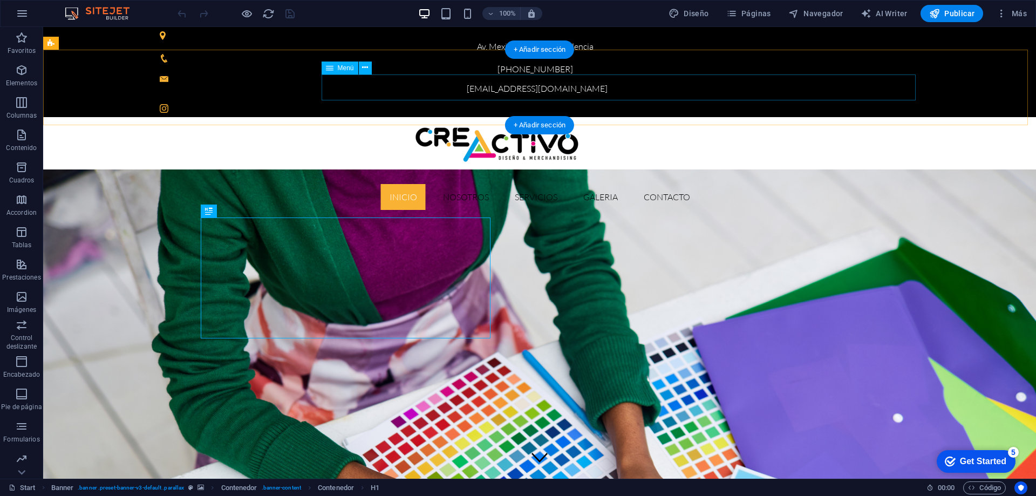
click at [755, 184] on nav "Inicio Nosotros Servicios GALERIA Contacto" at bounding box center [539, 197] width 759 height 26
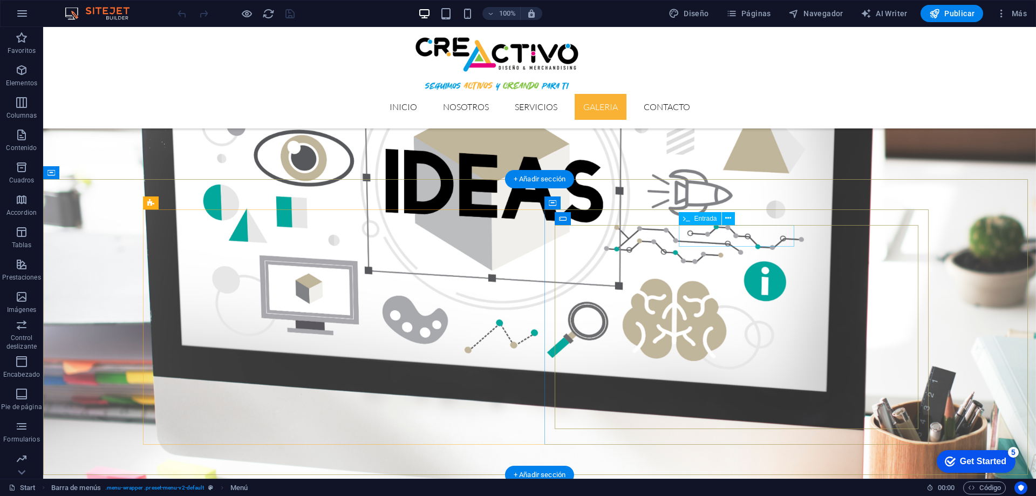
scroll to position [2186, 0]
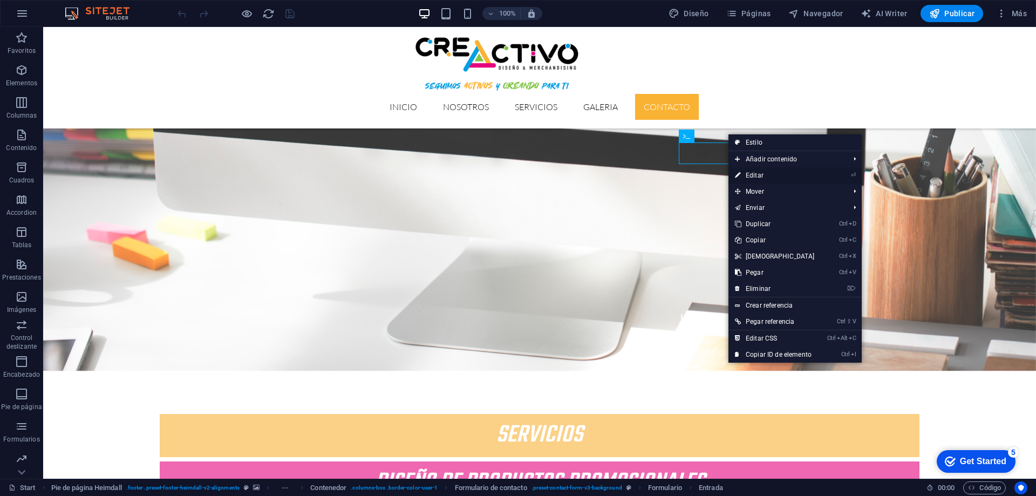
click at [755, 174] on link "⏎ Editar" at bounding box center [774, 175] width 93 height 16
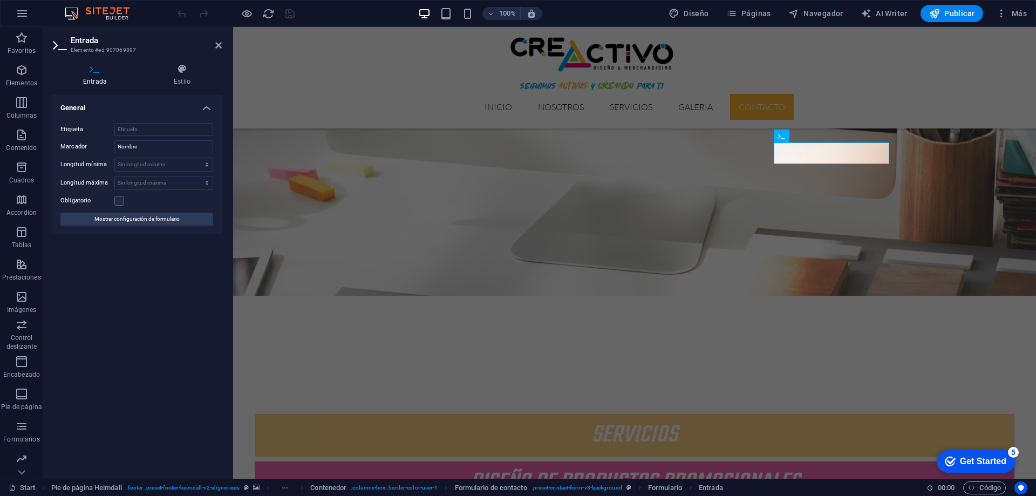
click at [86, 70] on icon at bounding box center [95, 69] width 86 height 11
click at [181, 67] on icon at bounding box center [181, 69] width 79 height 11
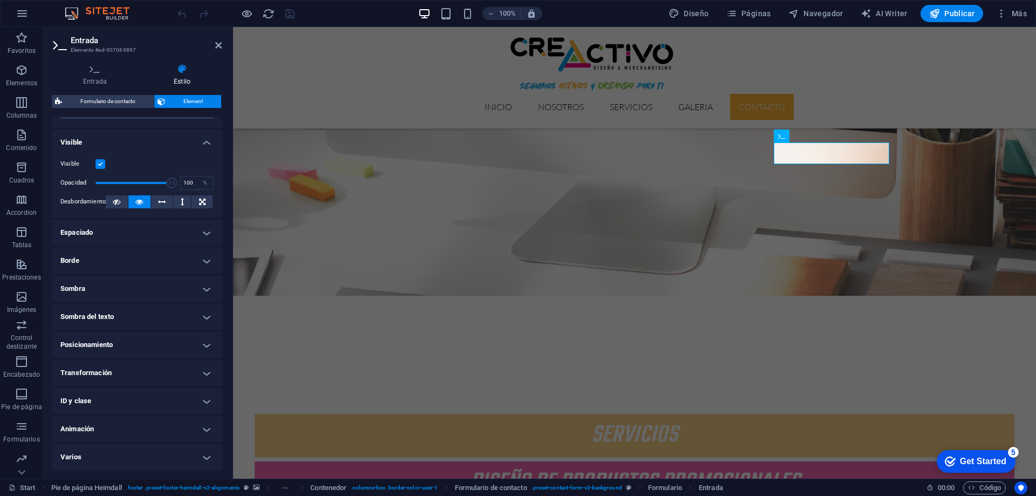
scroll to position [0, 0]
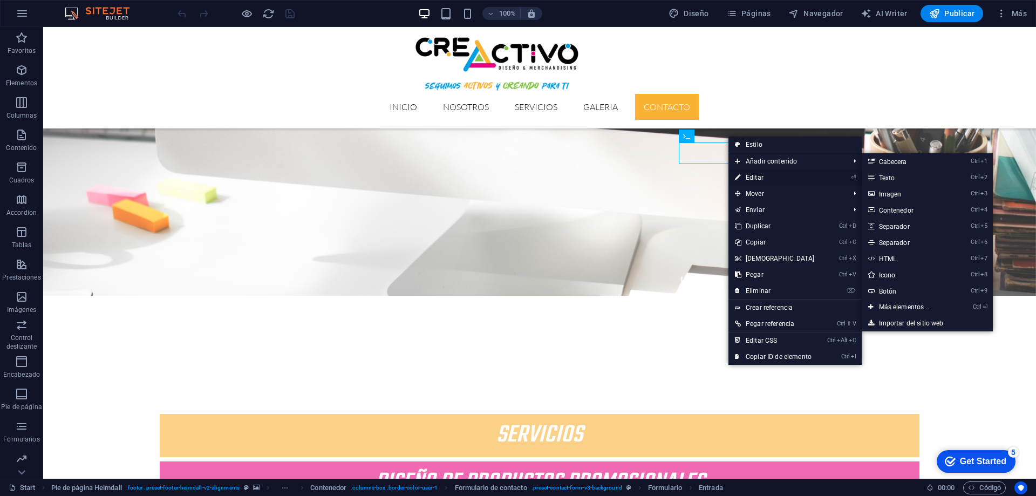
click at [758, 177] on link "⏎ Editar" at bounding box center [774, 177] width 93 height 16
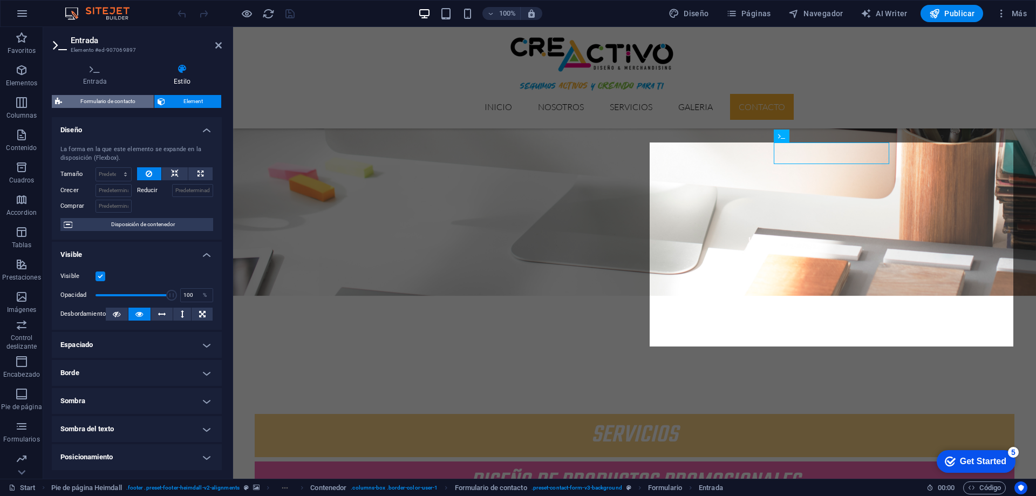
click at [123, 98] on span "Formulario de contacto" at bounding box center [107, 101] width 85 height 13
select select "rem"
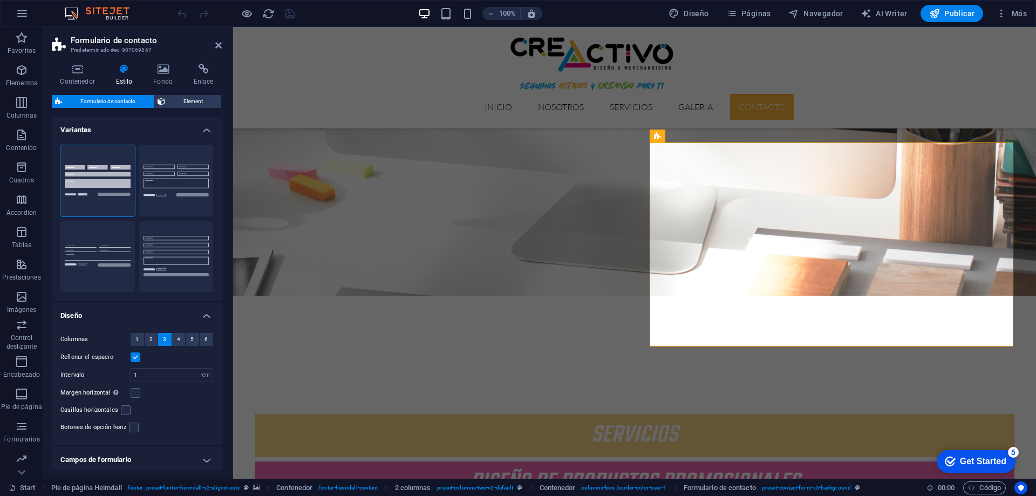
scroll to position [74, 0]
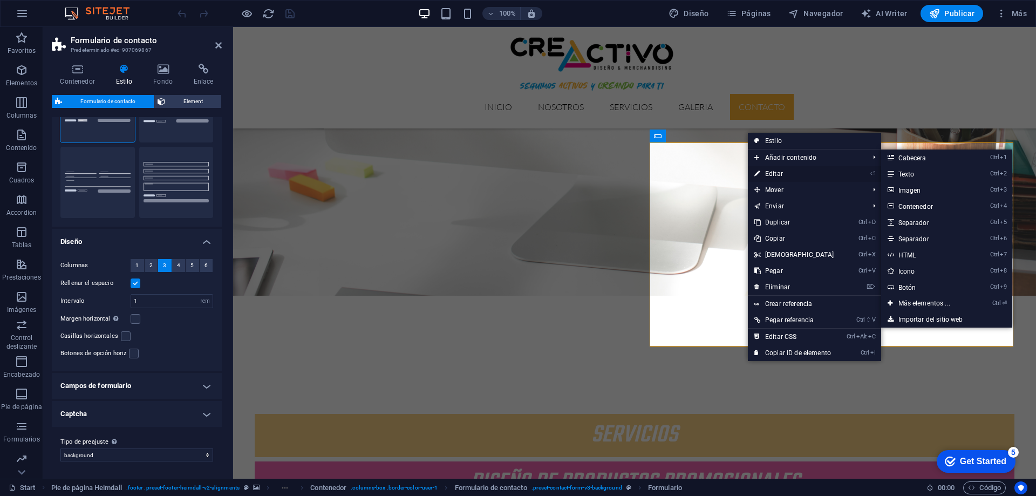
click at [786, 170] on link "⏎ Editar" at bounding box center [794, 174] width 93 height 16
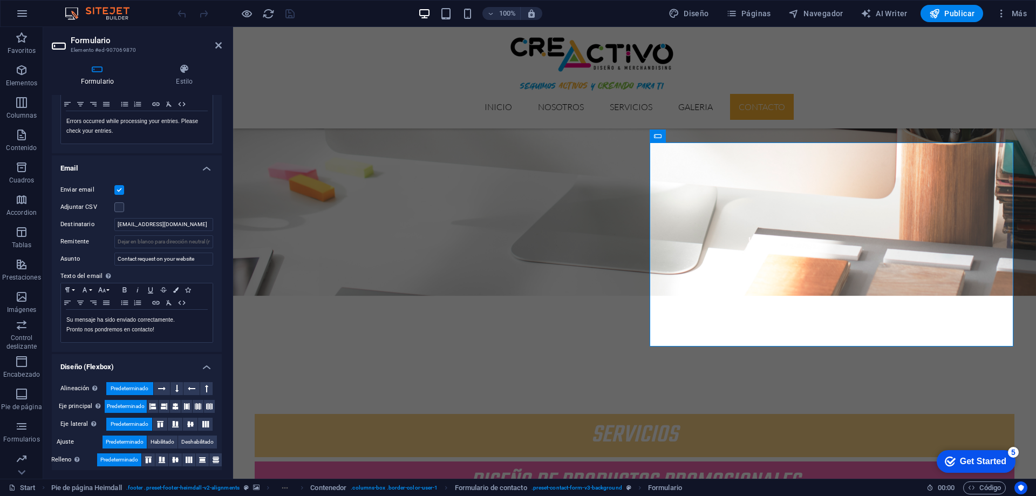
scroll to position [221, 0]
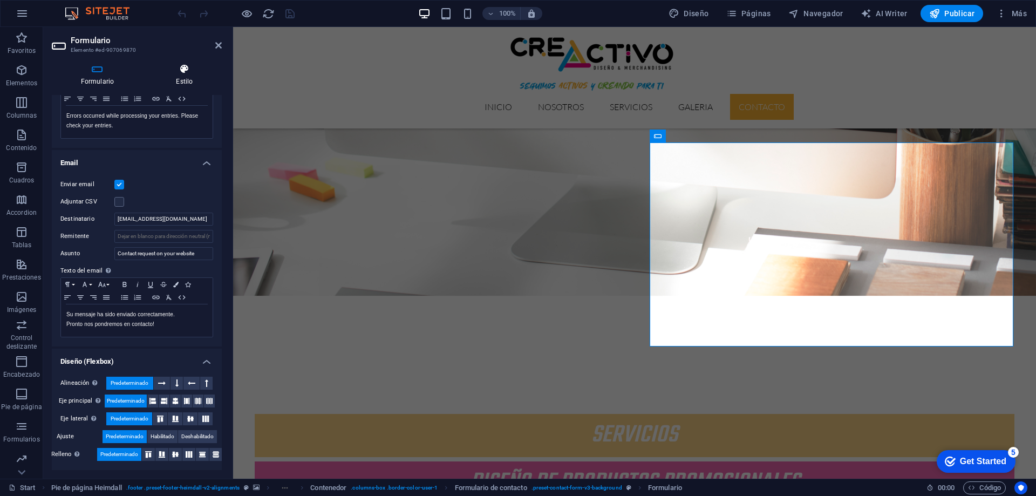
click at [190, 71] on icon at bounding box center [184, 69] width 74 height 11
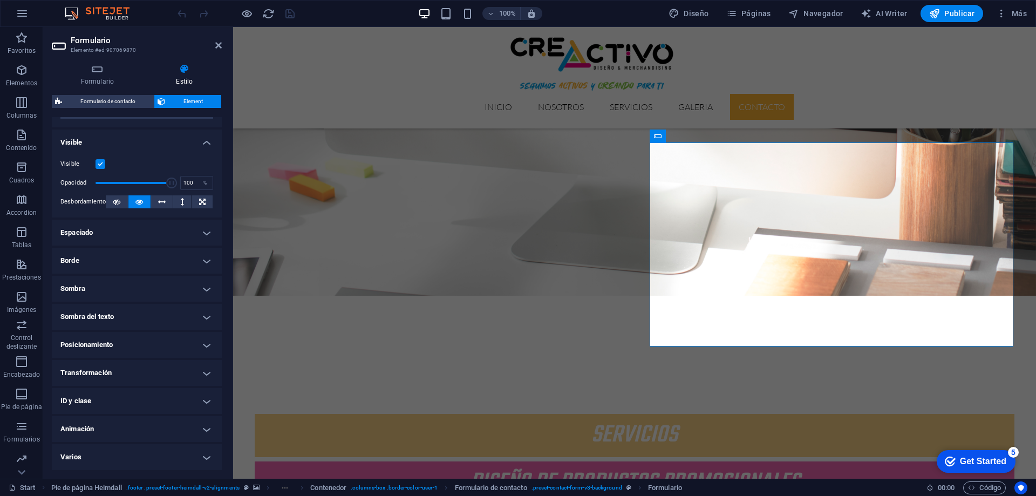
scroll to position [0, 0]
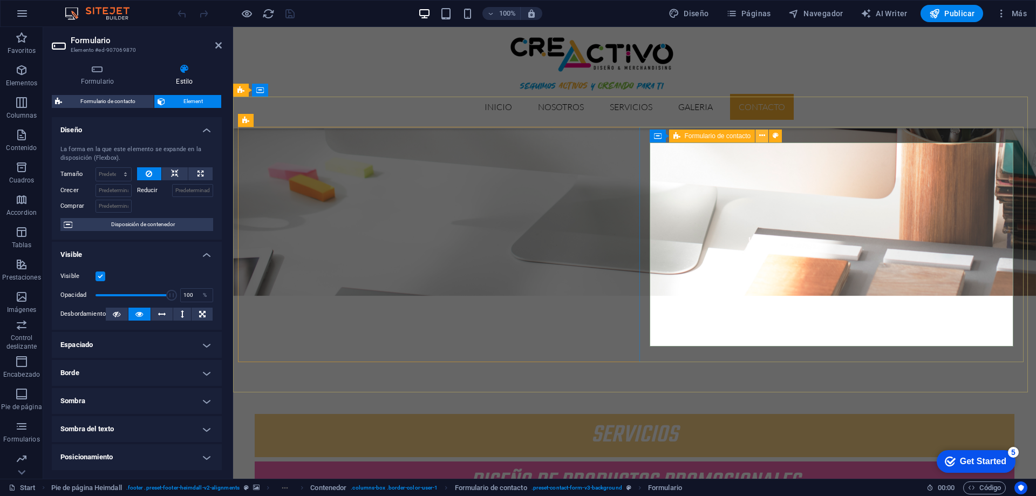
click at [0, 0] on icon at bounding box center [0, 0] width 0 height 0
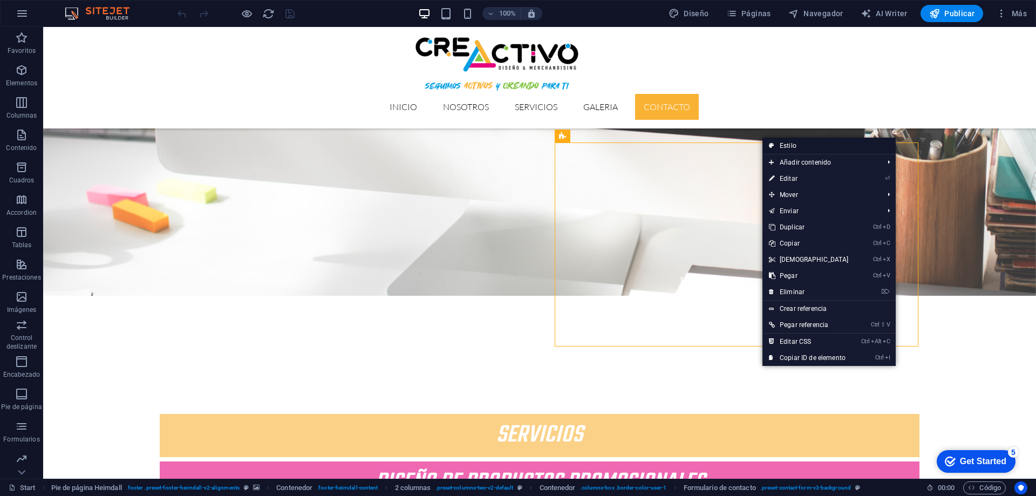
click at [781, 146] on link "Estilo" at bounding box center [828, 146] width 133 height 16
select select "rem"
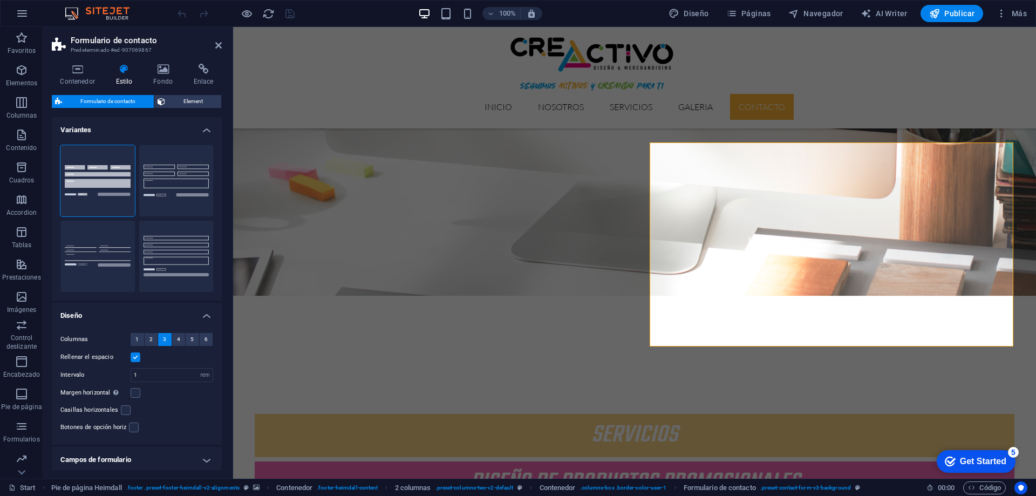
scroll to position [74, 0]
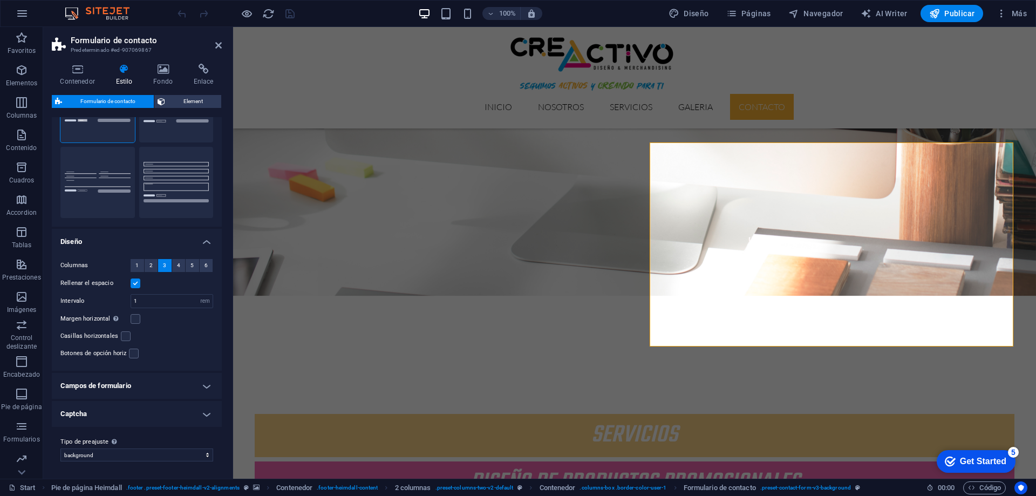
click at [152, 388] on h4 "Campos de formulario" at bounding box center [137, 386] width 170 height 26
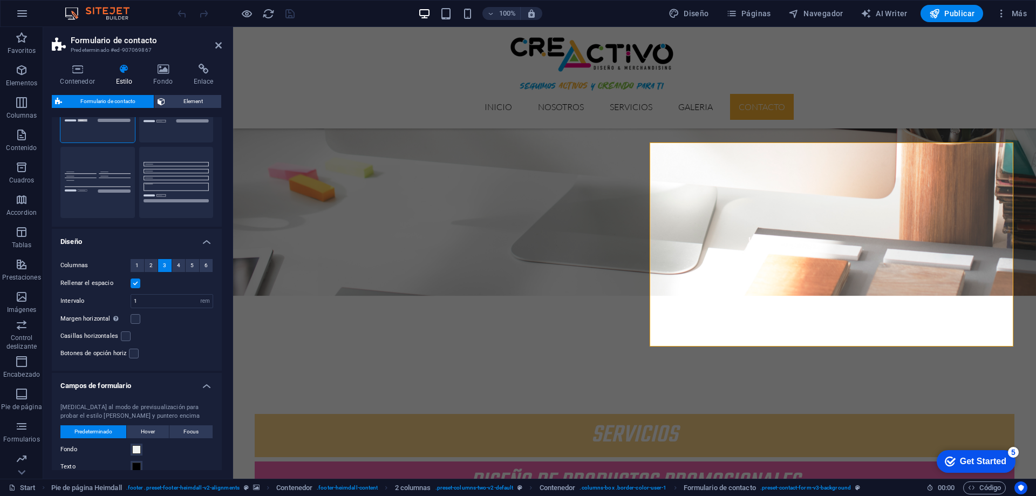
scroll to position [182, 0]
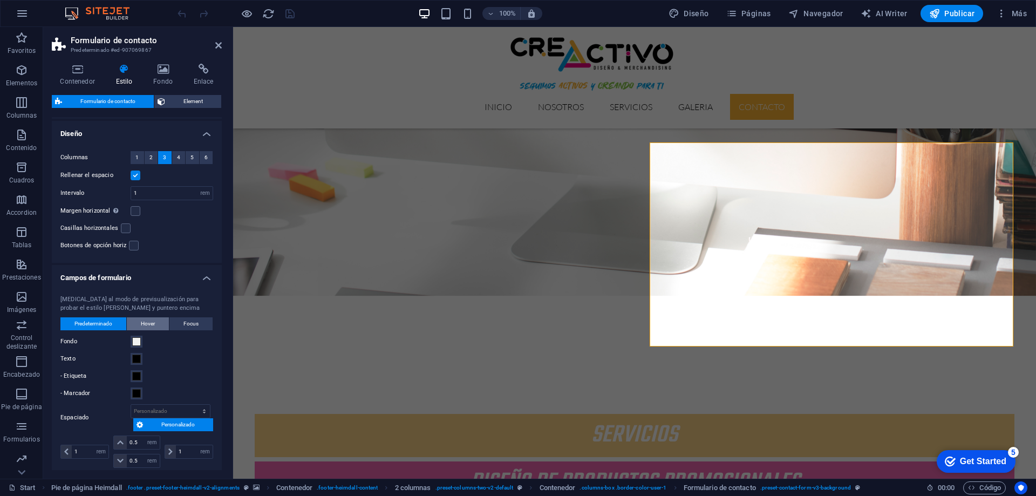
click at [146, 325] on span "Hover" at bounding box center [148, 323] width 14 height 13
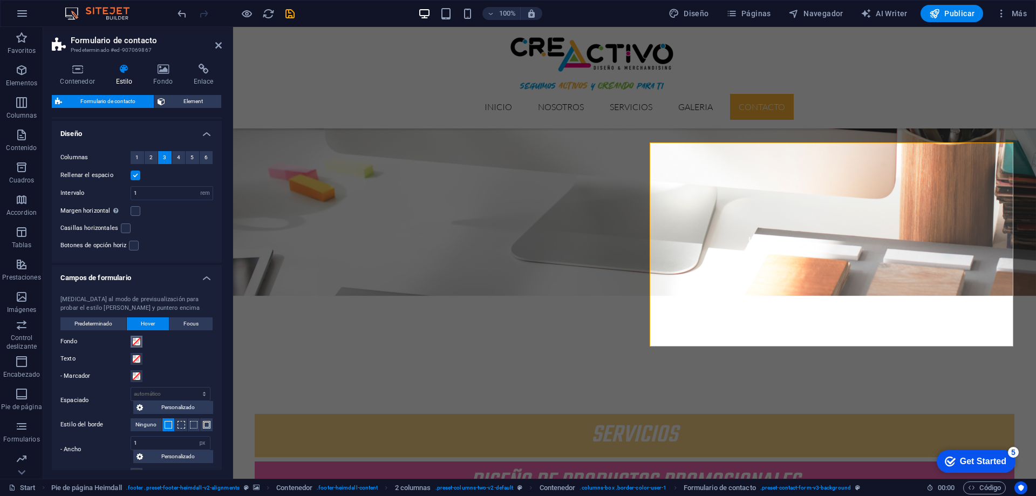
click at [138, 342] on span at bounding box center [136, 341] width 9 height 9
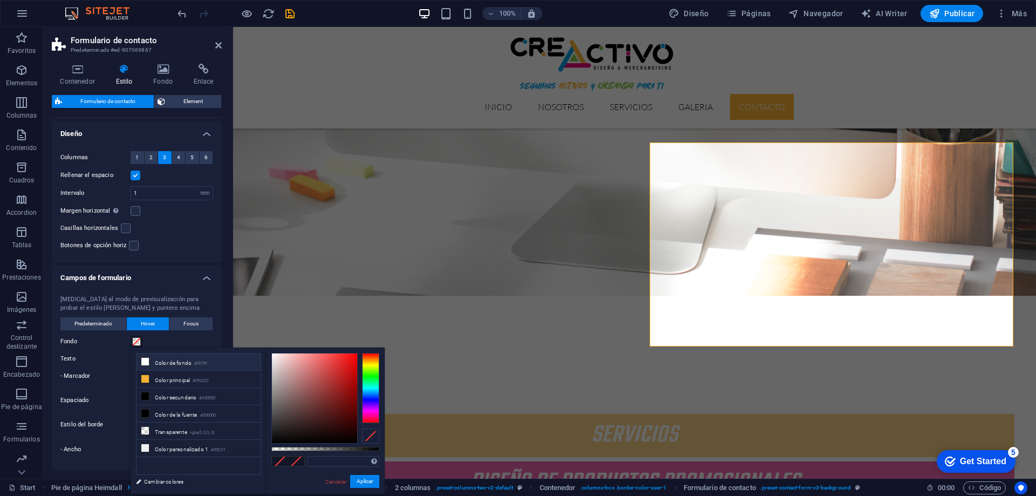
click at [153, 363] on li "Color de fondo #ffffff" at bounding box center [198, 361] width 124 height 17
type input "#ffffff"
click at [146, 360] on icon at bounding box center [145, 362] width 8 height 8
click at [124, 358] on label "Texto" at bounding box center [95, 358] width 70 height 13
click at [131, 358] on button "Texto" at bounding box center [137, 359] width 12 height 12
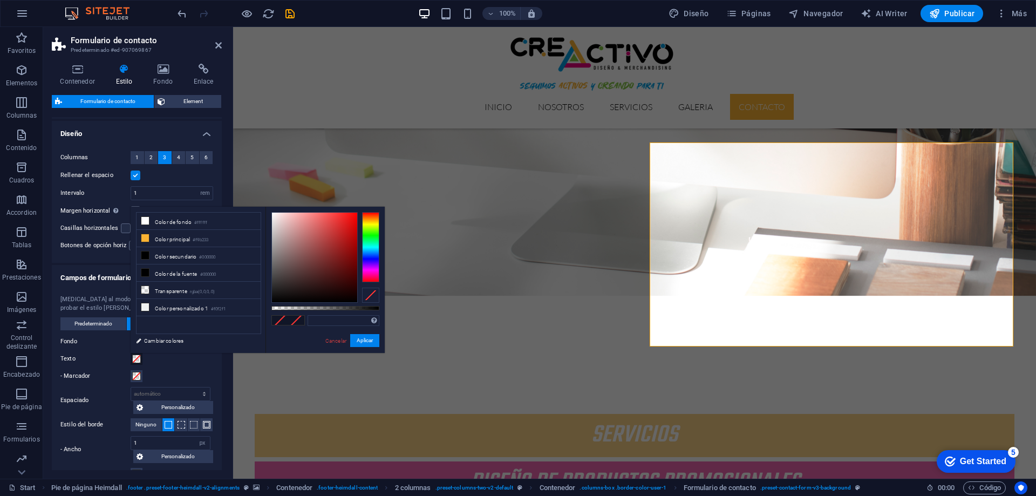
click at [140, 359] on span at bounding box center [136, 358] width 9 height 9
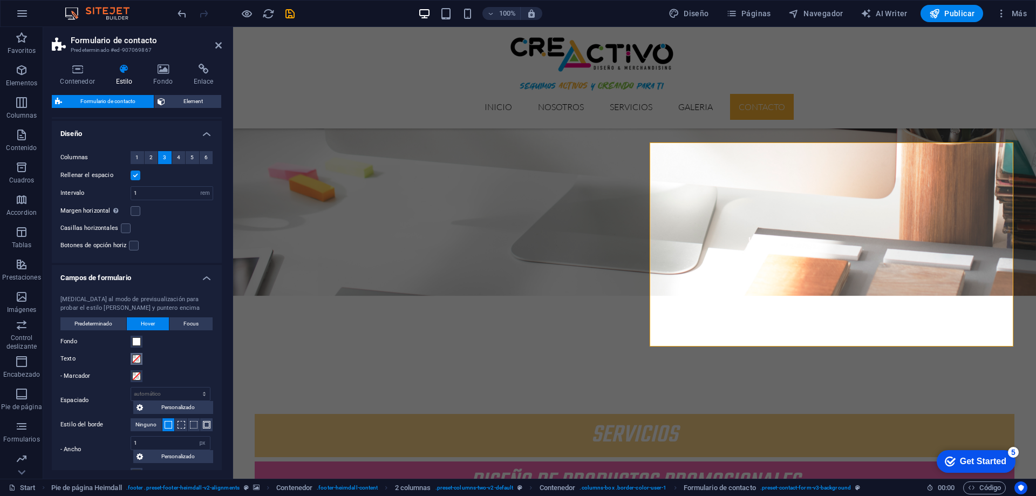
click at [139, 360] on span at bounding box center [136, 358] width 9 height 9
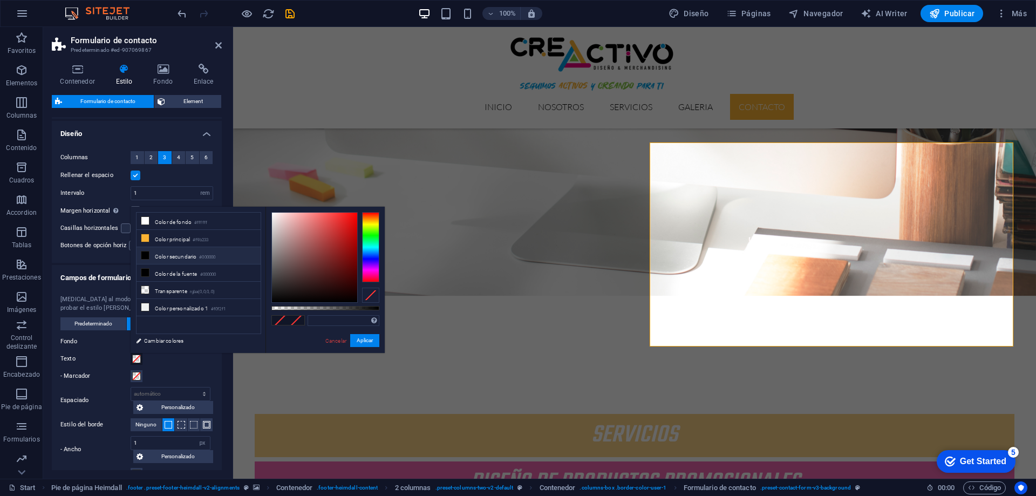
click at [155, 252] on li "Color secundario #000000" at bounding box center [198, 255] width 124 height 17
type input "#000000"
click at [134, 377] on span at bounding box center [136, 376] width 9 height 9
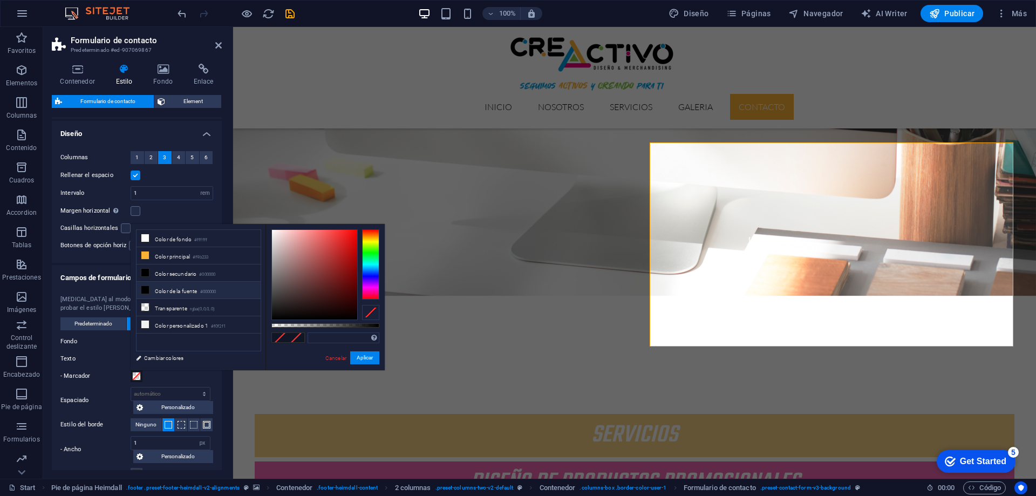
click at [163, 289] on li "Color de la fuente #000000" at bounding box center [198, 290] width 124 height 17
type input "#000000"
click at [145, 371] on div "- Marcador" at bounding box center [136, 375] width 153 height 13
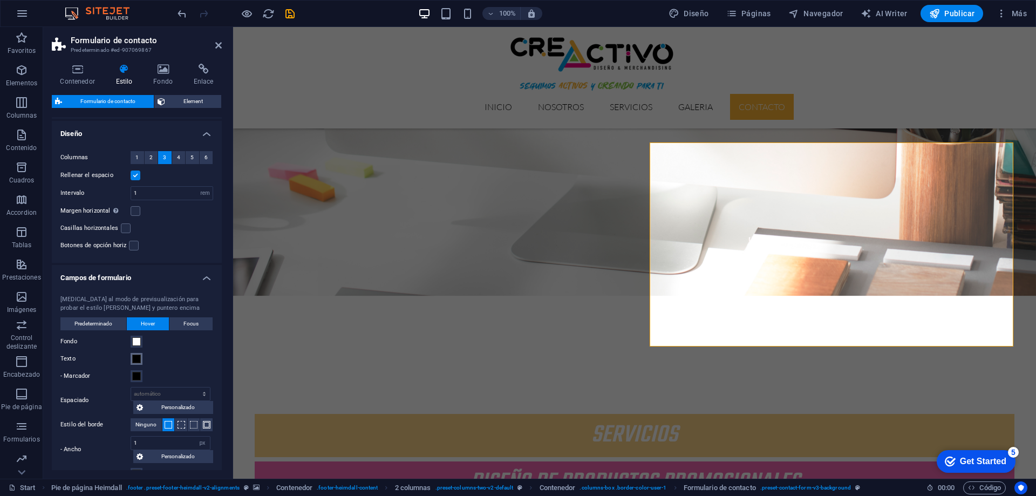
click at [138, 354] on span at bounding box center [136, 358] width 9 height 9
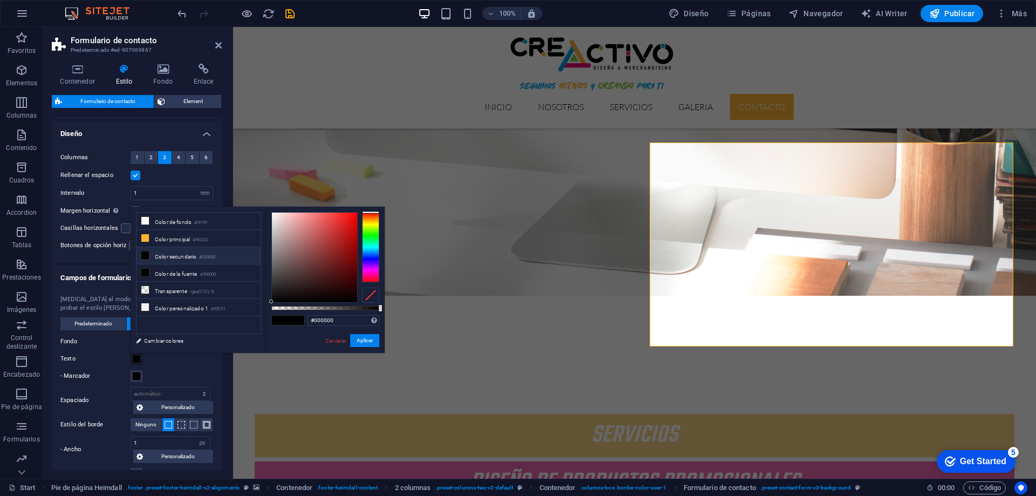
click at [168, 254] on li "Color secundario #000000" at bounding box center [198, 255] width 124 height 17
click at [171, 374] on div "- Marcador" at bounding box center [136, 375] width 153 height 13
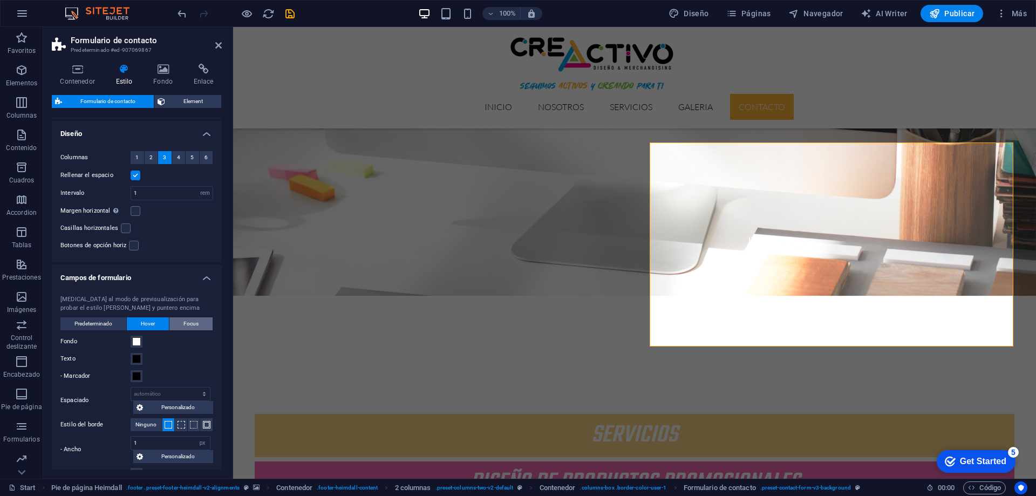
click at [186, 320] on span "Focus" at bounding box center [190, 323] width 15 height 13
click at [139, 339] on span at bounding box center [136, 341] width 9 height 9
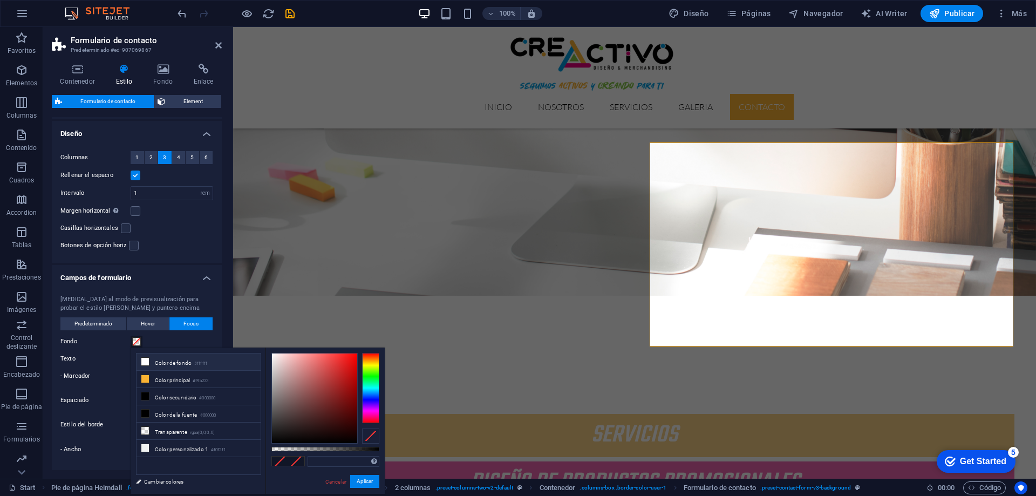
click at [150, 360] on li "Color de fondo #ffffff" at bounding box center [198, 361] width 124 height 17
type input "#ffffff"
click at [127, 359] on label "Texto" at bounding box center [95, 358] width 70 height 13
click at [131, 359] on button "Texto" at bounding box center [137, 359] width 12 height 12
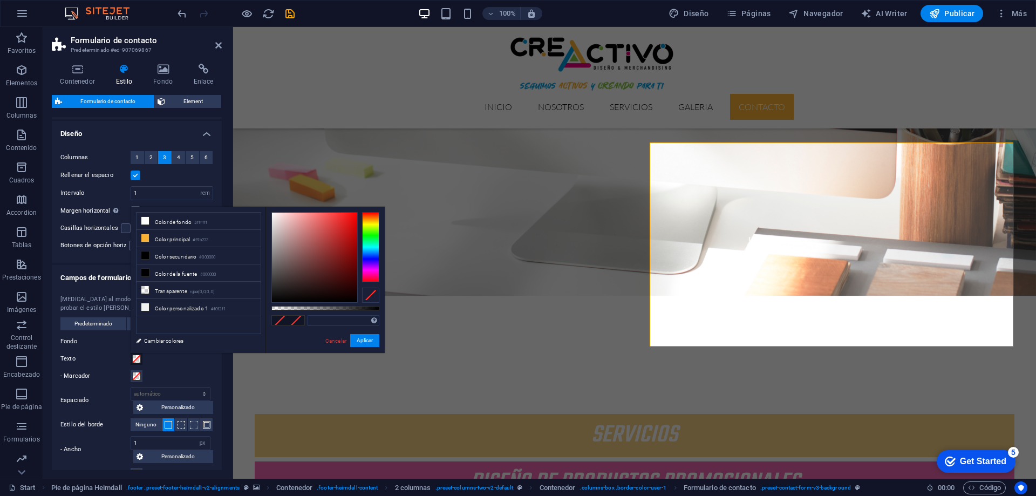
click at [139, 358] on span at bounding box center [136, 358] width 9 height 9
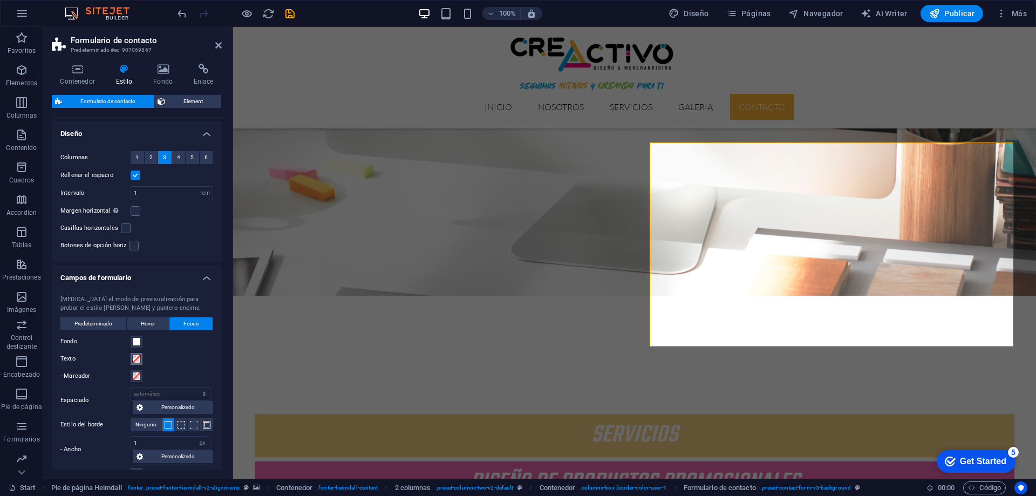
click at [140, 358] on span at bounding box center [136, 358] width 9 height 9
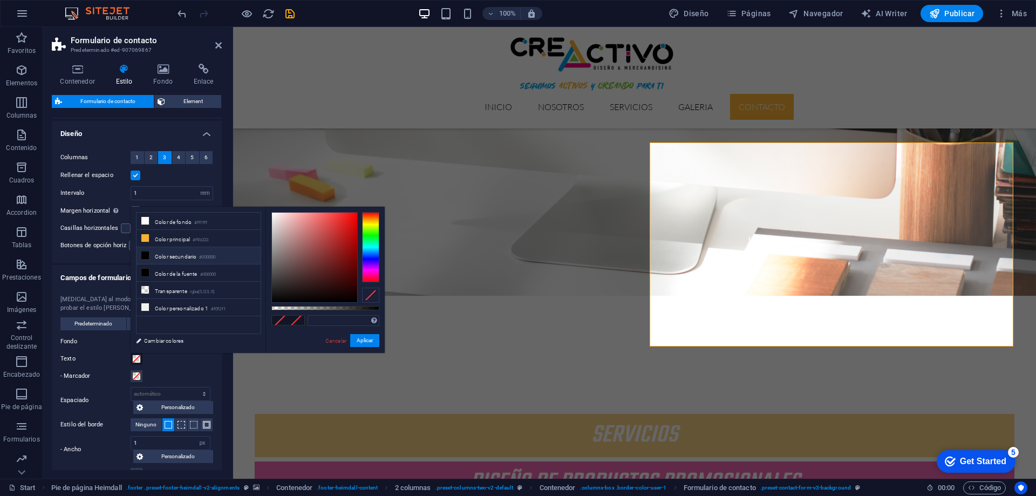
click at [153, 256] on li "Color secundario #000000" at bounding box center [198, 255] width 124 height 17
type input "#000000"
click at [139, 374] on span at bounding box center [136, 376] width 9 height 9
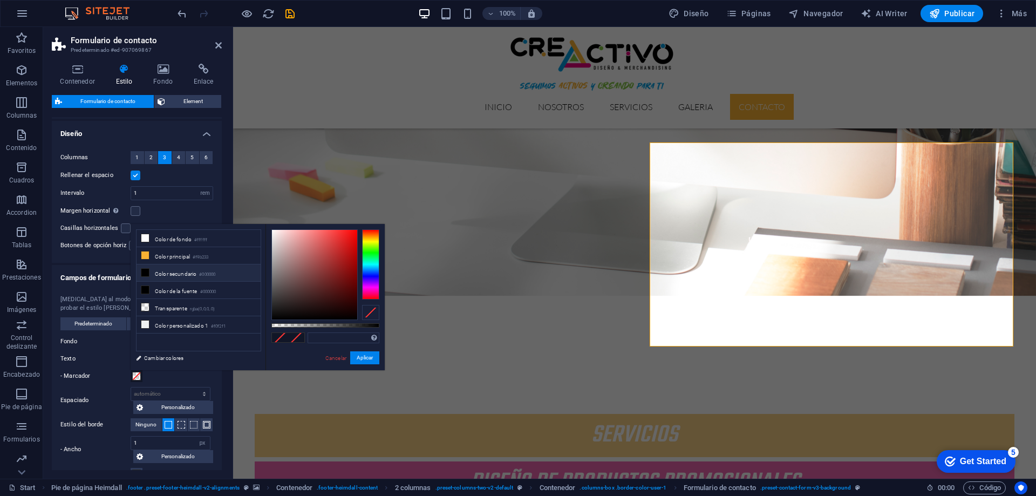
click at [167, 273] on li "Color secundario #000000" at bounding box center [198, 272] width 124 height 17
type input "#000000"
click at [101, 322] on span "Predeterminado" at bounding box center [93, 323] width 38 height 13
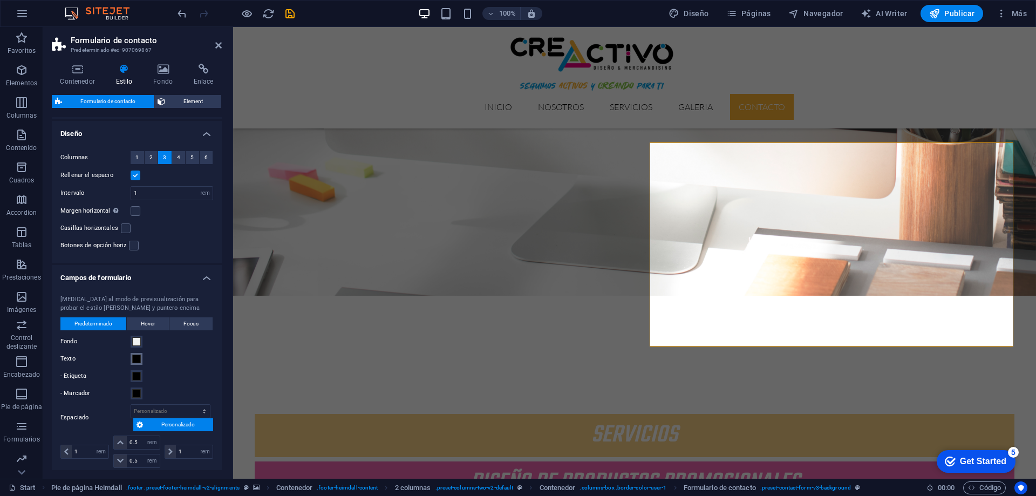
click at [134, 361] on span at bounding box center [136, 358] width 9 height 9
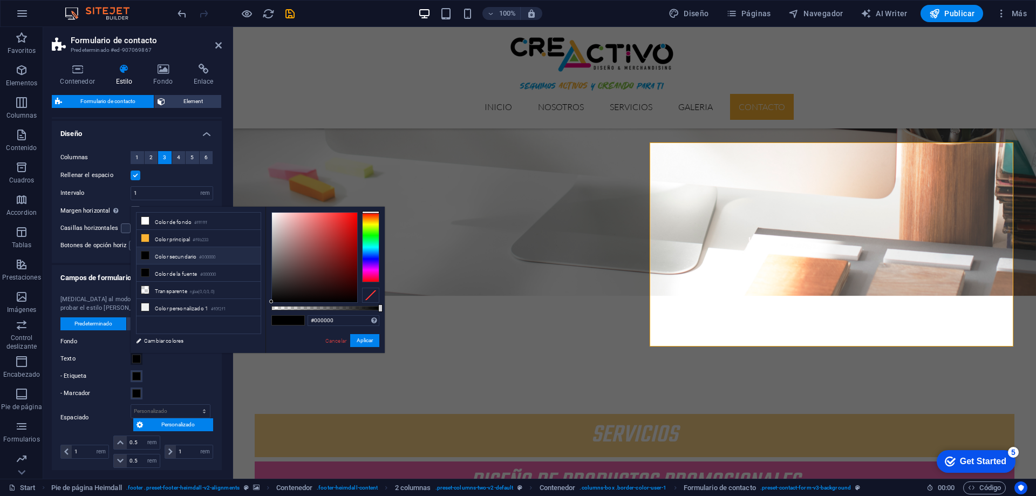
click at [152, 254] on li "Color secundario #000000" at bounding box center [198, 255] width 124 height 17
click at [133, 377] on span at bounding box center [136, 376] width 9 height 9
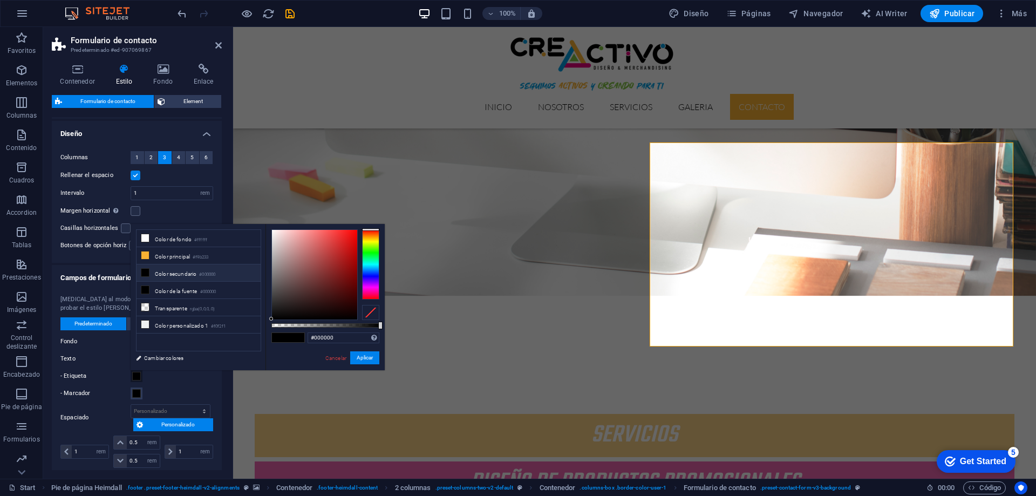
click at [163, 273] on li "Color secundario #000000" at bounding box center [198, 272] width 124 height 17
click at [133, 395] on span at bounding box center [136, 393] width 9 height 9
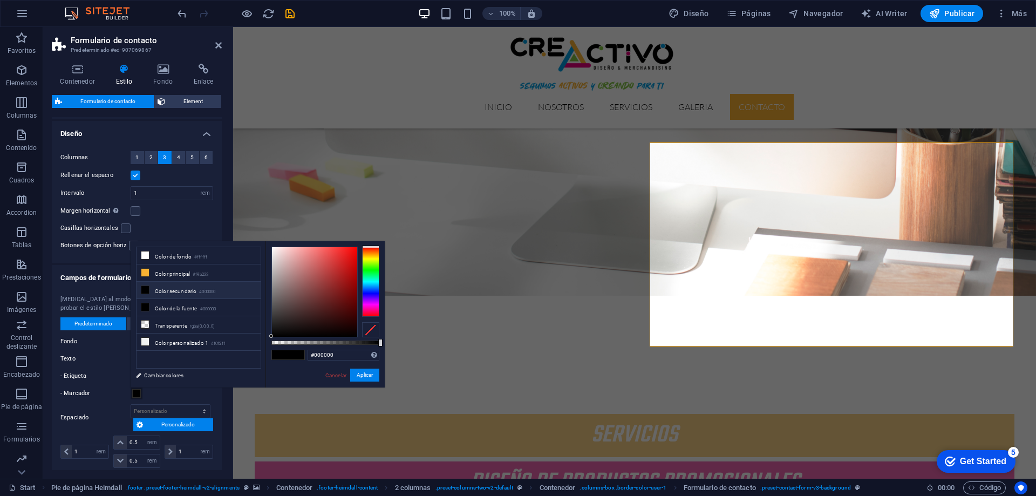
click at [167, 292] on li "Color secundario #000000" at bounding box center [198, 290] width 124 height 17
click at [223, 416] on div "Contenedor Estilo Fondo Enlace Tamaño Altura Predeterminado px rem % vh vw Alto…" at bounding box center [136, 266] width 187 height 423
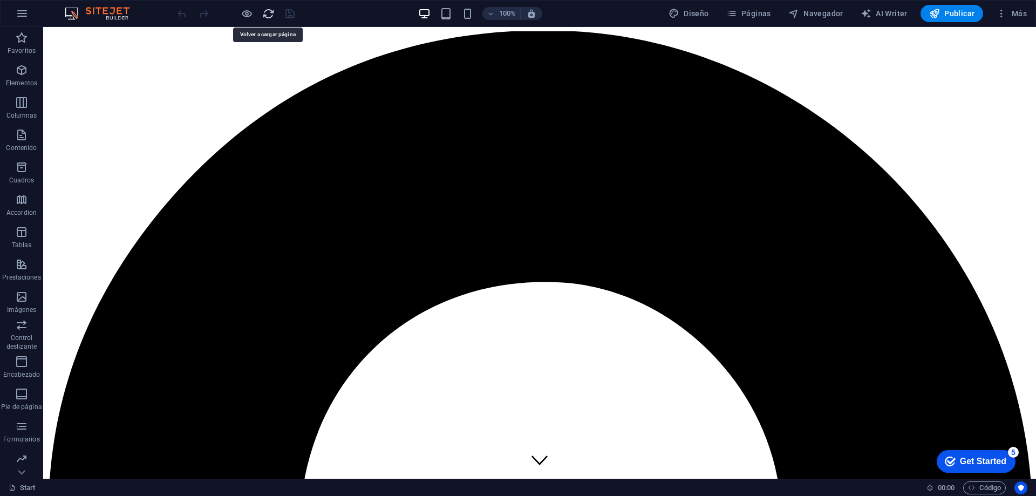
scroll to position [0, 0]
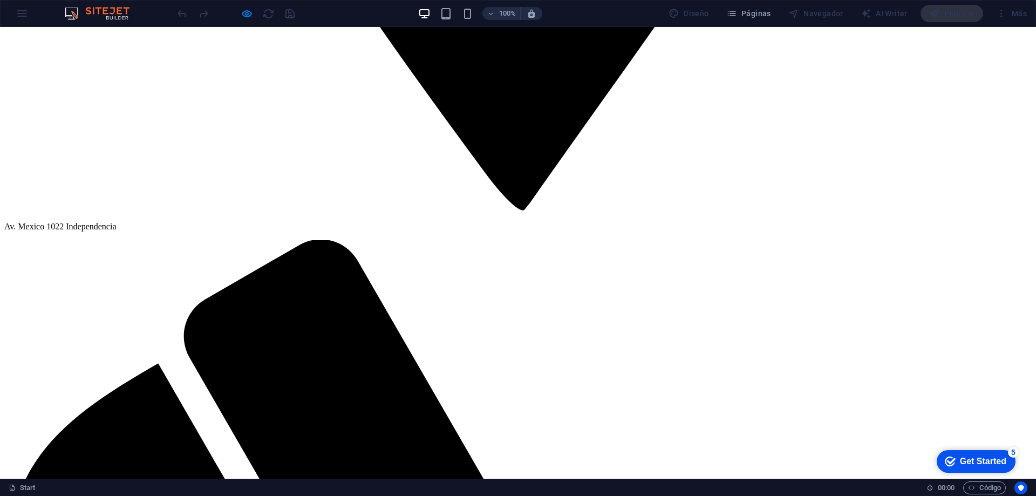
scroll to position [2186, 0]
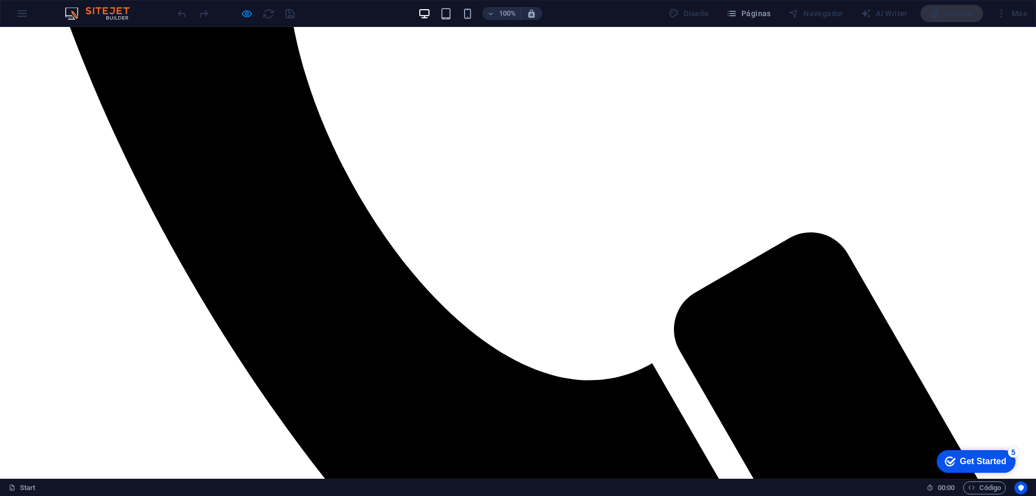
drag, startPoint x: 597, startPoint y: 155, endPoint x: 516, endPoint y: 158, distance: 81.0
drag, startPoint x: 847, startPoint y: 157, endPoint x: 754, endPoint y: 158, distance: 93.3
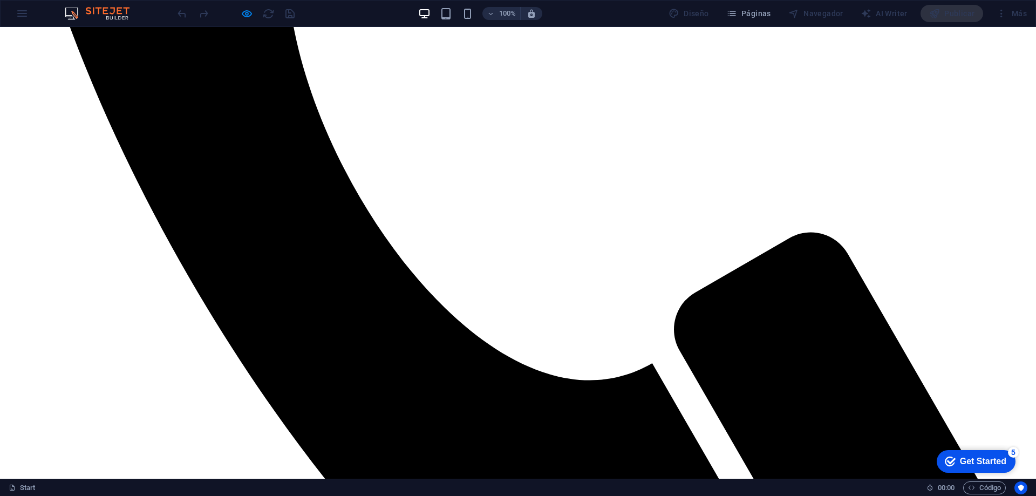
drag, startPoint x: 598, startPoint y: 154, endPoint x: 501, endPoint y: 158, distance: 97.2
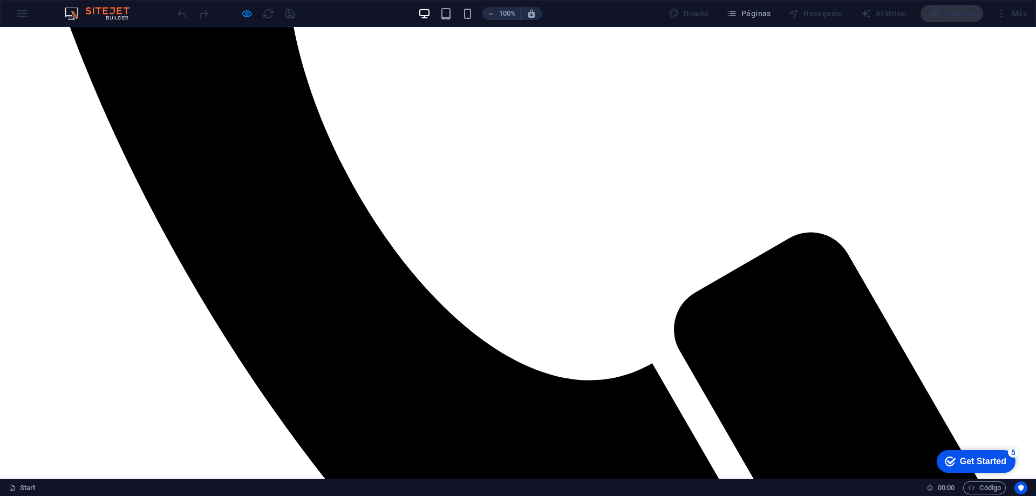
type input "´ffff"
drag, startPoint x: 589, startPoint y: 156, endPoint x: 556, endPoint y: 154, distance: 33.0
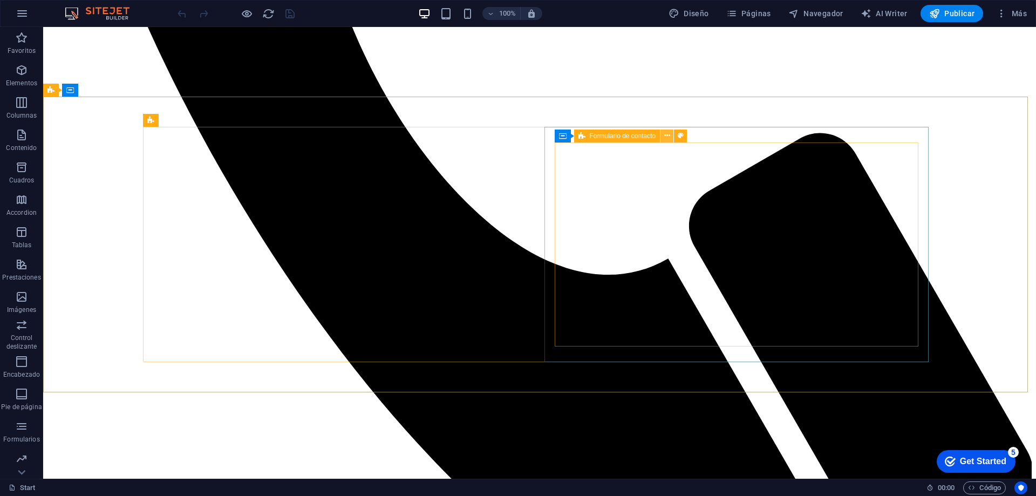
click at [670, 136] on button at bounding box center [666, 135] width 13 height 13
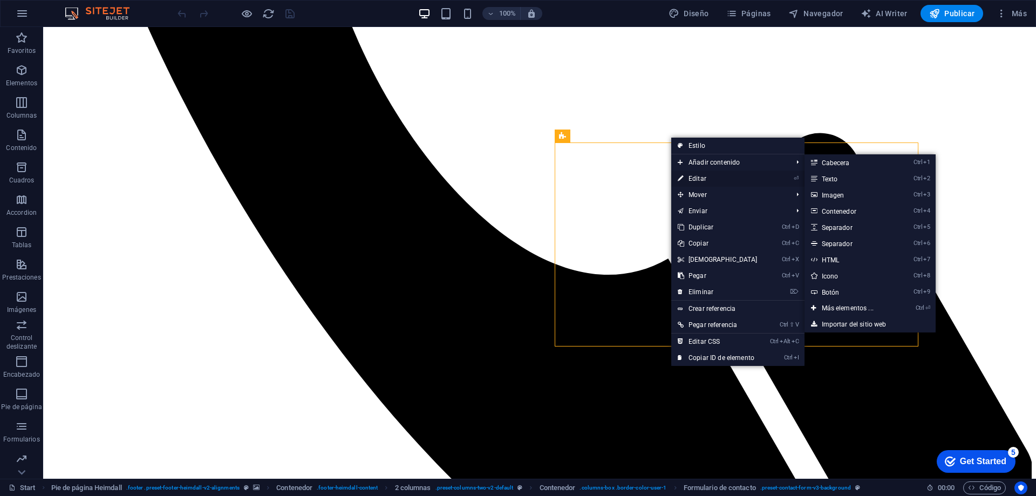
click at [716, 176] on link "⏎ Editar" at bounding box center [717, 178] width 93 height 16
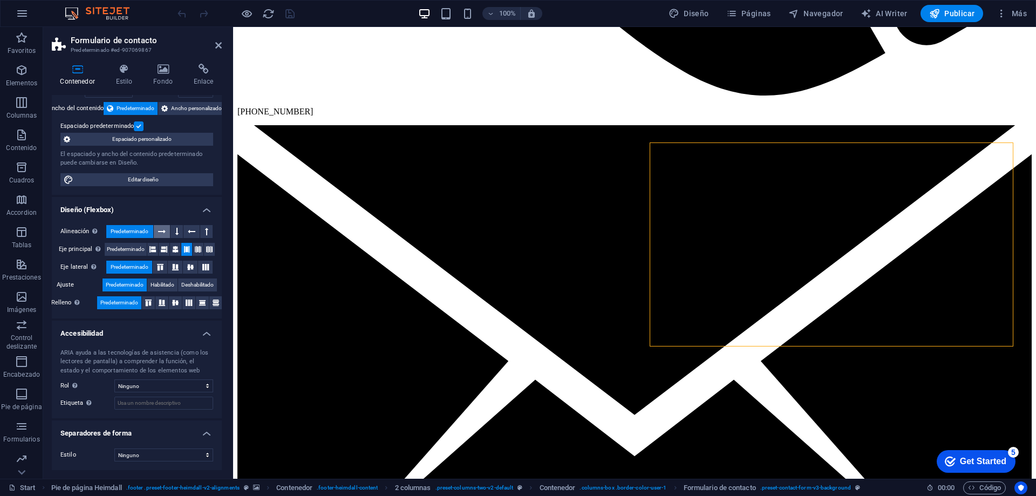
scroll to position [0, 0]
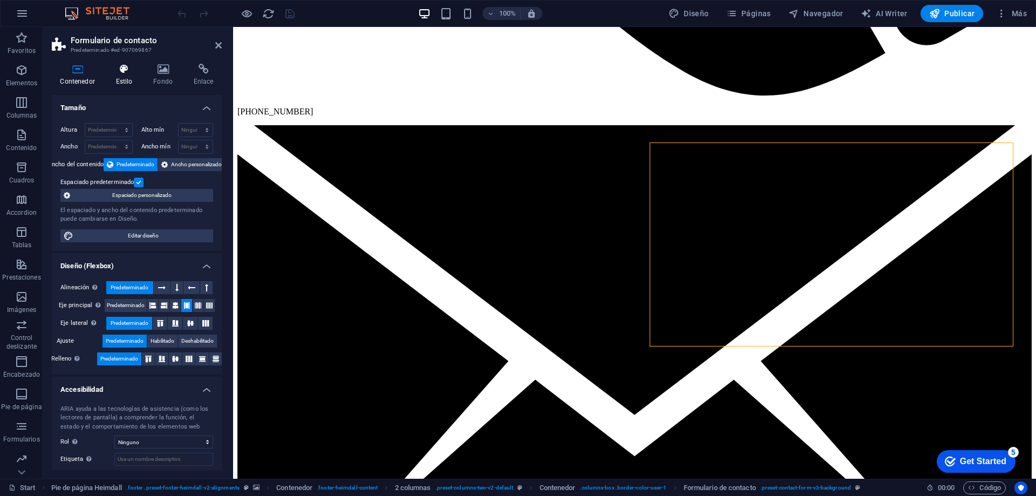
click at [119, 81] on h4 "Estilo" at bounding box center [126, 75] width 38 height 23
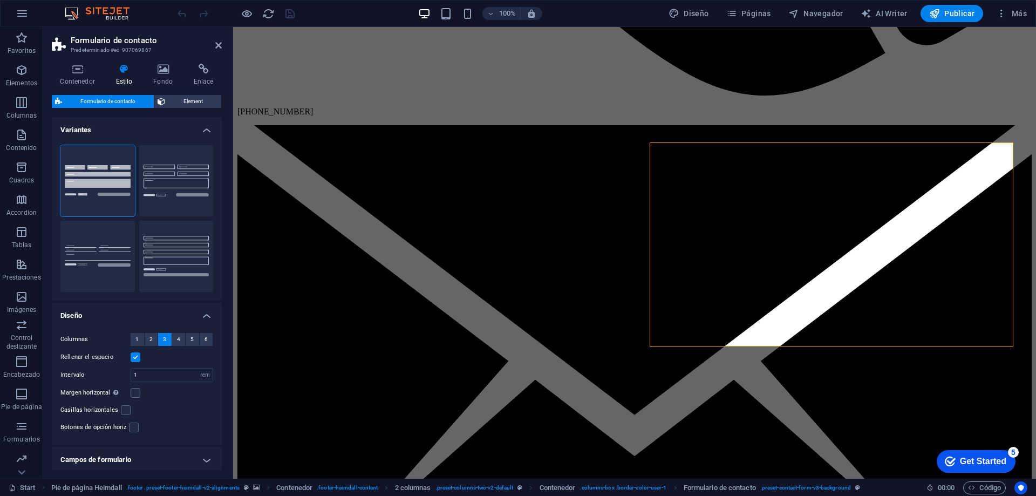
scroll to position [74, 0]
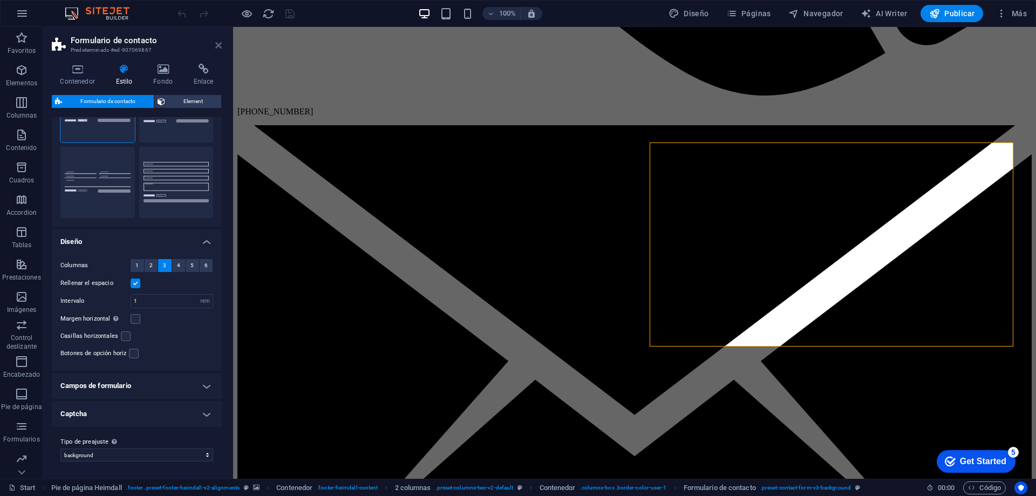
click at [217, 43] on icon at bounding box center [218, 45] width 6 height 9
